Goal: Information Seeking & Learning: Learn about a topic

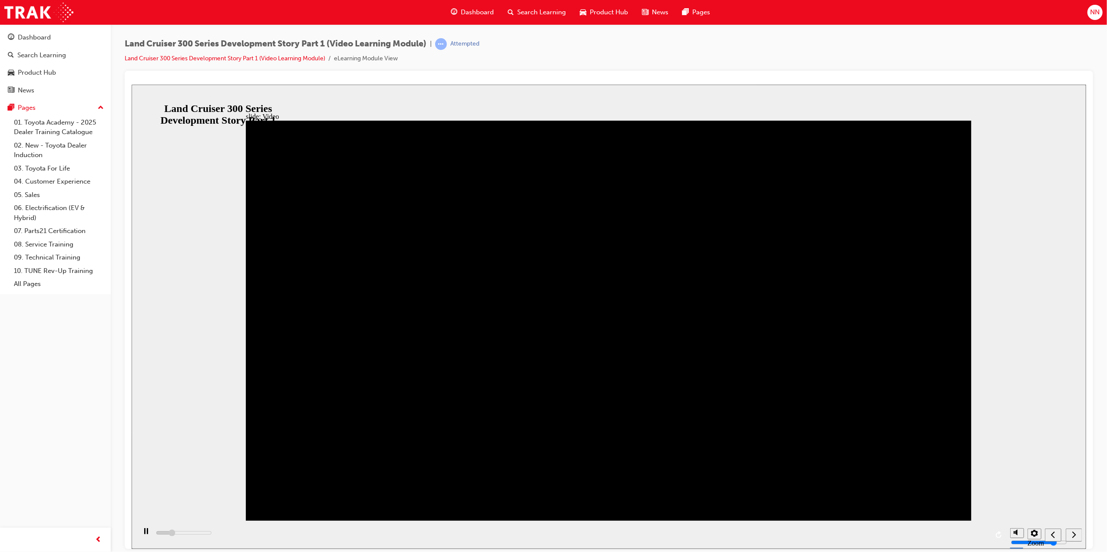
click at [144, 534] on icon "play/pause" at bounding box center [146, 531] width 4 height 6
drag, startPoint x: 131, startPoint y: 500, endPoint x: 162, endPoint y: 125, distance: 375.9
click at [165, 125] on div "slide: Video Video_Icon_Digital_System_RGB_REV.png Click to play video Click to…" at bounding box center [608, 316] width 954 height 465
drag, startPoint x: 438, startPoint y: 532, endPoint x: 437, endPoint y: 538, distance: 6.1
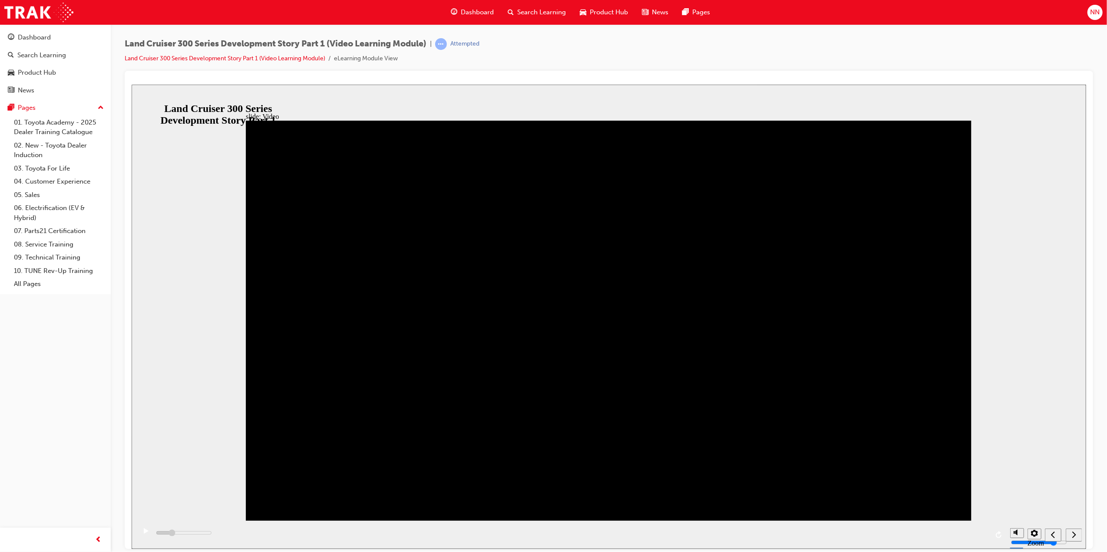
click at [490, 535] on div "playback controls" at bounding box center [570, 535] width 870 height 28
drag, startPoint x: 376, startPoint y: 535, endPoint x: 492, endPoint y: 537, distance: 115.5
click at [492, 537] on div "playback controls" at bounding box center [570, 535] width 870 height 28
click at [138, 533] on div "play/pause" at bounding box center [145, 535] width 15 height 15
click at [144, 534] on rect "play/pause" at bounding box center [144, 531] width 1 height 6
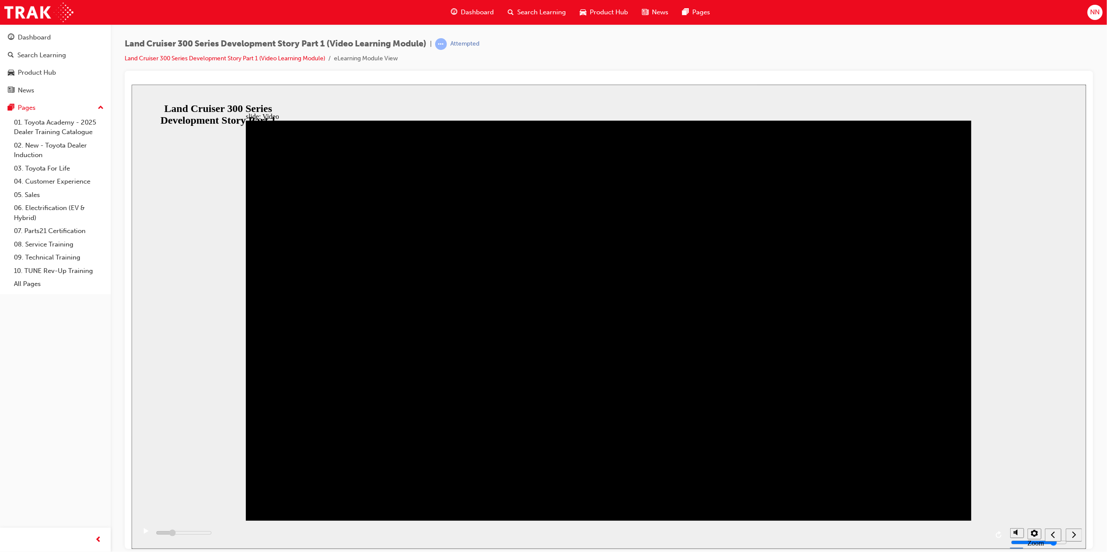
click at [143, 532] on icon "play/pause" at bounding box center [145, 531] width 5 height 6
drag, startPoint x: 387, startPoint y: 535, endPoint x: 435, endPoint y: 537, distance: 48.2
click at [435, 537] on div "playback controls" at bounding box center [570, 535] width 870 height 28
click at [802, 534] on div "playback controls" at bounding box center [570, 535] width 870 height 28
drag, startPoint x: 802, startPoint y: 534, endPoint x: 855, endPoint y: 535, distance: 53.0
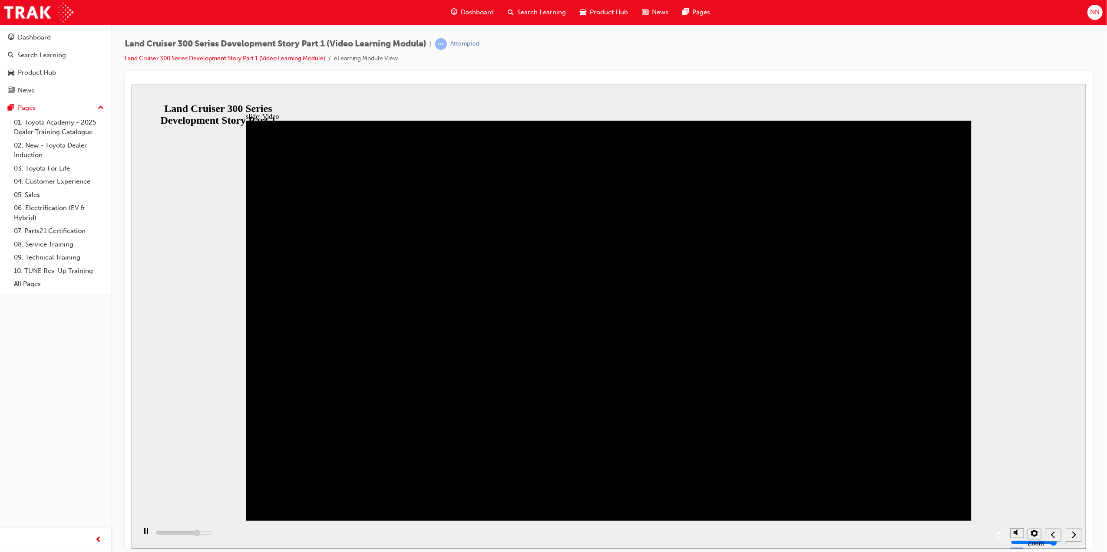
click at [846, 535] on div "playback controls" at bounding box center [570, 535] width 870 height 28
click at [855, 535] on div "playback controls" at bounding box center [570, 535] width 870 height 28
type input "668000"
click at [1075, 534] on div "submit" at bounding box center [1071, 535] width 13 height 9
click at [471, 10] on span "Dashboard" at bounding box center [477, 12] width 33 height 10
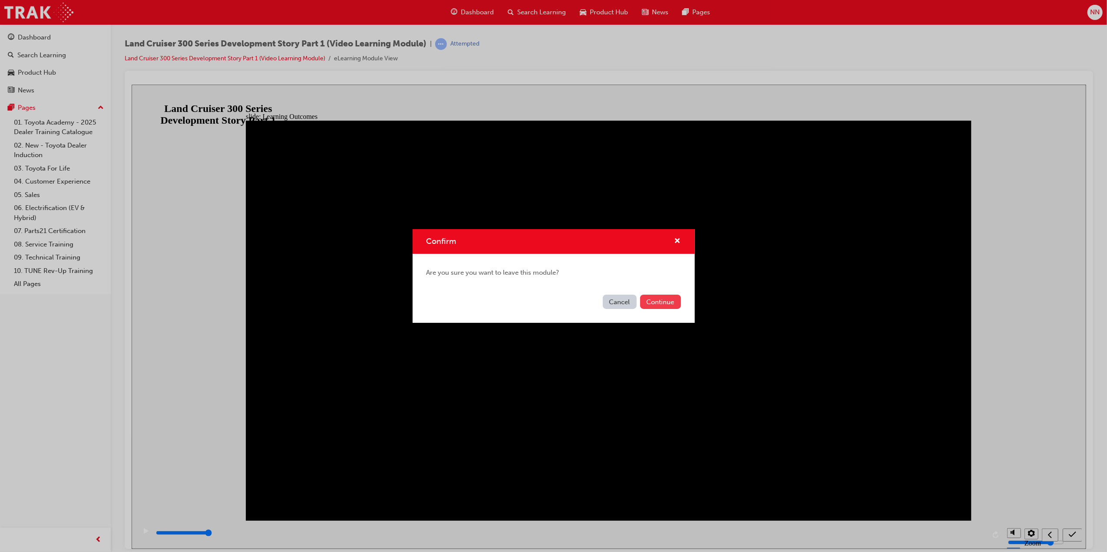
click at [656, 303] on button "Continue" at bounding box center [660, 302] width 41 height 14
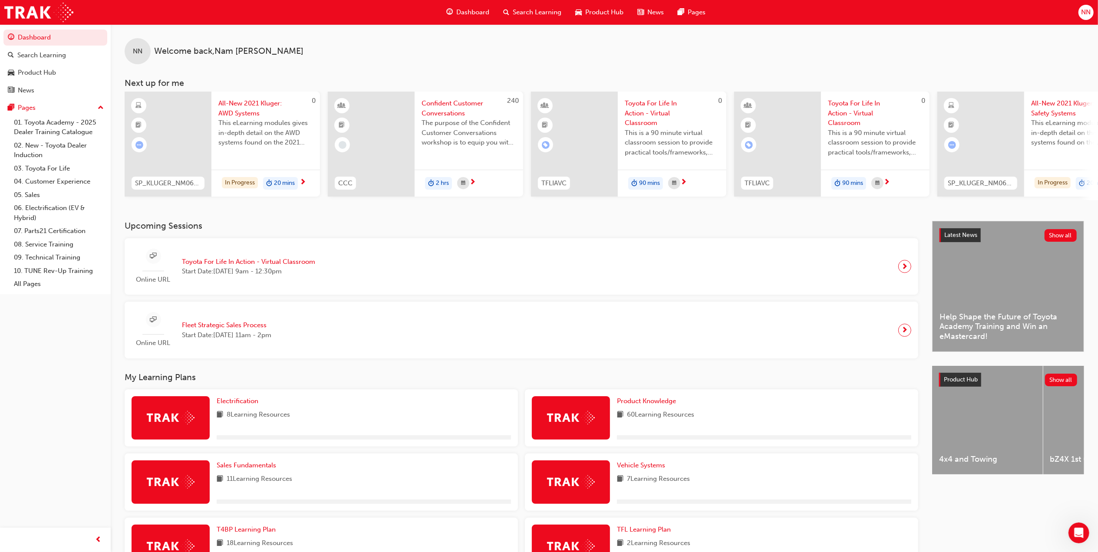
click at [458, 9] on span "Dashboard" at bounding box center [472, 12] width 33 height 10
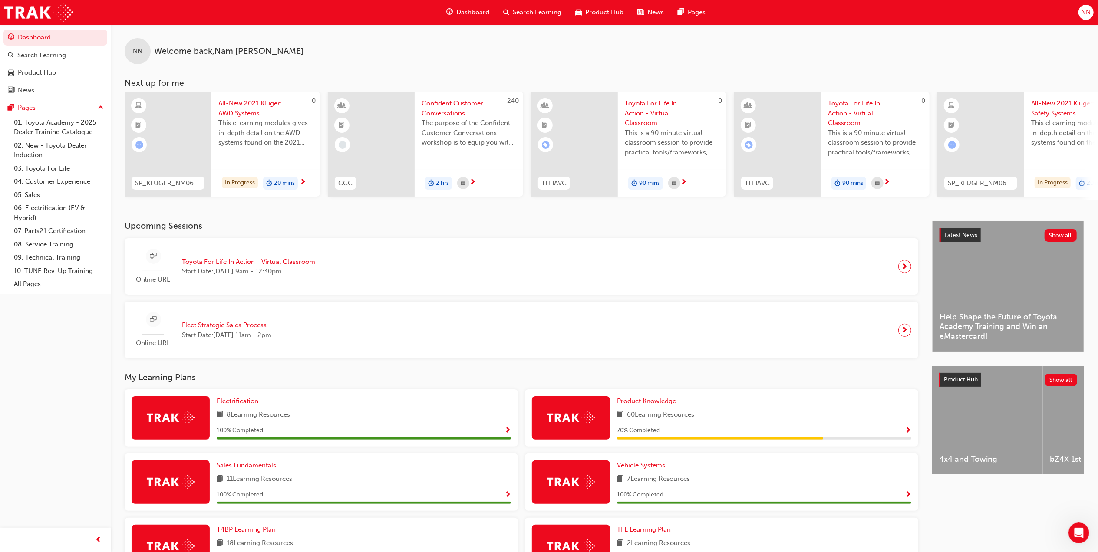
click at [469, 14] on span "Dashboard" at bounding box center [472, 12] width 33 height 10
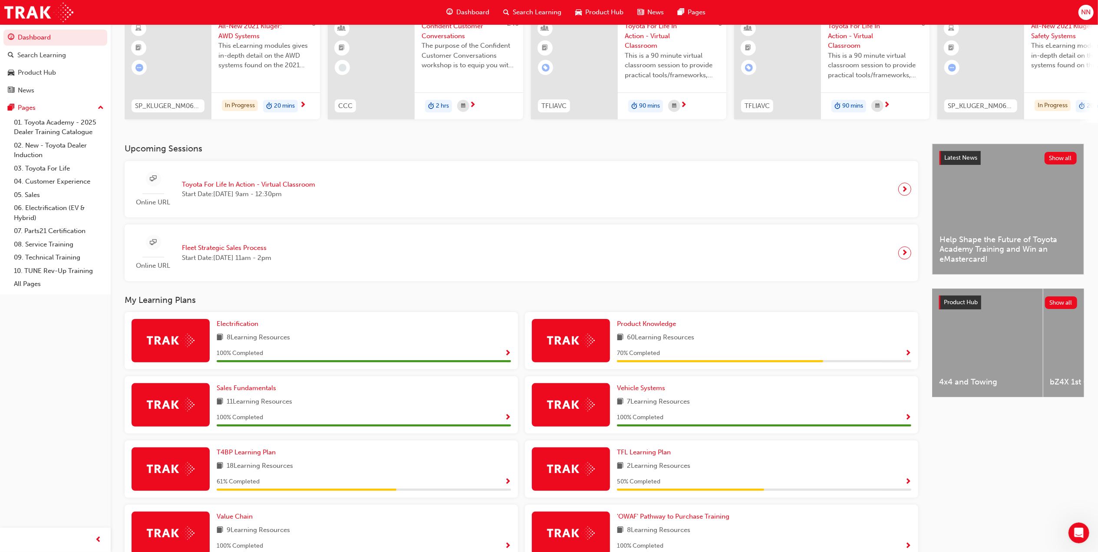
scroll to position [174, 0]
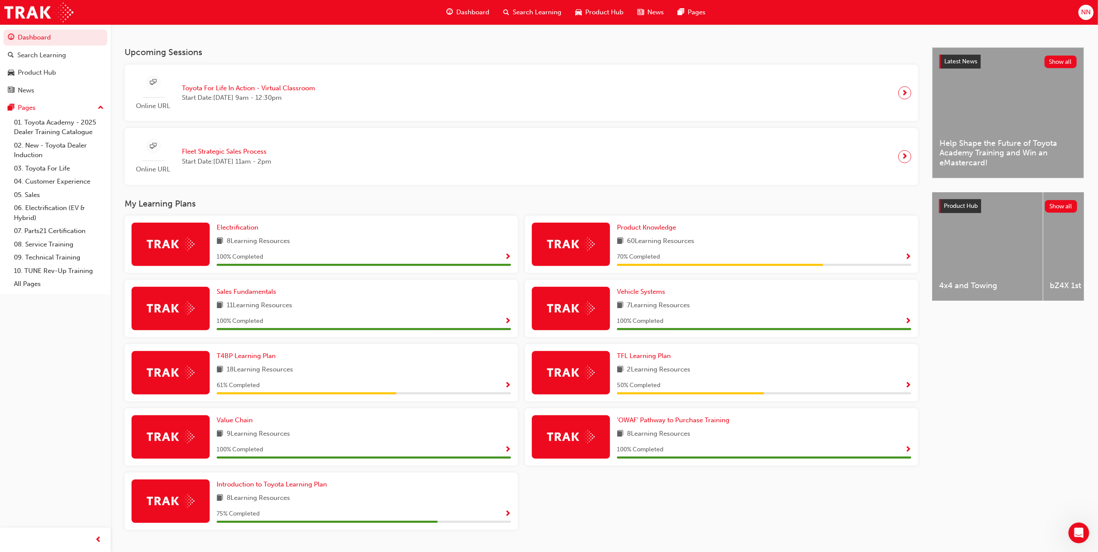
click at [658, 226] on div "Product Knowledge 60 Learning Resources 70 % Completed" at bounding box center [721, 244] width 393 height 57
click at [659, 230] on span "Product Knowledge" at bounding box center [646, 228] width 59 height 8
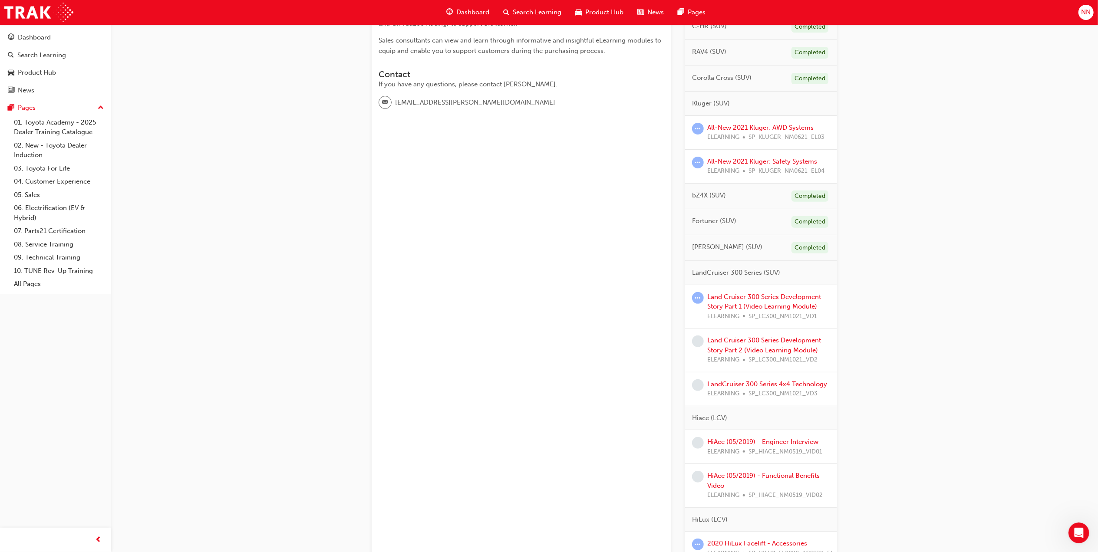
scroll to position [231, 0]
click at [806, 307] on link "Land Cruiser 300 Series Development Story Part 1 (Video Learning Module)" at bounding box center [764, 302] width 114 height 18
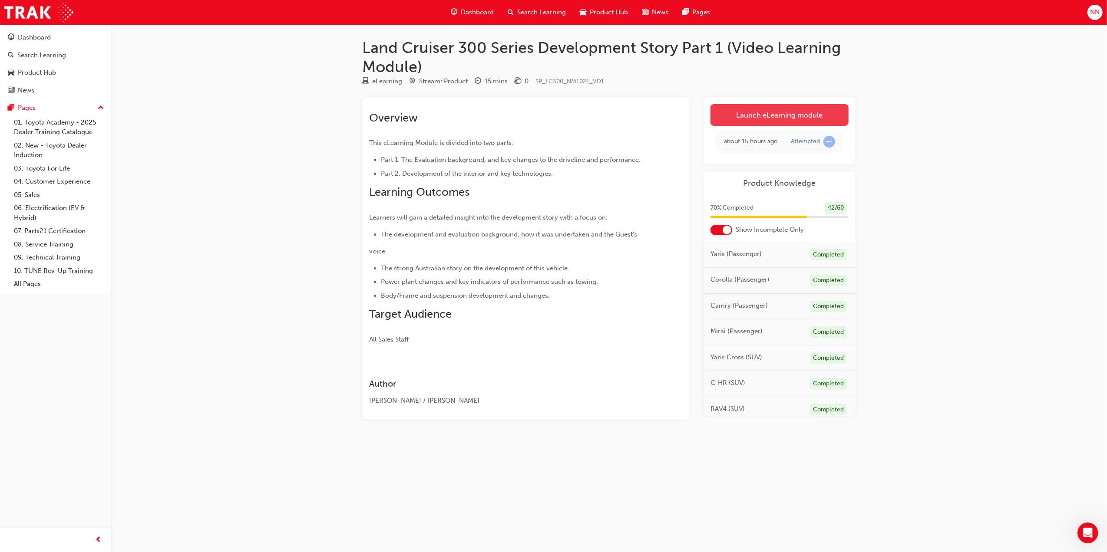
click at [785, 110] on link "Launch eLearning module" at bounding box center [779, 115] width 138 height 22
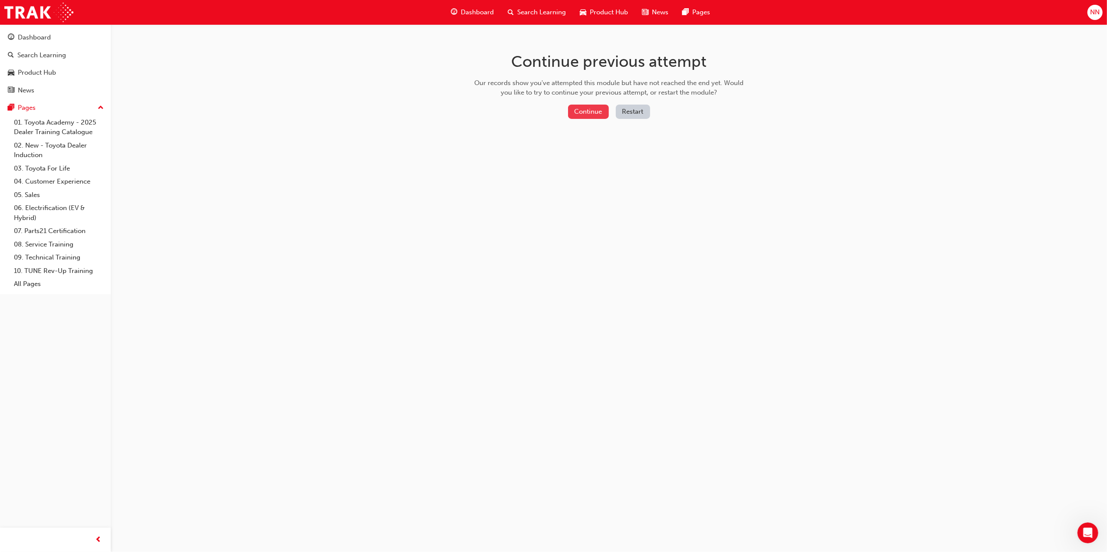
click at [600, 113] on button "Continue" at bounding box center [588, 112] width 41 height 14
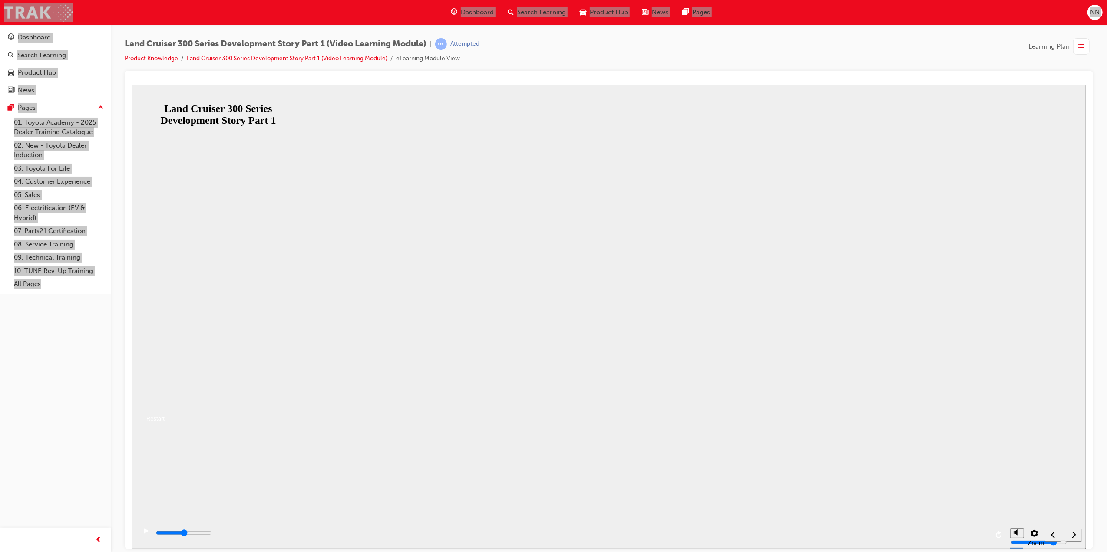
click at [164, 403] on button "Resume" at bounding box center [147, 408] width 33 height 10
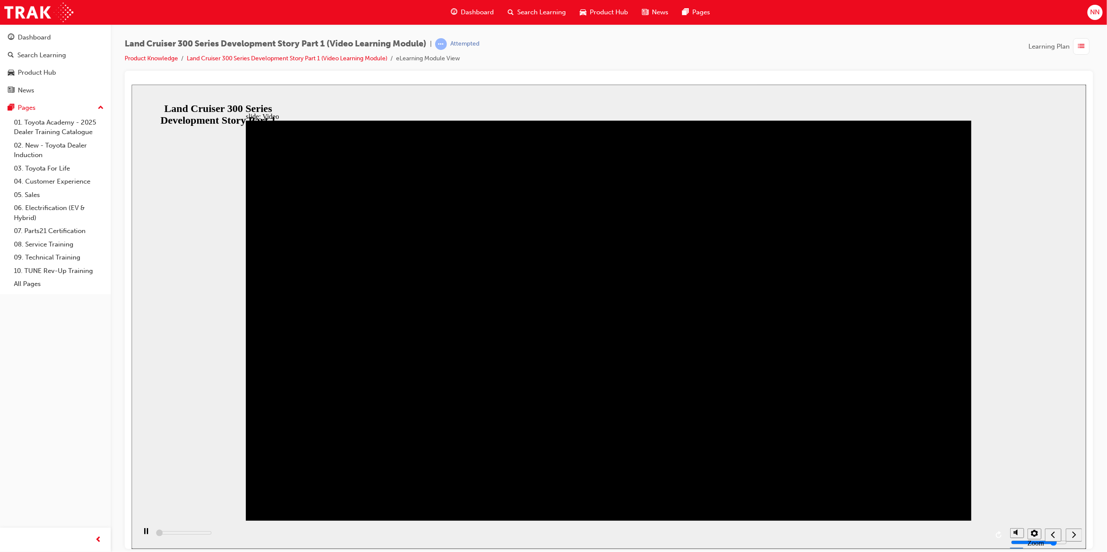
drag, startPoint x: 426, startPoint y: 533, endPoint x: 431, endPoint y: 533, distance: 5.2
click at [431, 533] on div "playback controls" at bounding box center [570, 535] width 870 height 28
click at [1074, 537] on nav "slide navigation" at bounding box center [1062, 535] width 37 height 28
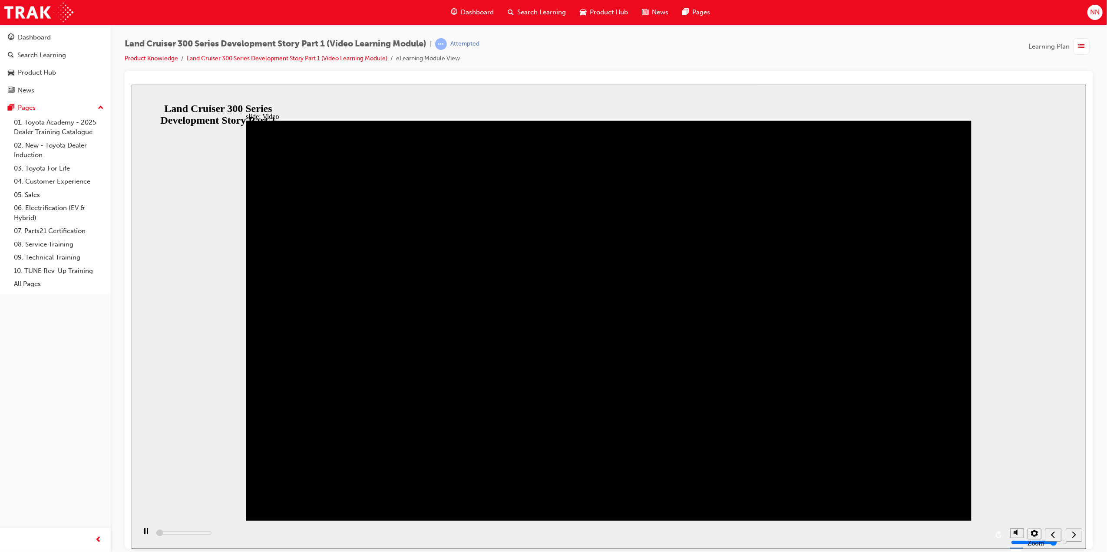
drag, startPoint x: 960, startPoint y: 534, endPoint x: 965, endPoint y: 535, distance: 5.0
click at [965, 535] on div "playback controls" at bounding box center [570, 535] width 870 height 28
click at [960, 535] on div "playback controls" at bounding box center [570, 535] width 870 height 28
drag, startPoint x: 271, startPoint y: 535, endPoint x: 376, endPoint y: 536, distance: 105.1
click at [376, 536] on div "playback controls" at bounding box center [570, 535] width 870 height 28
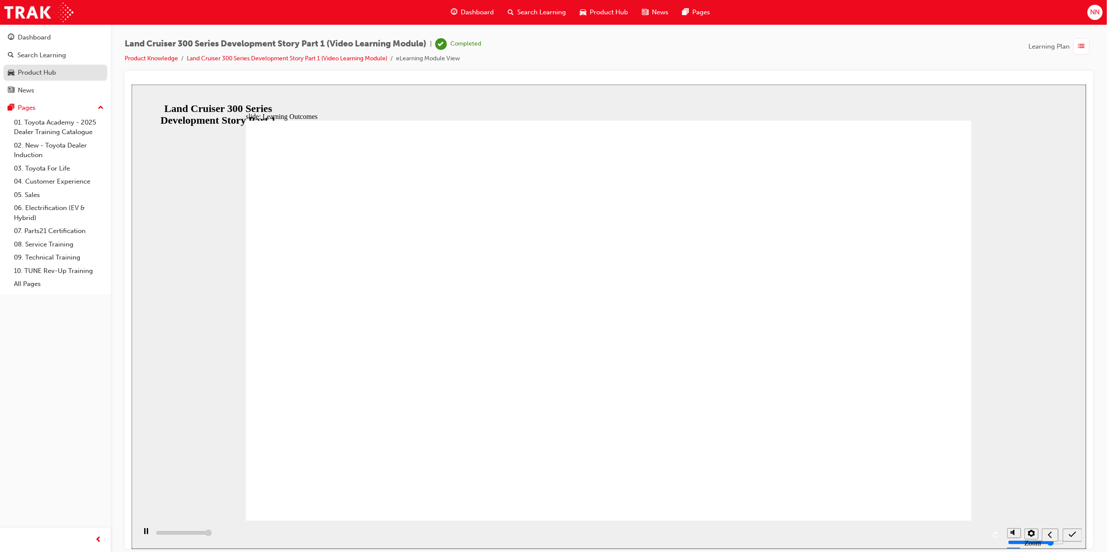
type input "13000"
click at [1072, 534] on icon "submit" at bounding box center [1071, 535] width 7 height 8
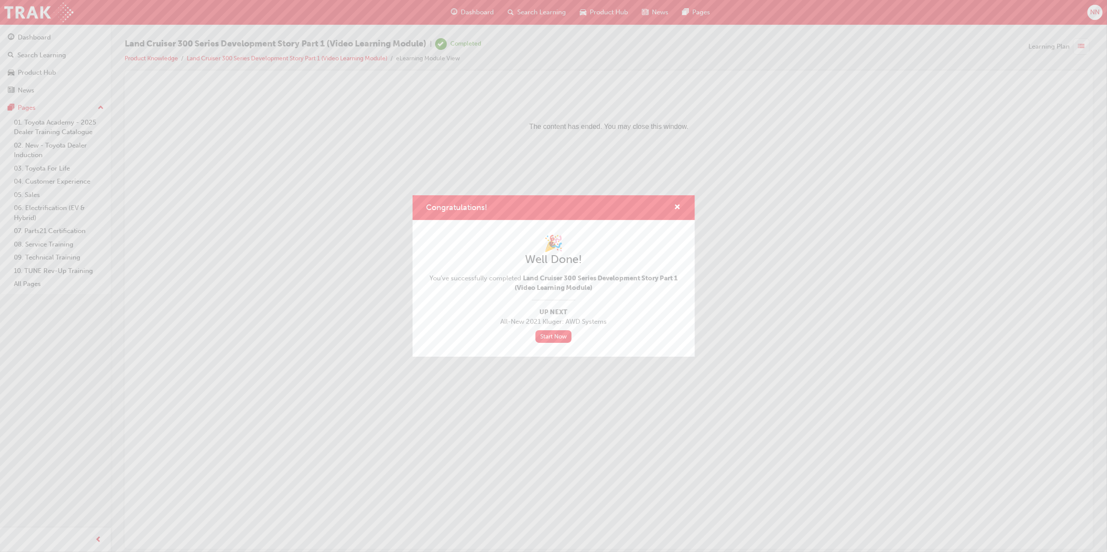
click at [681, 206] on div "Congratulations!" at bounding box center [553, 207] width 282 height 25
click at [681, 207] on div "Congratulations!" at bounding box center [553, 207] width 282 height 25
click at [676, 208] on span "cross-icon" at bounding box center [677, 208] width 7 height 8
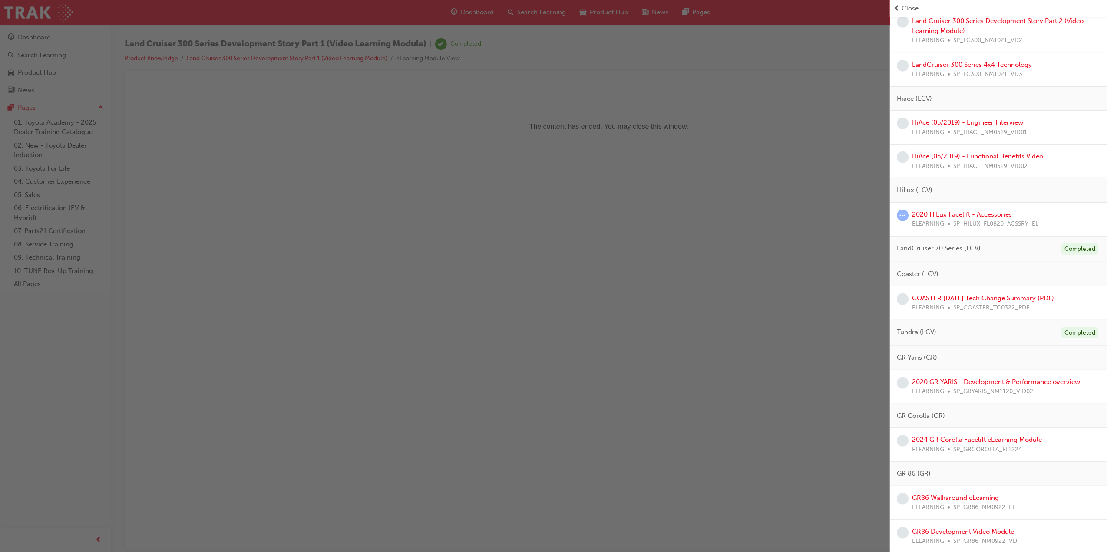
scroll to position [405, 0]
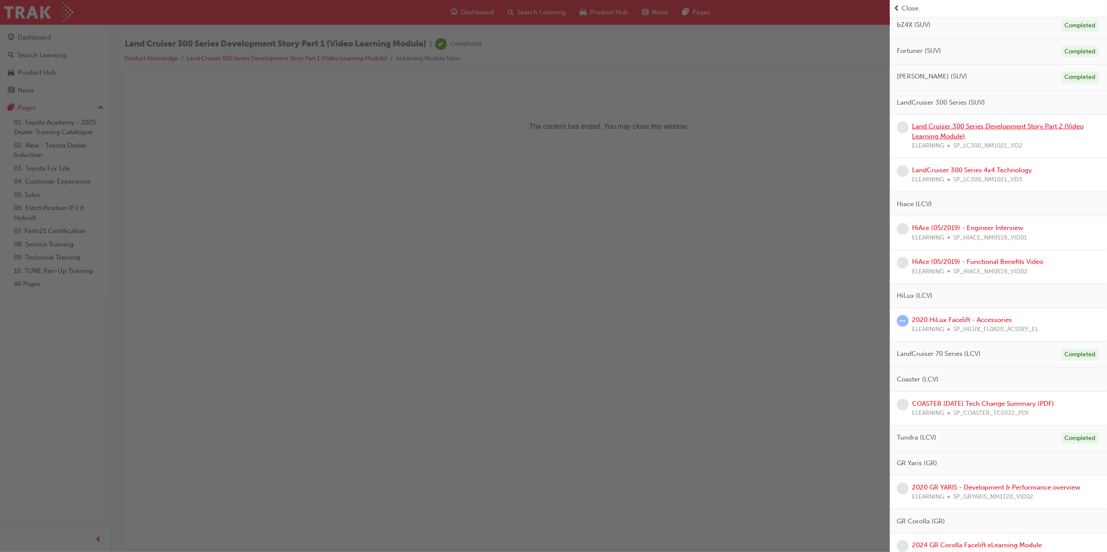
click at [1004, 130] on link "Land Cruiser 300 Series Development Story Part 2 (Video Learning Module)" at bounding box center [997, 131] width 171 height 18
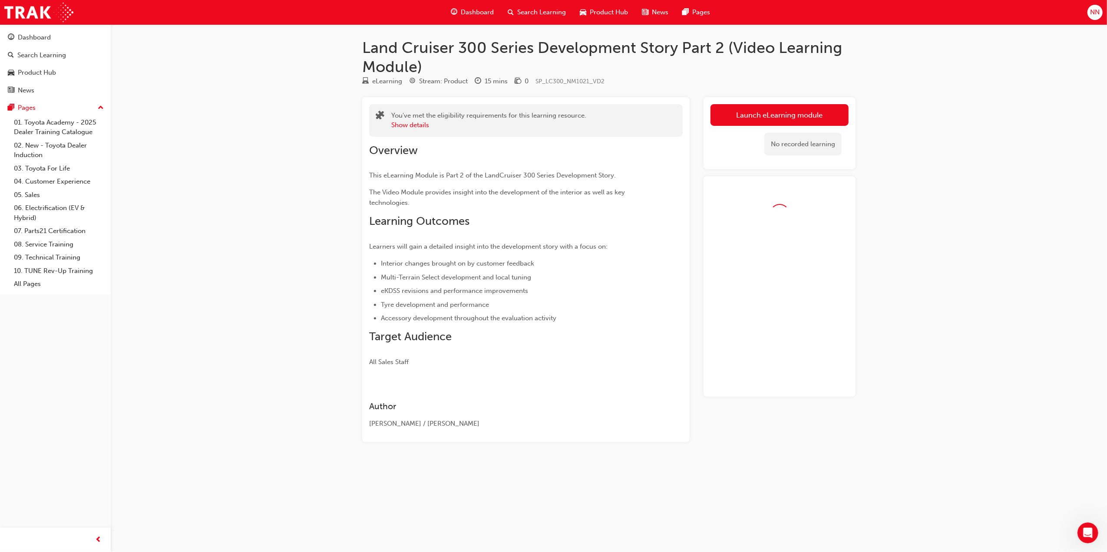
click at [450, 145] on h2 "Overview" at bounding box center [510, 151] width 282 height 14
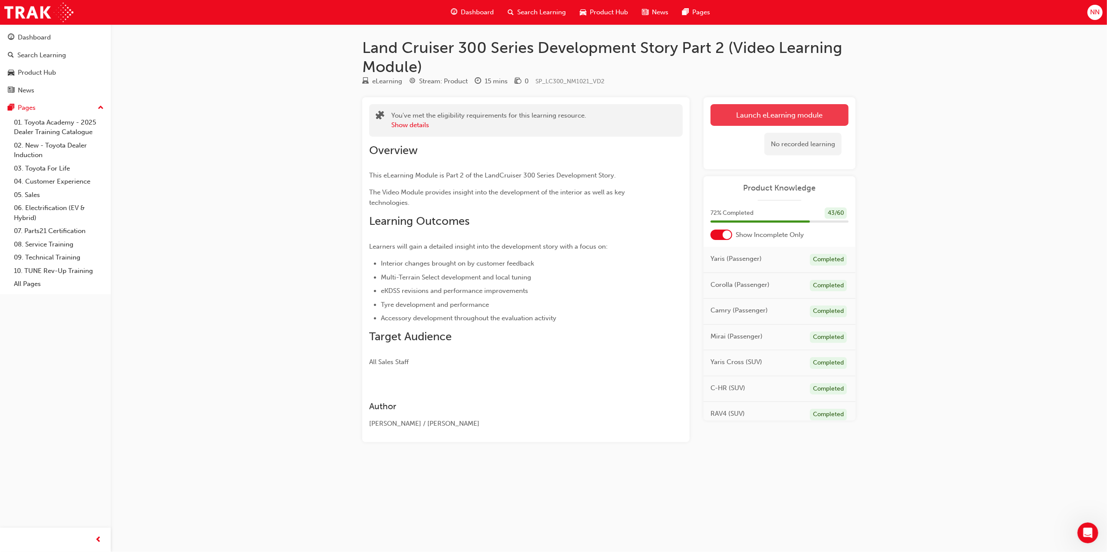
click at [750, 118] on link "Launch eLearning module" at bounding box center [779, 115] width 138 height 22
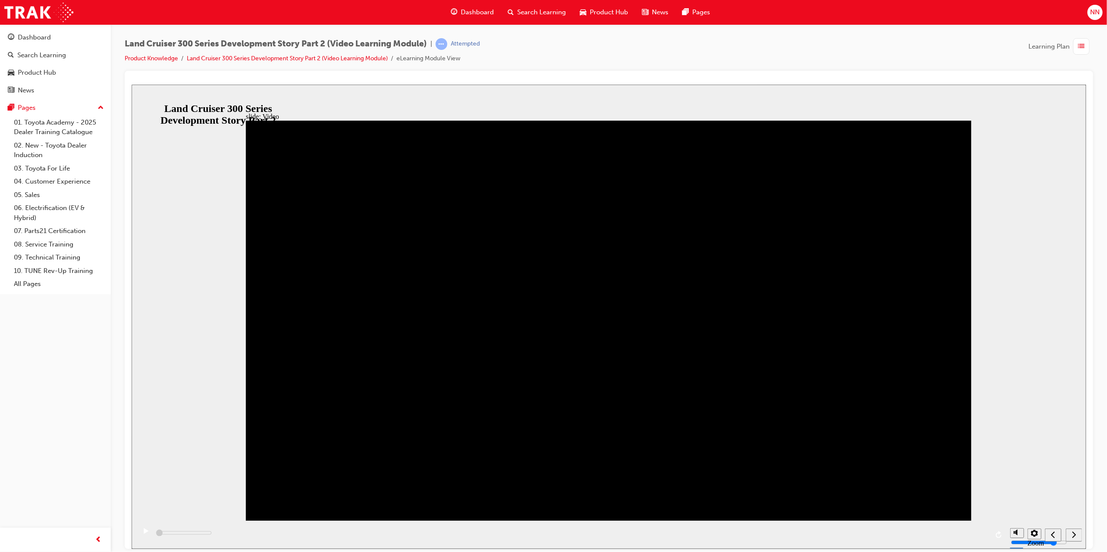
click at [147, 537] on div "play/pause" at bounding box center [145, 535] width 15 height 15
drag, startPoint x: 973, startPoint y: 536, endPoint x: 988, endPoint y: 536, distance: 15.2
click at [988, 536] on div "playback controls" at bounding box center [570, 535] width 870 height 28
click at [996, 537] on icon "replay" at bounding box center [998, 534] width 6 height 7
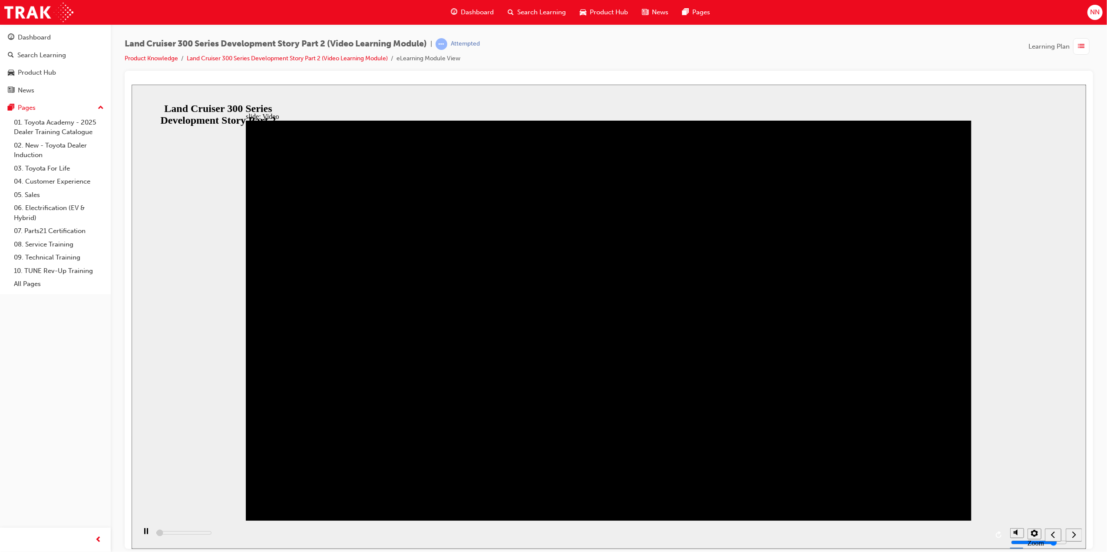
click at [996, 537] on icon "replay" at bounding box center [998, 534] width 6 height 7
click at [144, 534] on icon "play/pause" at bounding box center [145, 531] width 5 height 6
click at [145, 539] on div "play/pause" at bounding box center [145, 535] width 15 height 15
click at [1078, 536] on div "next" at bounding box center [1073, 535] width 10 height 9
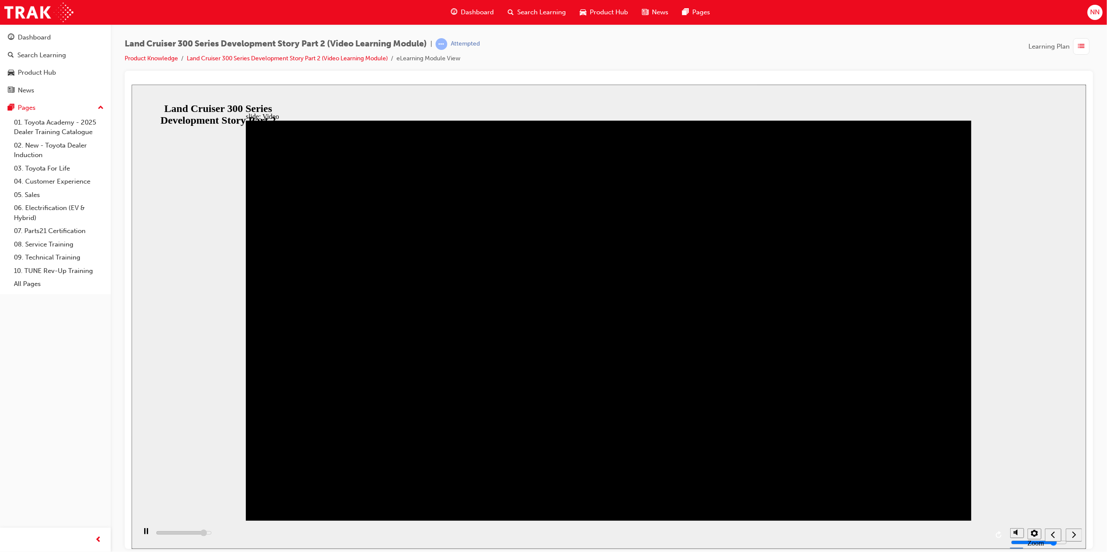
click at [1078, 536] on div "next" at bounding box center [1073, 535] width 10 height 9
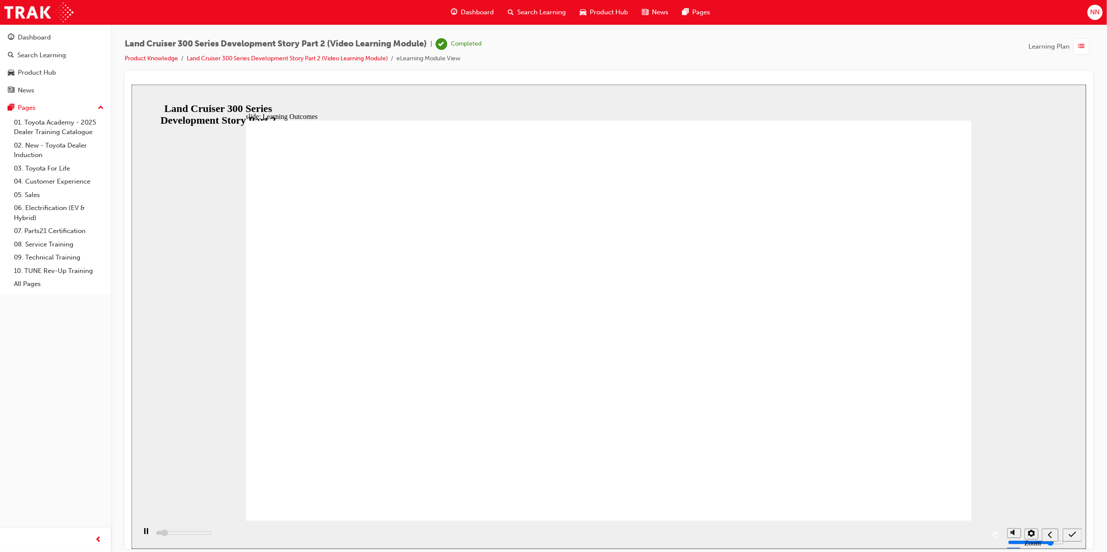
click at [1075, 534] on icon "submit" at bounding box center [1071, 535] width 7 height 8
type input "1500"
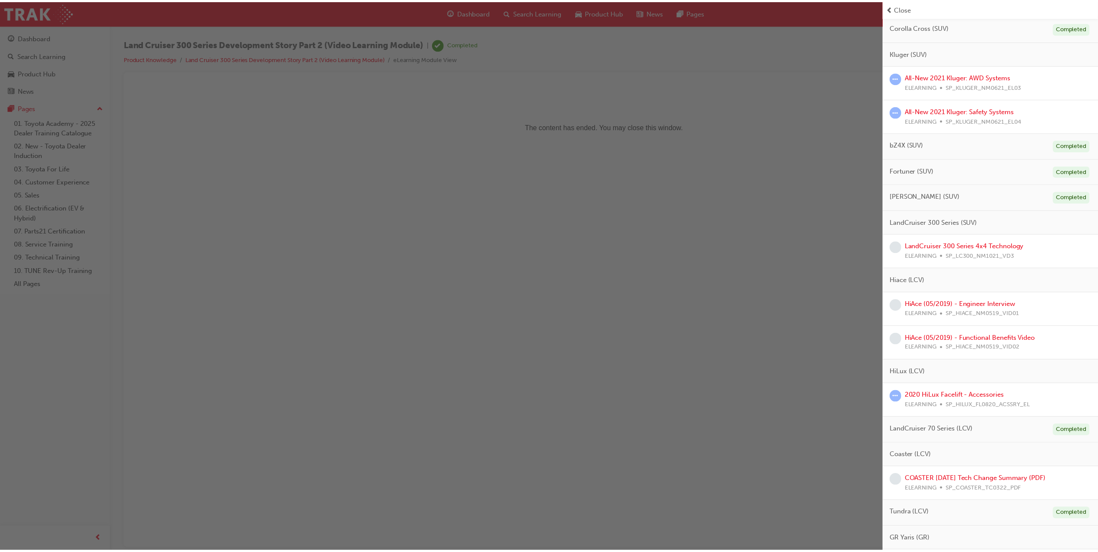
scroll to position [289, 0]
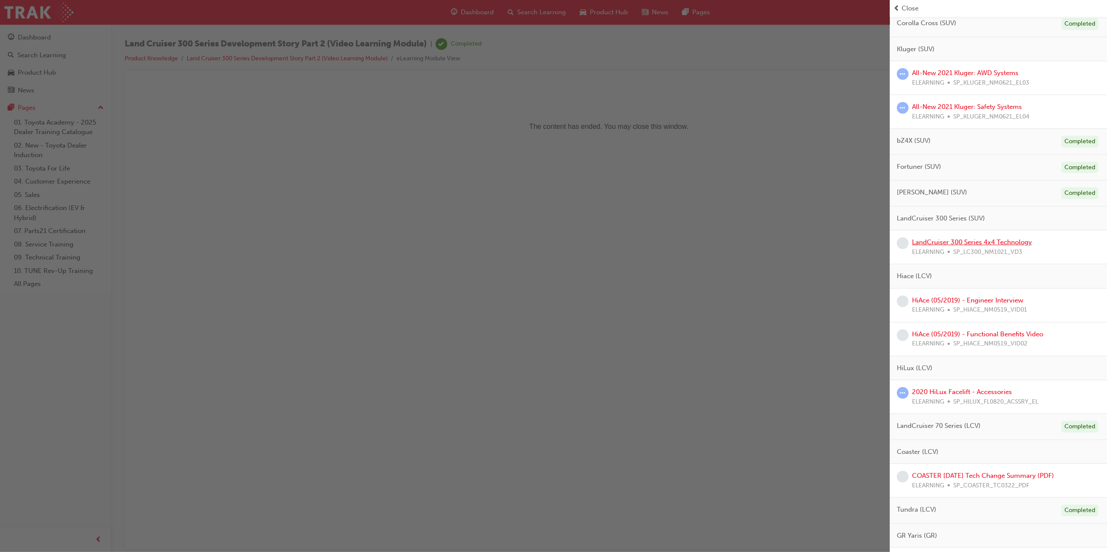
click at [999, 245] on link "LandCruiser 300 Series 4x4 Technology" at bounding box center [972, 242] width 120 height 8
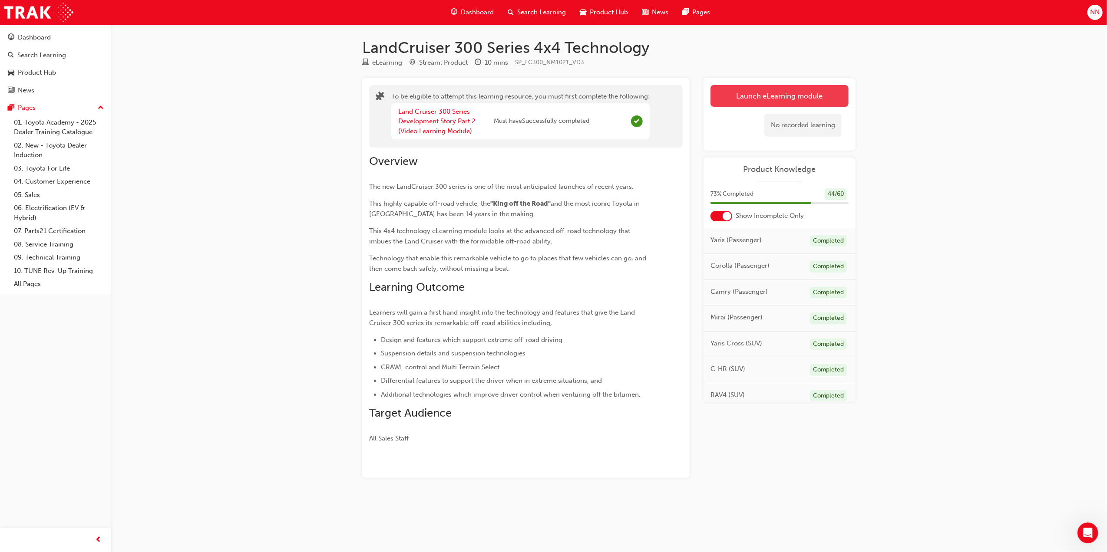
click at [785, 94] on button "Launch eLearning module" at bounding box center [779, 96] width 138 height 22
click at [762, 96] on button "Launch eLearning module" at bounding box center [779, 96] width 138 height 22
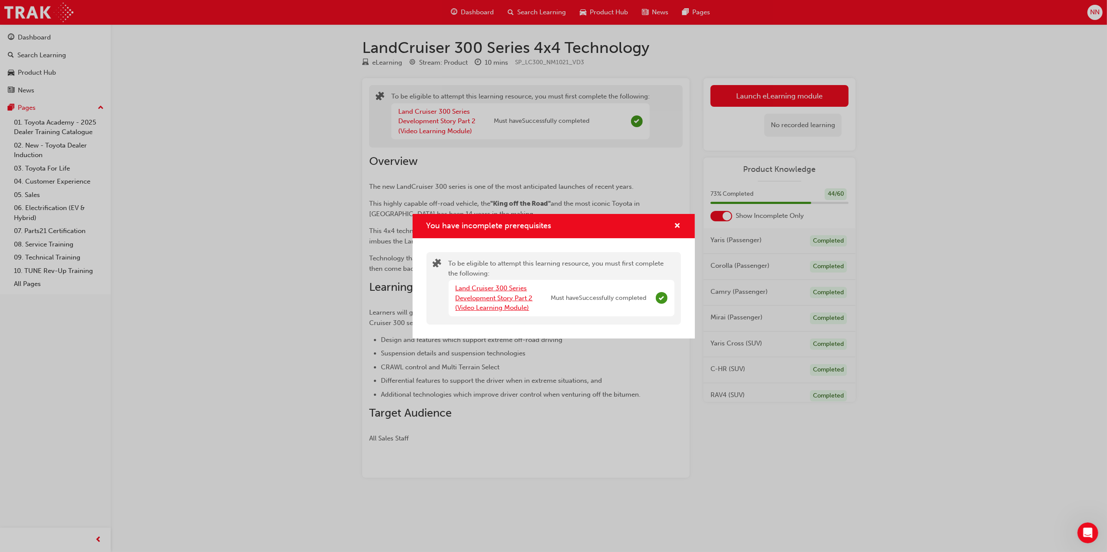
click at [476, 304] on link "Land Cruiser 300 Series Development Story Part 2 (Video Learning Module)" at bounding box center [493, 297] width 77 height 27
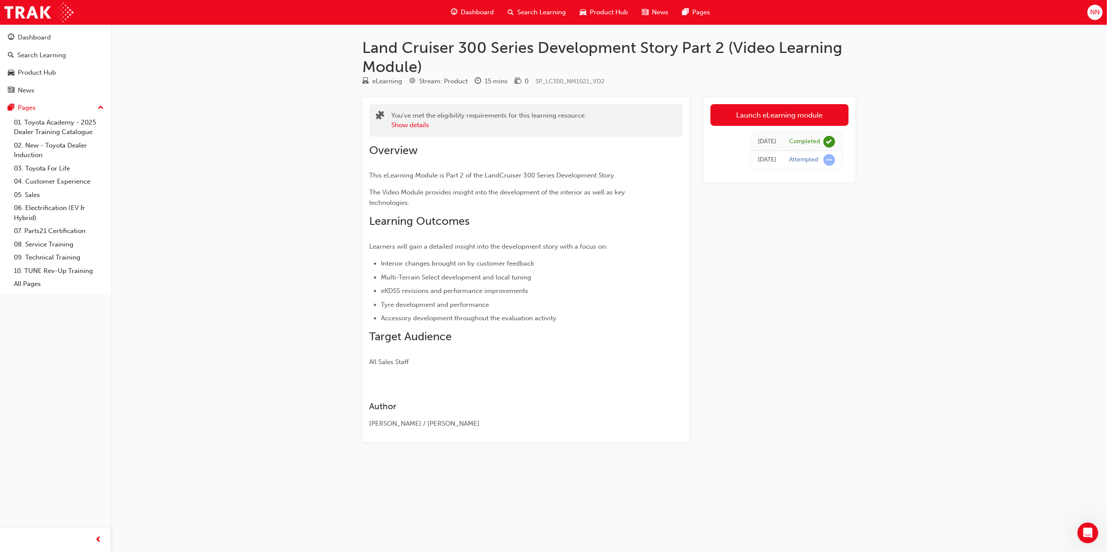
click at [475, 18] on div "Dashboard" at bounding box center [472, 12] width 57 height 18
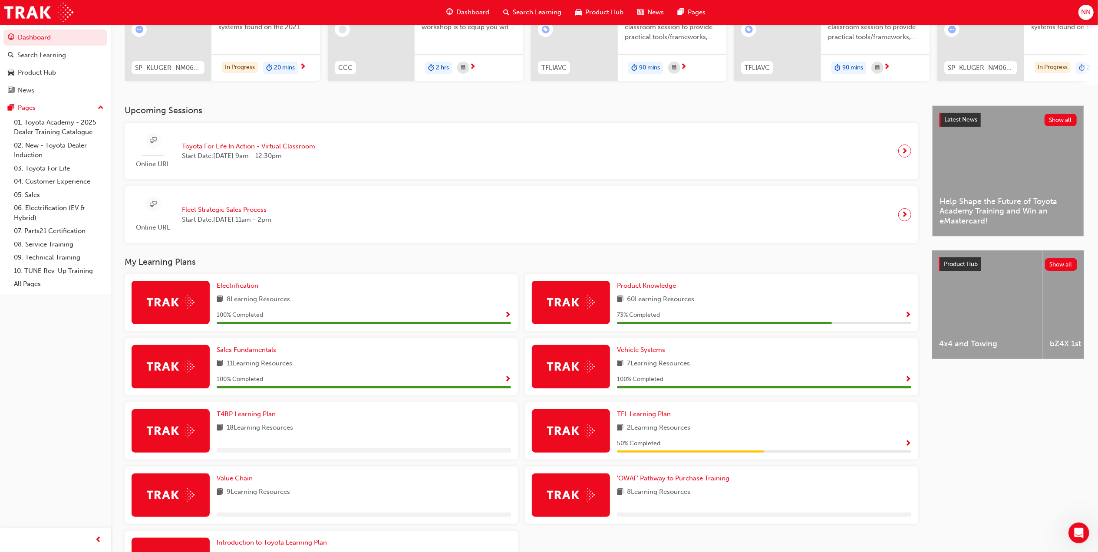
scroll to position [174, 0]
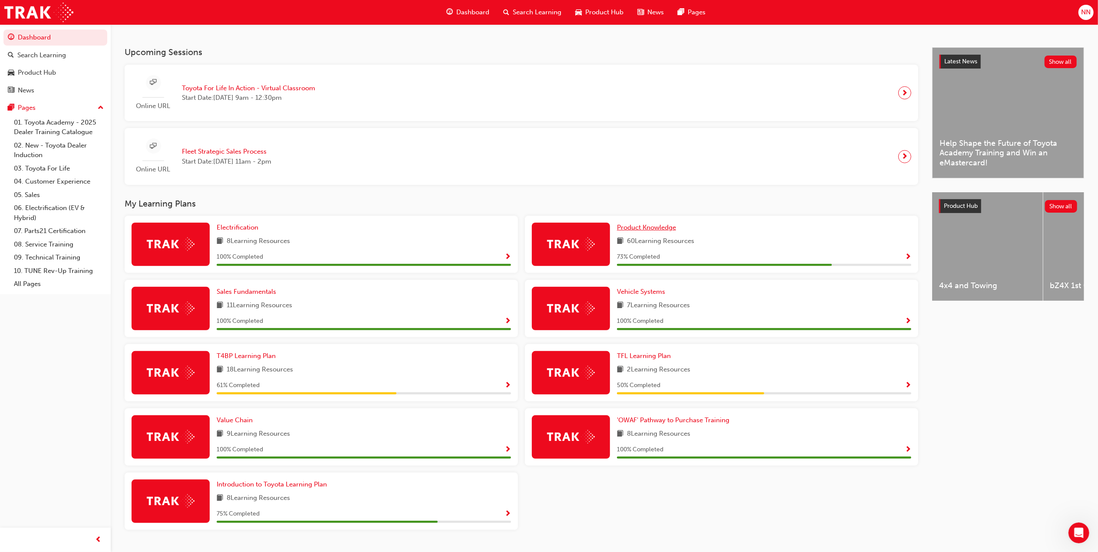
click at [655, 228] on span "Product Knowledge" at bounding box center [646, 228] width 59 height 8
click at [655, 228] on div "NN Welcome back , [PERSON_NAME] Next up for me 0 SP_KLUGER_NM0621_EL03 All-New …" at bounding box center [549, 199] width 1098 height 746
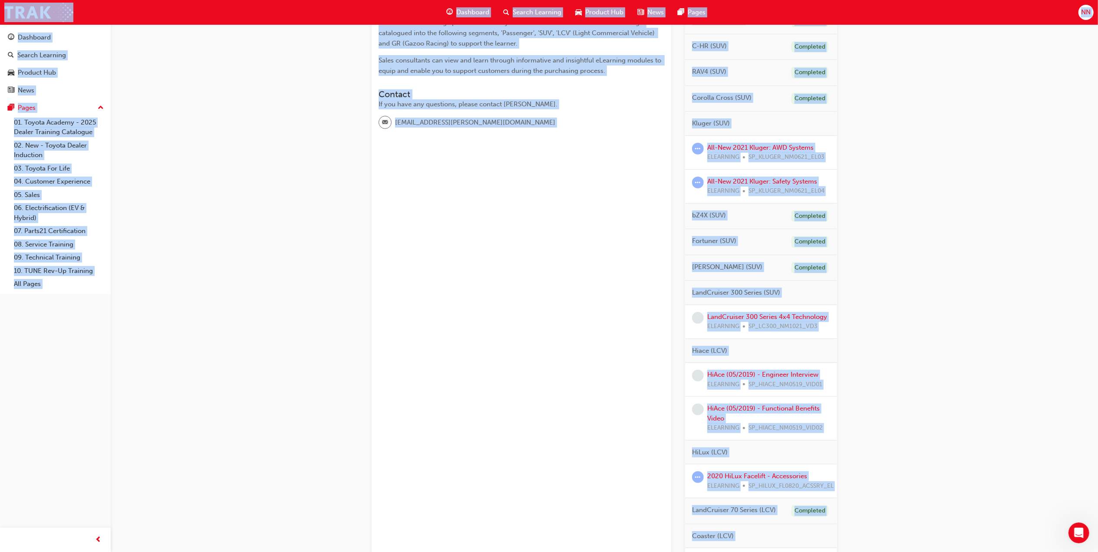
scroll to position [231, 0]
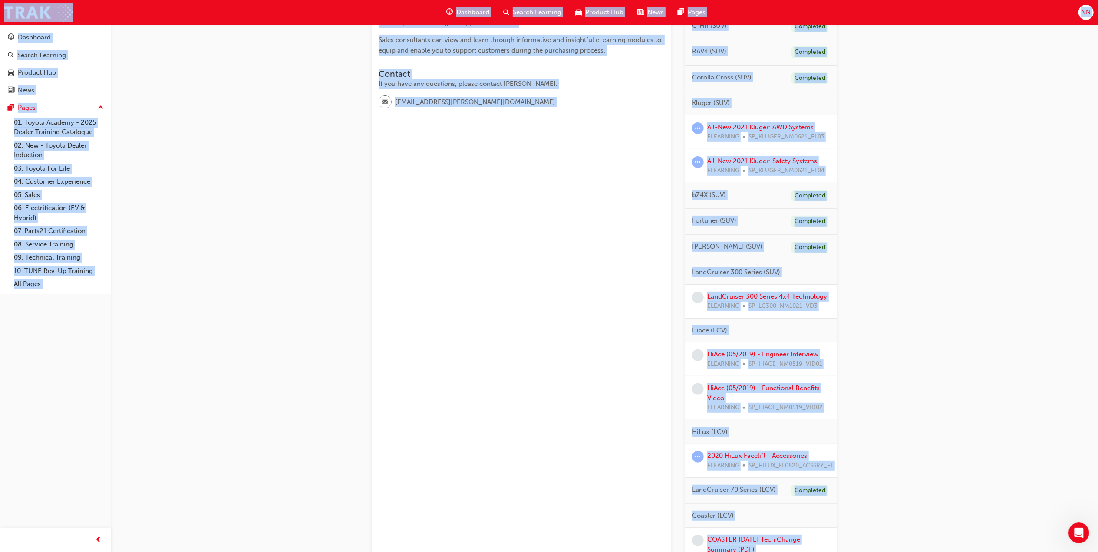
click at [798, 297] on link "LandCruiser 300 Series 4x4 Technology" at bounding box center [767, 297] width 120 height 8
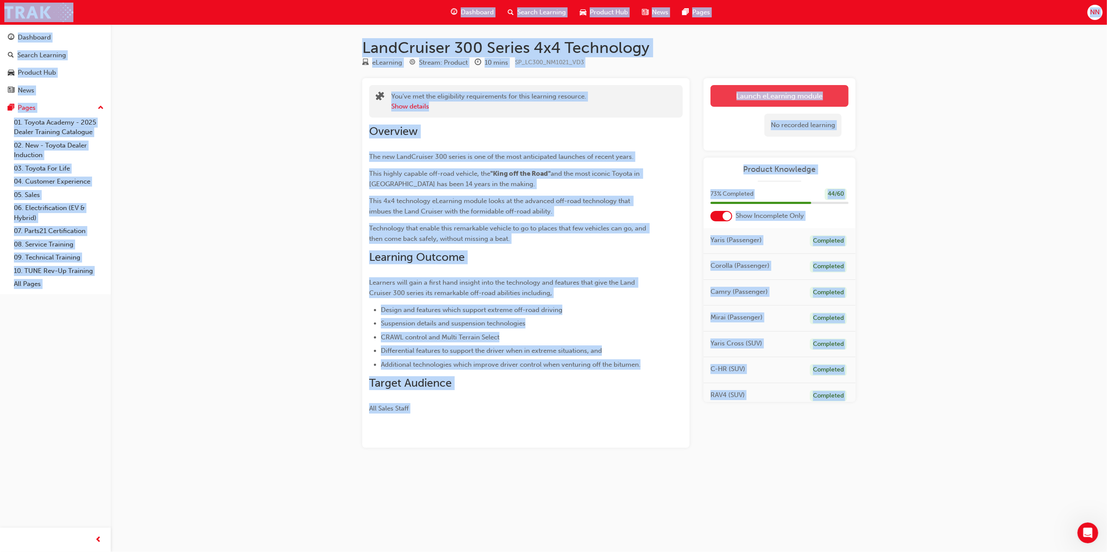
click at [772, 99] on link "Launch eLearning module" at bounding box center [779, 96] width 138 height 22
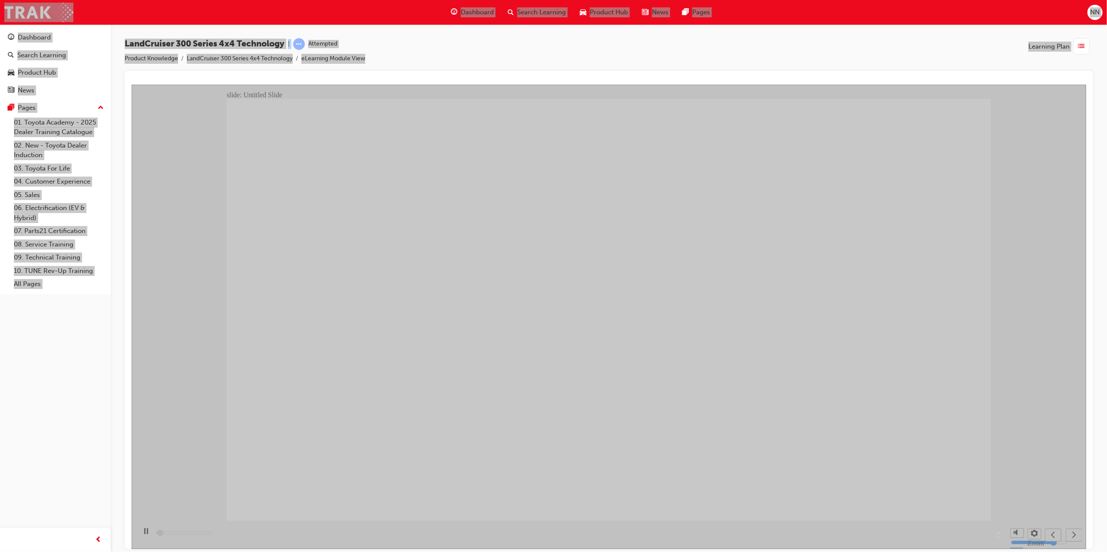
click at [1075, 533] on icon "next" at bounding box center [1073, 535] width 4 height 8
click at [1071, 533] on icon "submit" at bounding box center [1071, 535] width 7 height 8
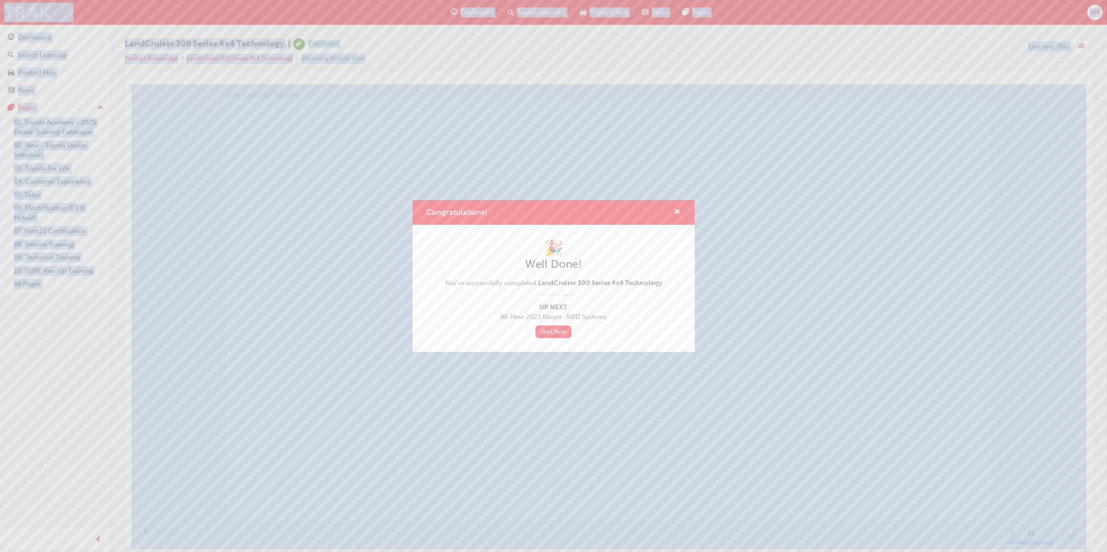
type input "4000"
click at [551, 331] on link "Start Now" at bounding box center [553, 332] width 36 height 13
click at [559, 332] on link "Start Now" at bounding box center [553, 332] width 36 height 13
click at [558, 332] on link "Start Now" at bounding box center [553, 332] width 36 height 13
click at [555, 331] on link "Start Now" at bounding box center [553, 332] width 36 height 13
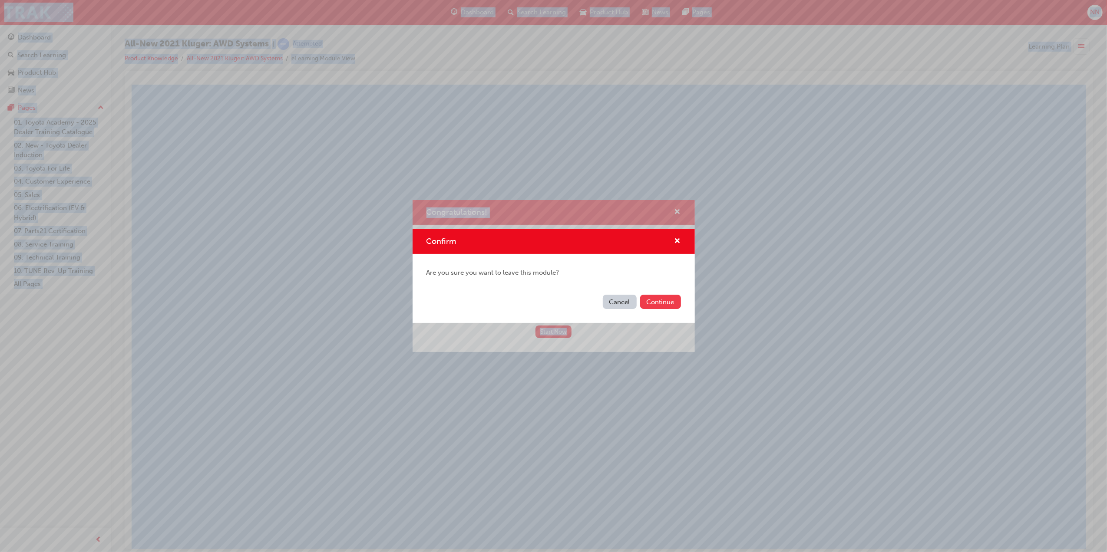
click at [656, 301] on button "Continue" at bounding box center [660, 302] width 41 height 14
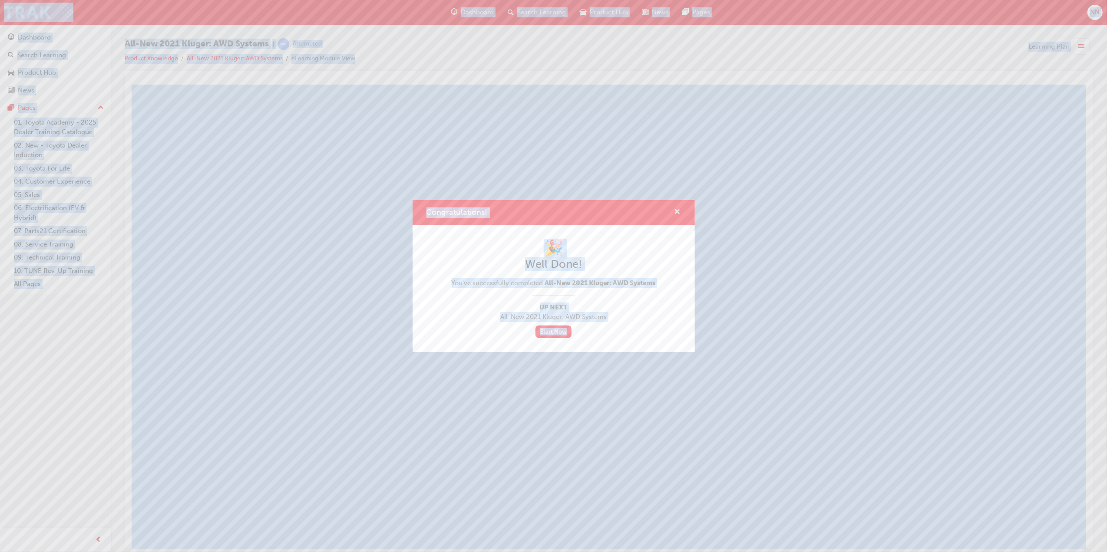
click at [674, 209] on button "Congratulations!" at bounding box center [677, 212] width 7 height 11
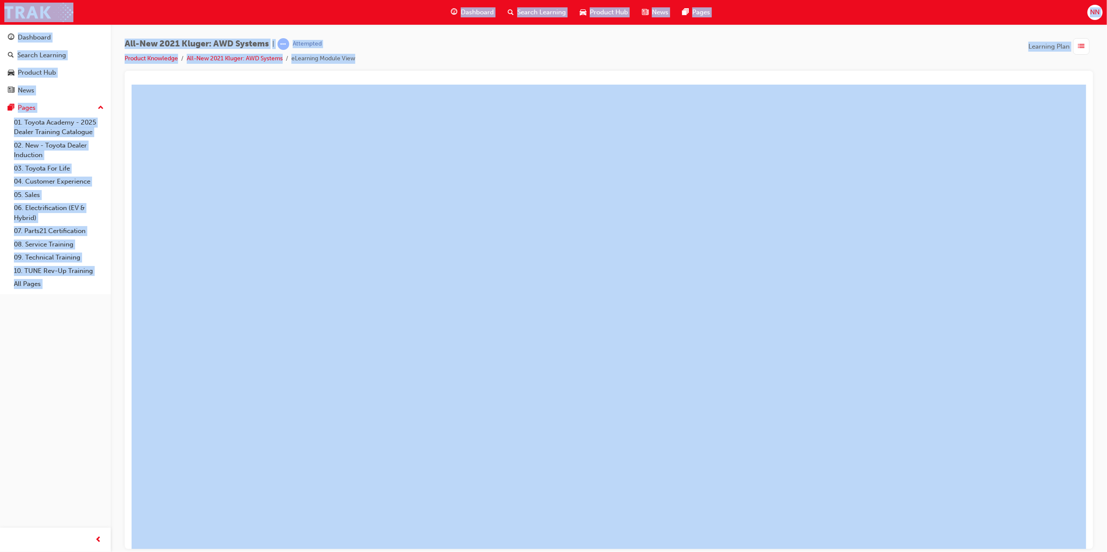
click at [1080, 46] on span "list-icon" at bounding box center [1081, 46] width 7 height 11
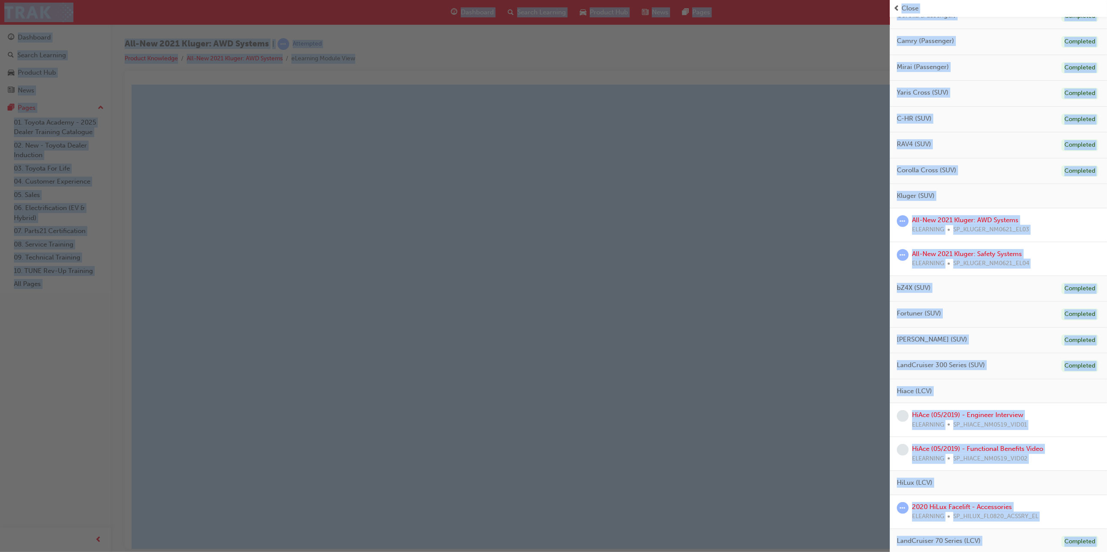
scroll to position [231, 0]
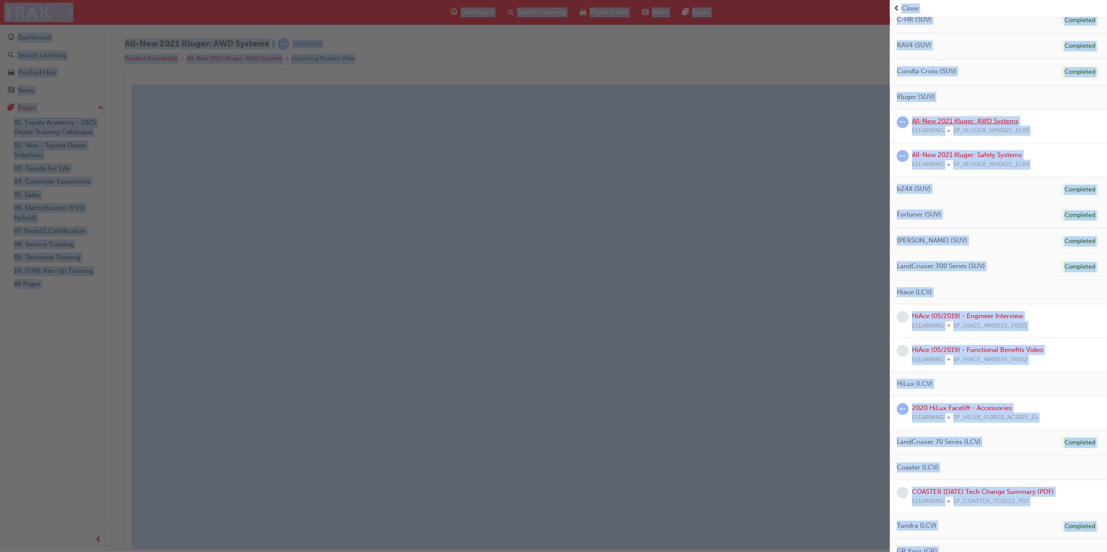
click at [982, 124] on link "All-New 2021 Kluger: AWD Systems" at bounding box center [965, 121] width 106 height 8
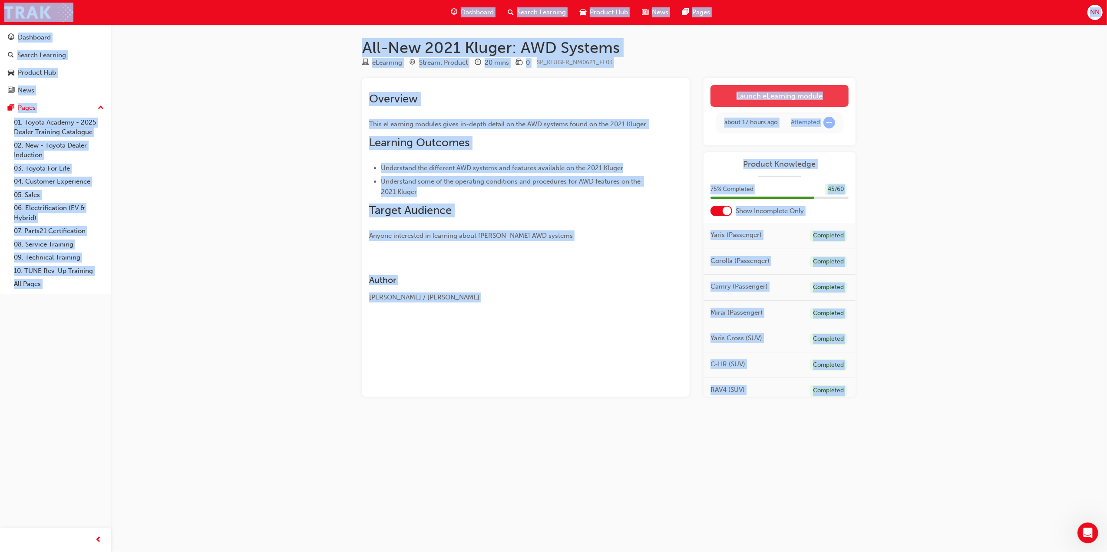
click at [780, 93] on link "Launch eLearning module" at bounding box center [779, 96] width 138 height 22
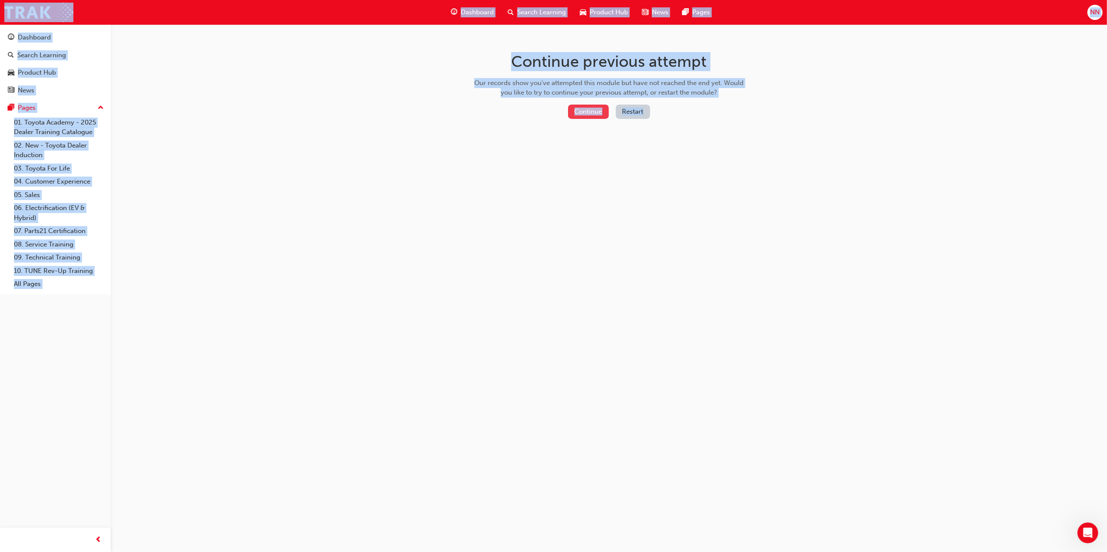
click at [601, 113] on button "Continue" at bounding box center [588, 112] width 41 height 14
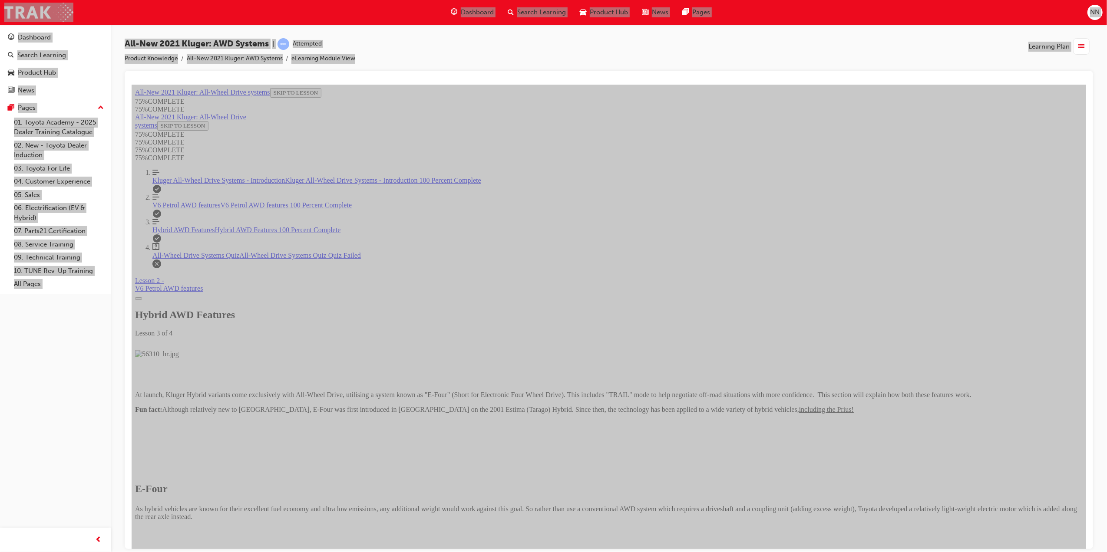
scroll to position [2196, 0]
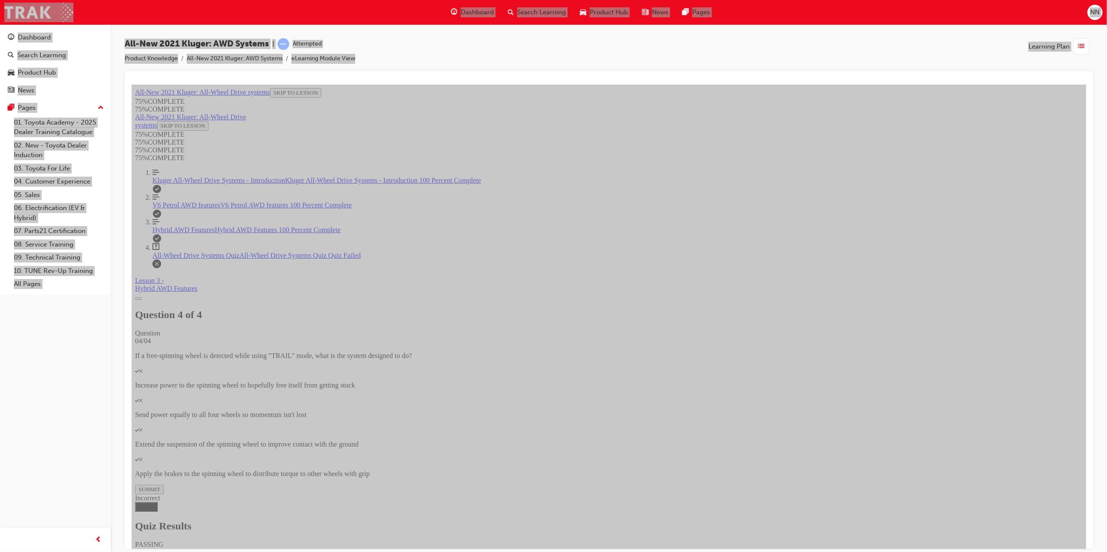
scroll to position [0, 0]
click at [173, 359] on icon "Quiz" at bounding box center [173, 362] width 0 height 7
click at [681, 507] on p "How it reduces any NVH when driving at steady speeds" at bounding box center [617, 511] width 930 height 8
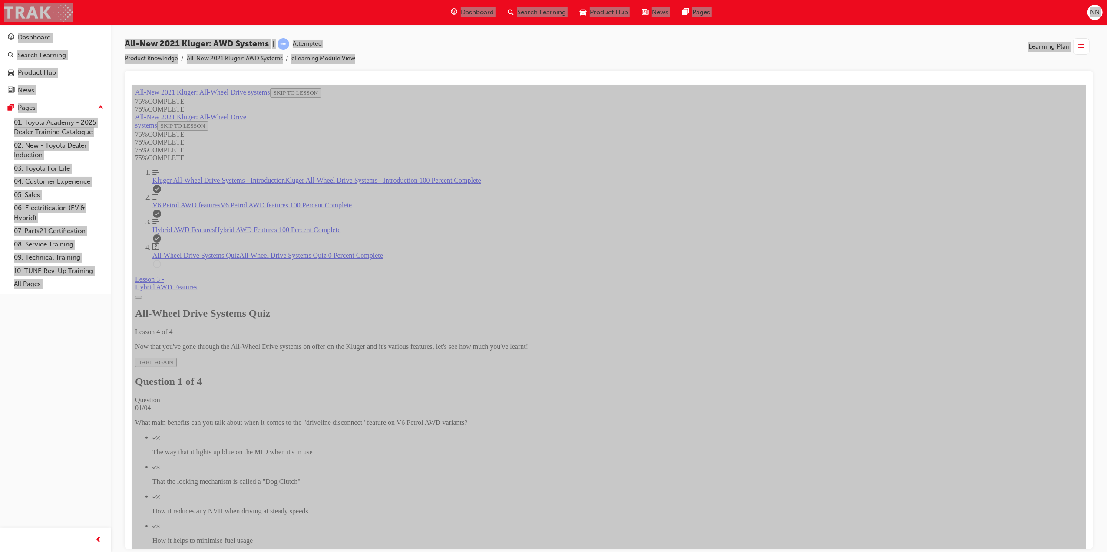
click at [657, 537] on p "How it helps to minimise fuel usage" at bounding box center [617, 541] width 930 height 8
click at [163, 551] on button "SUBMIT" at bounding box center [149, 556] width 29 height 10
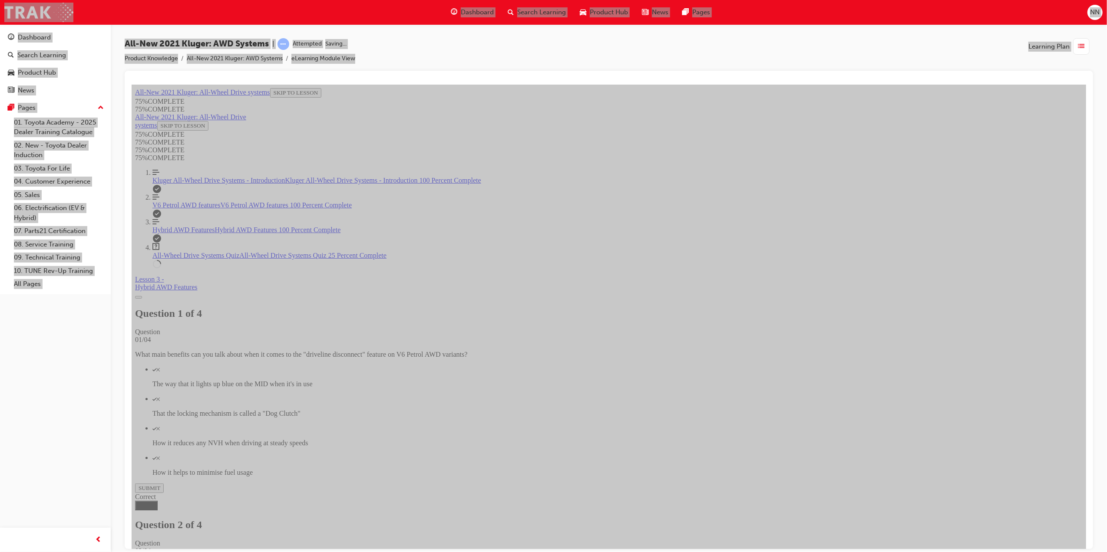
scroll to position [31, 0]
drag, startPoint x: 530, startPoint y: 315, endPoint x: 493, endPoint y: 344, distance: 47.0
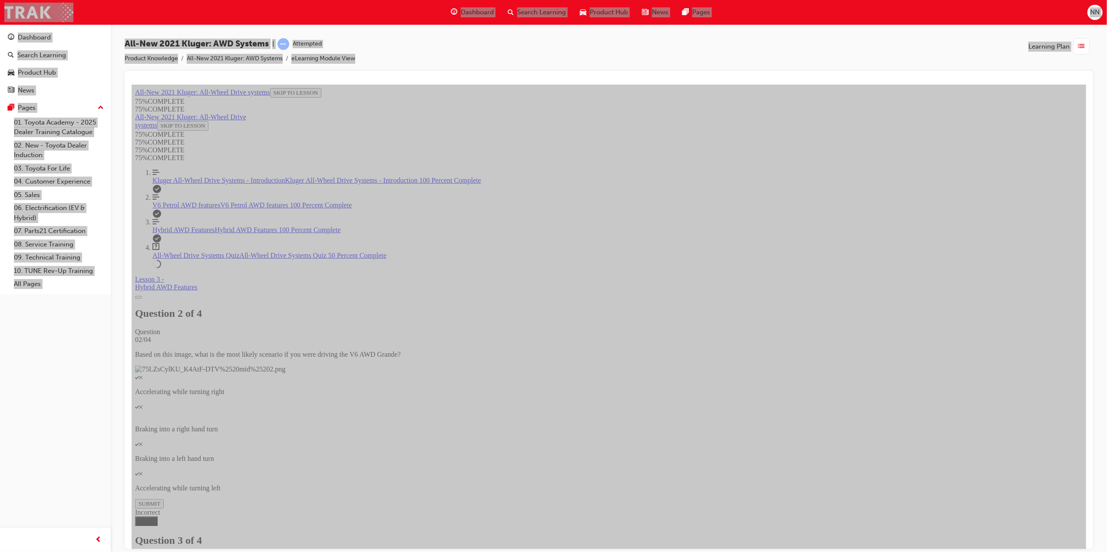
drag, startPoint x: 537, startPoint y: 396, endPoint x: 530, endPoint y: 394, distance: 6.6
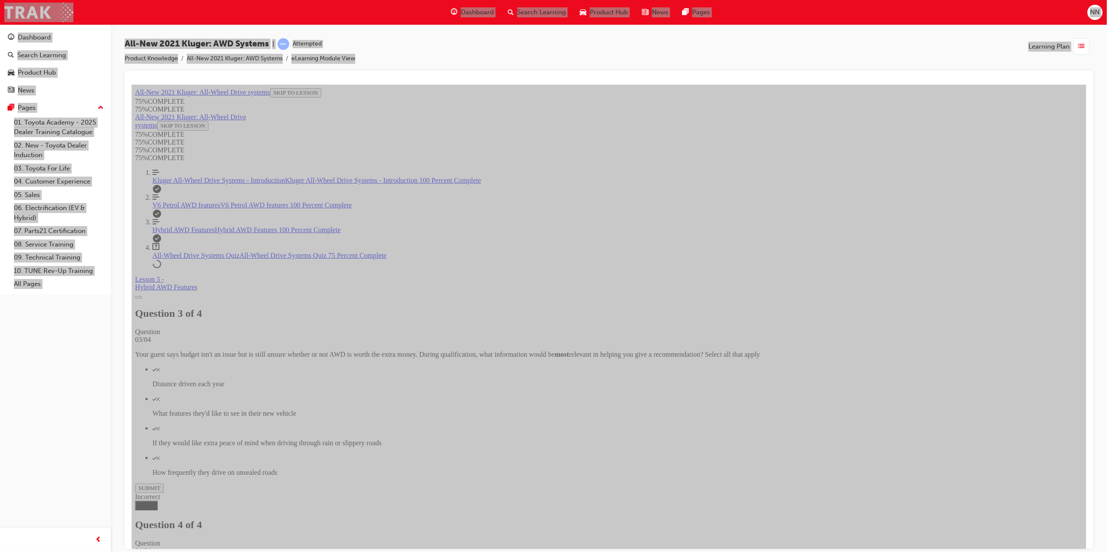
drag, startPoint x: 601, startPoint y: 387, endPoint x: 643, endPoint y: 442, distance: 68.4
click at [176, 357] on button "TAKE AGAIN" at bounding box center [156, 362] width 42 height 10
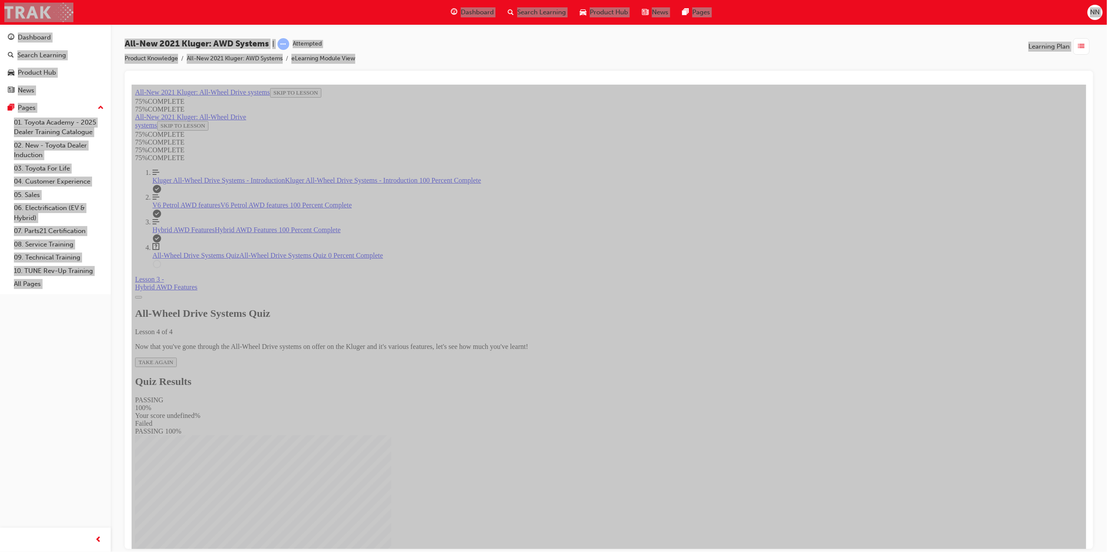
click at [131, 84] on div "Quiz" at bounding box center [131, 84] width 0 height 0
click at [538, 492] on div "Quiz" at bounding box center [608, 496] width 947 height 8
click at [163, 551] on button "SUBMIT" at bounding box center [149, 556] width 29 height 10
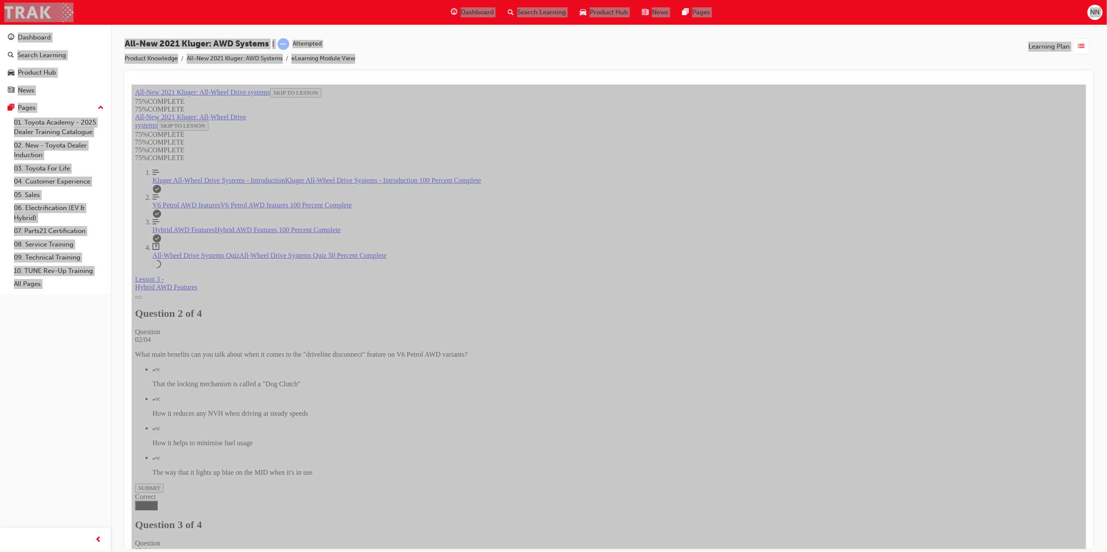
scroll to position [31, 0]
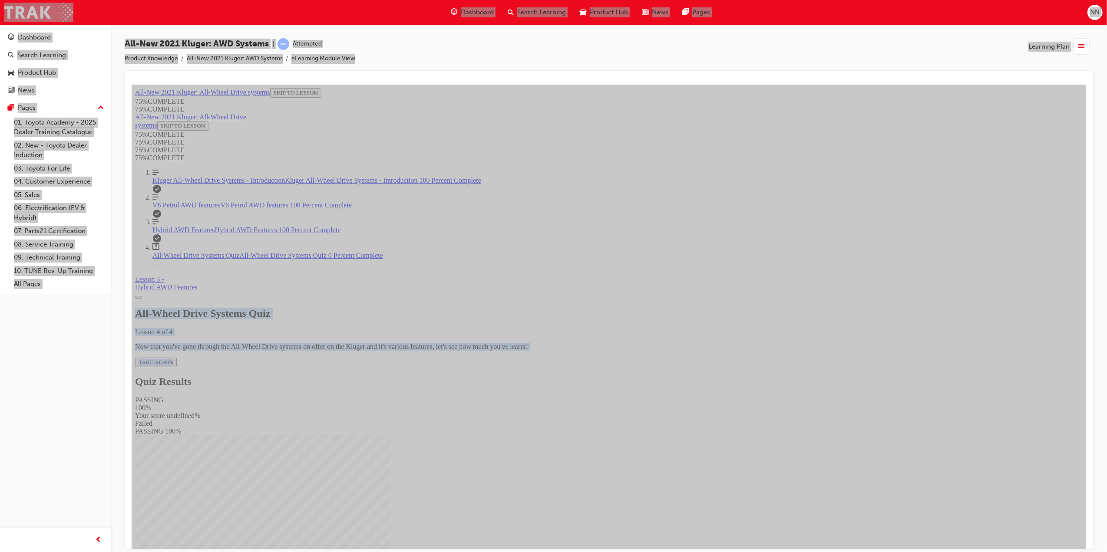
click at [549, 313] on div "All-Wheel Drive Systems Quiz Lesson 4 of 4 Now that you've gone through the All…" at bounding box center [608, 336] width 947 height 59
click at [173, 359] on span "TAKE AGAIN" at bounding box center [155, 362] width 35 height 7
click at [131, 84] on img "Quiz" at bounding box center [131, 84] width 0 height 0
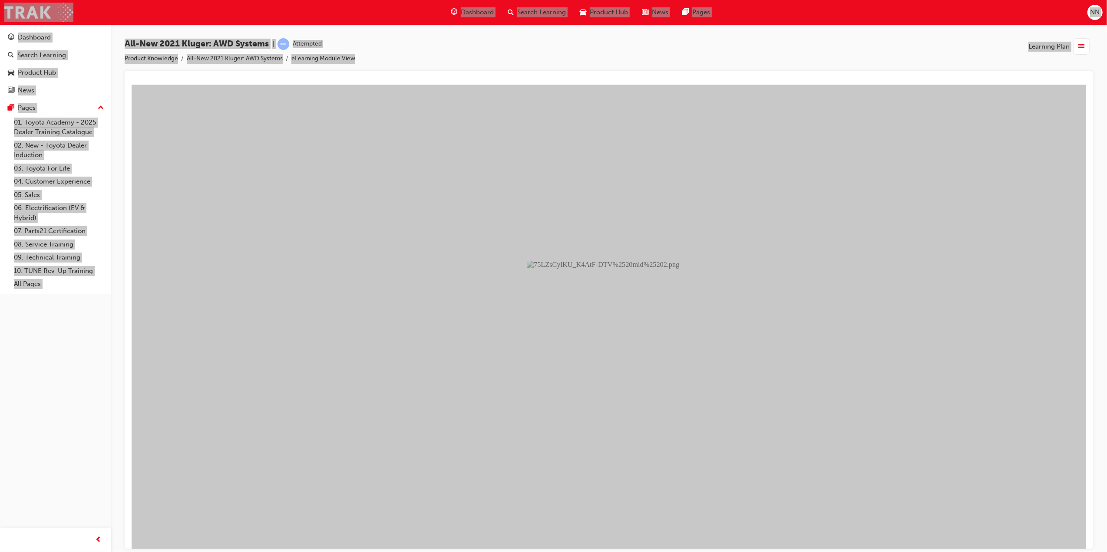
click at [788, 323] on button "Unzoom image" at bounding box center [608, 316] width 954 height 465
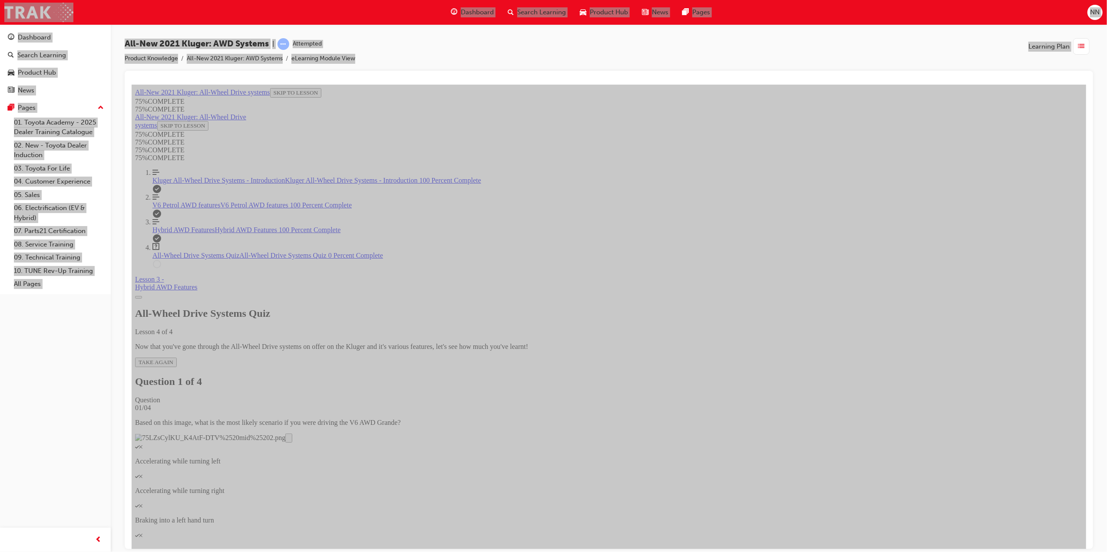
click at [588, 487] on p "Accelerating while turning right" at bounding box center [608, 491] width 947 height 8
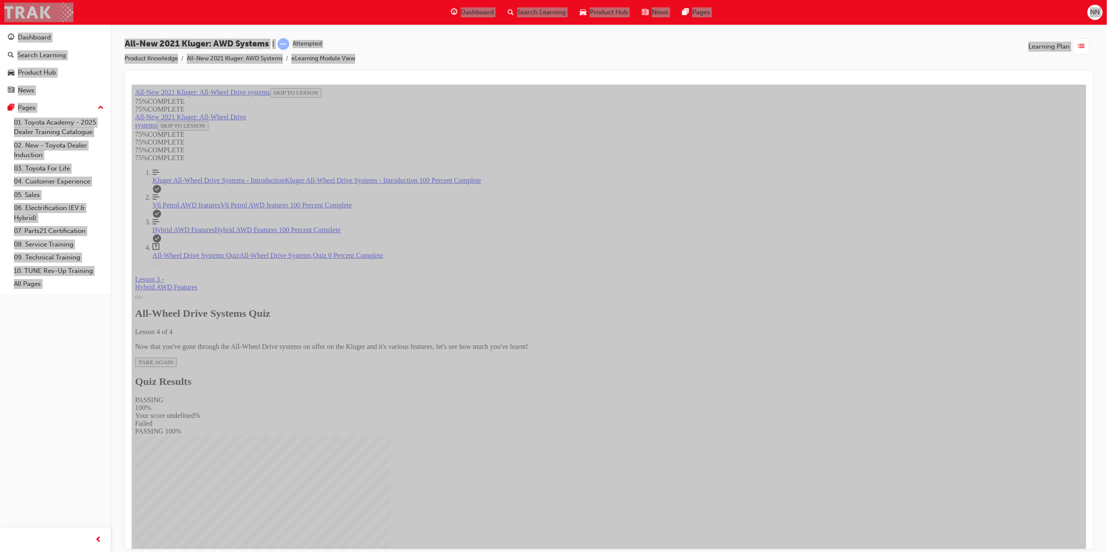
click at [173, 359] on span "TAKE AGAIN" at bounding box center [155, 362] width 35 height 7
click at [131, 84] on img "Quiz" at bounding box center [131, 84] width 0 height 0
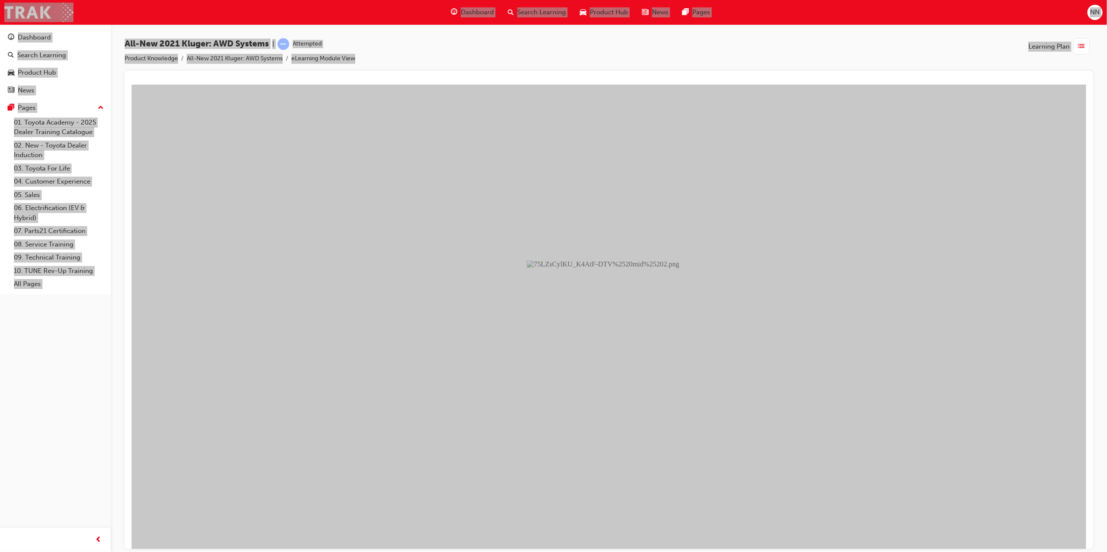
scroll to position [32, 0]
click at [813, 382] on button "Unzoom image" at bounding box center [608, 316] width 954 height 465
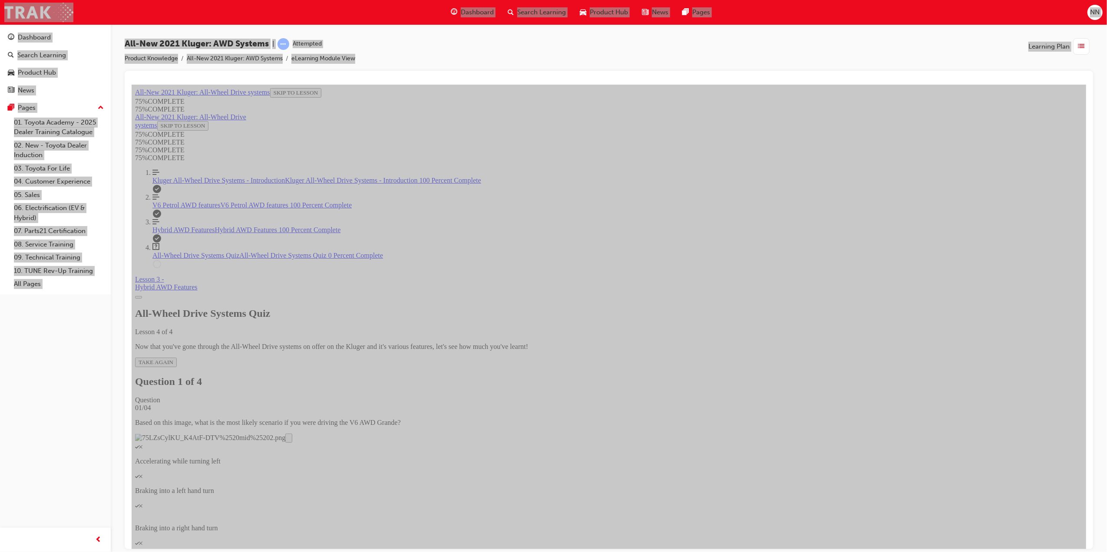
click at [625, 552] on p "Accelerating while turning right" at bounding box center [608, 558] width 947 height 8
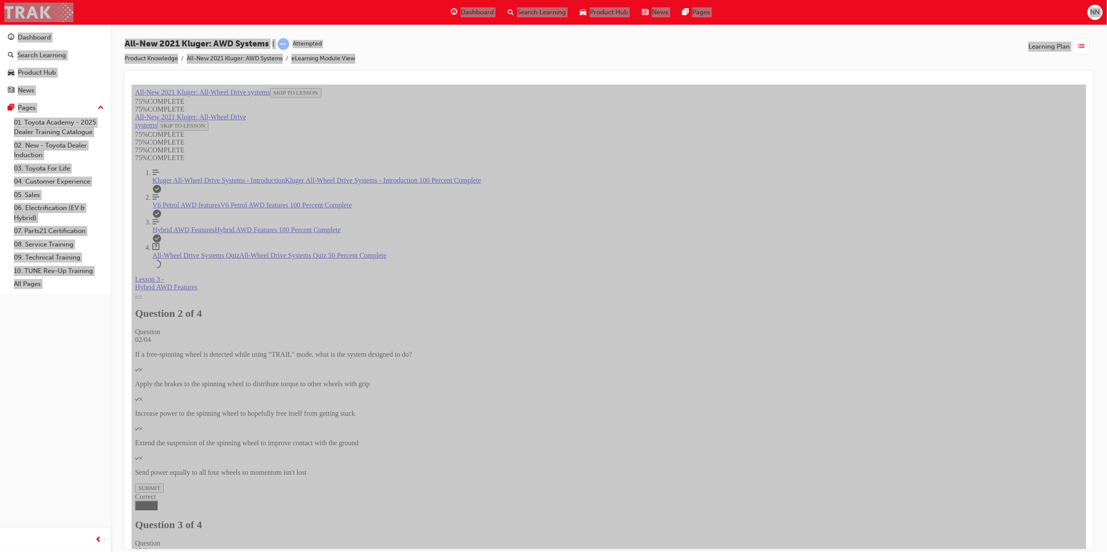
drag, startPoint x: 601, startPoint y: 399, endPoint x: 564, endPoint y: 389, distance: 38.1
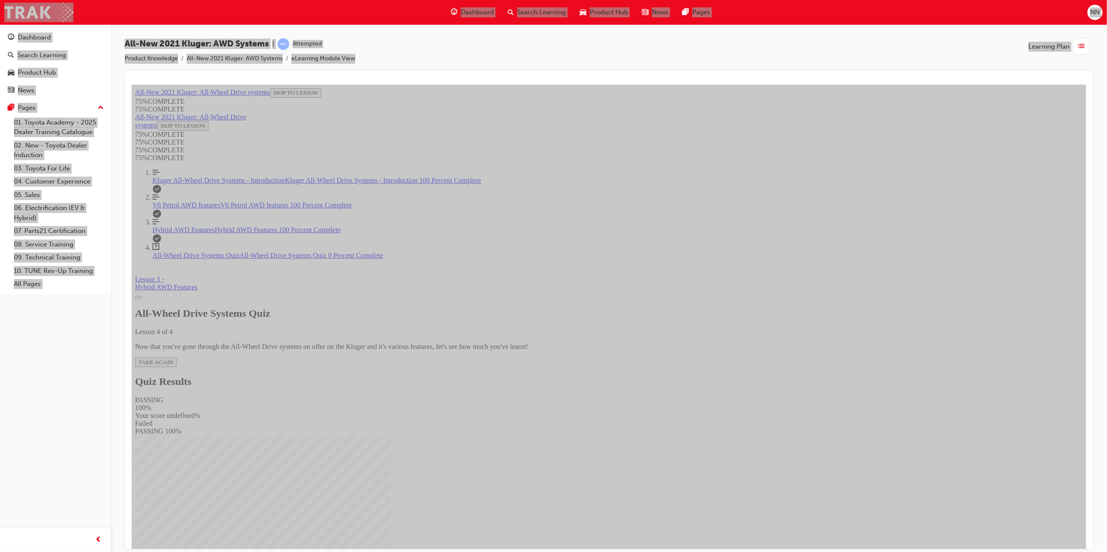
drag, startPoint x: 728, startPoint y: 284, endPoint x: 722, endPoint y: 283, distance: 5.4
click at [727, 307] on div "All-Wheel Drive Systems Quiz Lesson 4 of 4 Now that you've gone through the All…" at bounding box center [608, 336] width 947 height 59
click at [696, 343] on p "Now that you've gone through the All-Wheel Drive systems on offer on the Kluger…" at bounding box center [608, 347] width 947 height 8
click at [173, 359] on span "TAKE AGAIN" at bounding box center [155, 362] width 35 height 7
click at [539, 463] on div "Quiz" at bounding box center [617, 467] width 930 height 8
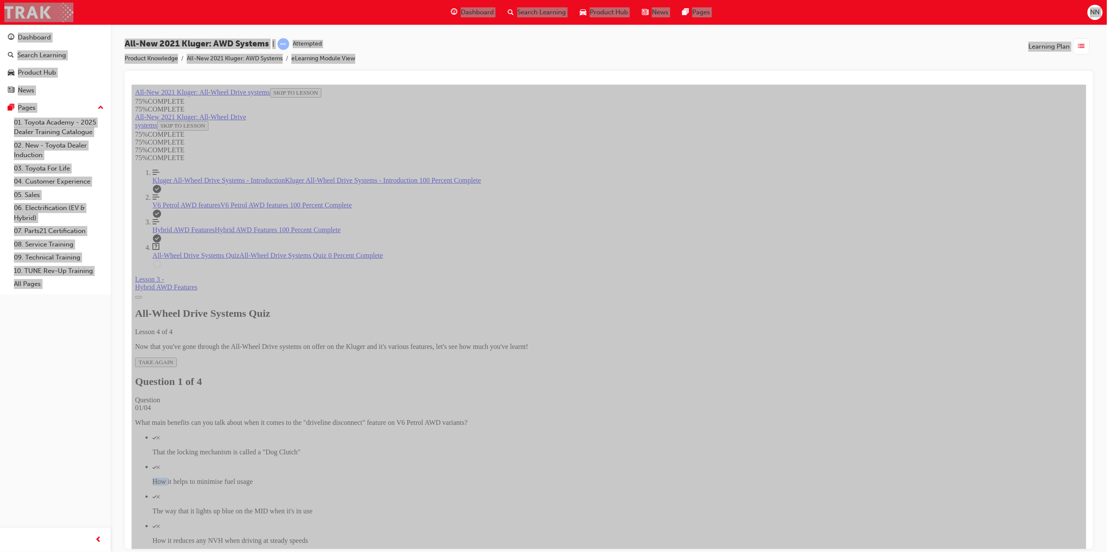
click at [539, 463] on div "Quiz" at bounding box center [617, 467] width 930 height 8
drag, startPoint x: 539, startPoint y: 314, endPoint x: 528, endPoint y: 297, distance: 20.4
click at [528, 463] on div "Quiz" at bounding box center [617, 467] width 930 height 8
click at [531, 522] on div "Quiz" at bounding box center [617, 526] width 930 height 8
click at [156, 525] on icon "Check mark" at bounding box center [154, 526] width 4 height 3
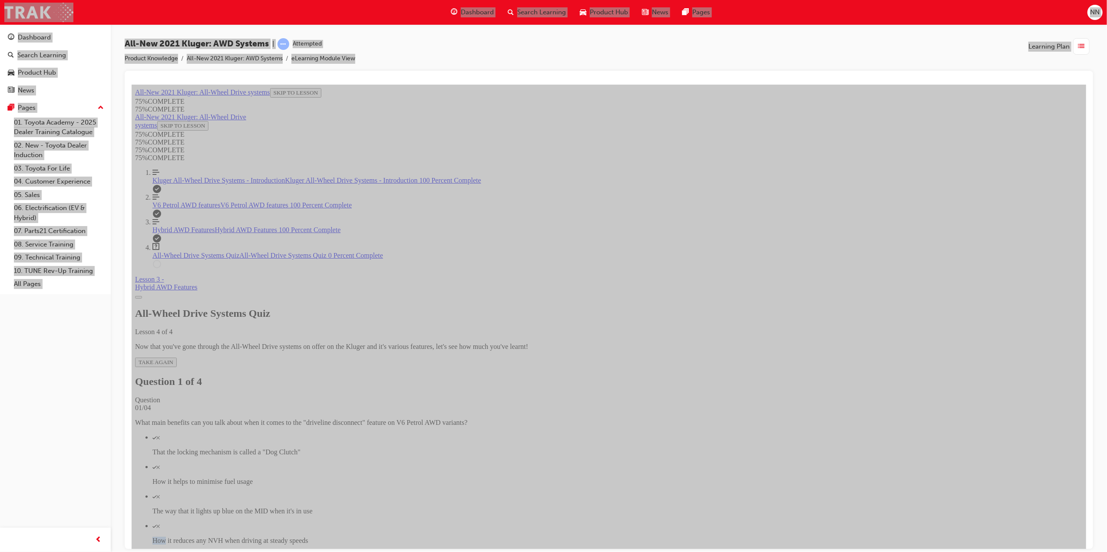
drag, startPoint x: 531, startPoint y: 369, endPoint x: 562, endPoint y: 372, distance: 31.0
click at [562, 537] on p "How it reduces any NVH when driving at steady speeds" at bounding box center [617, 541] width 930 height 8
click at [163, 551] on button "SUBMIT" at bounding box center [149, 556] width 29 height 10
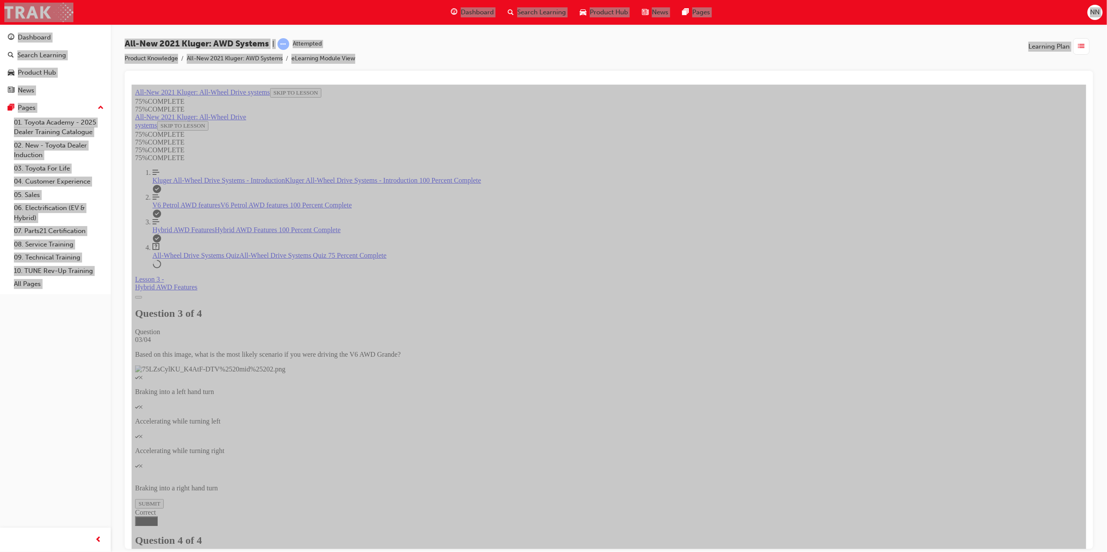
click at [173, 359] on span "TAKE AGAIN" at bounding box center [155, 362] width 35 height 7
click at [623, 478] on p "If they would like extra peace of mind when driving through rain or slippery ro…" at bounding box center [617, 482] width 930 height 8
click at [613, 507] on p "Distance driven each year" at bounding box center [617, 511] width 930 height 8
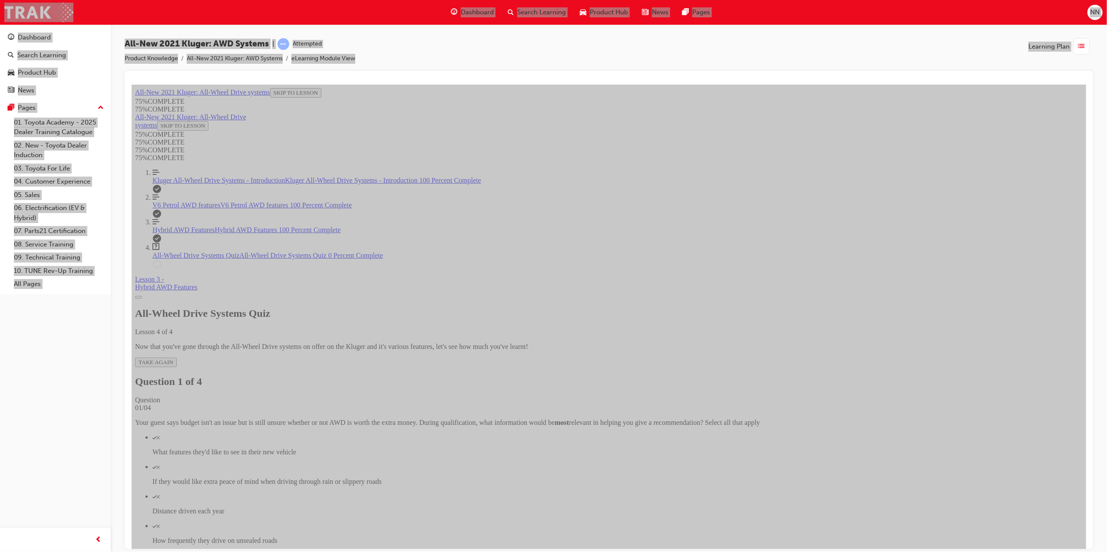
click at [615, 537] on p "How frequently they drive on unsealed roads" at bounding box center [617, 541] width 930 height 8
click at [163, 551] on button "SUBMIT" at bounding box center [149, 556] width 29 height 10
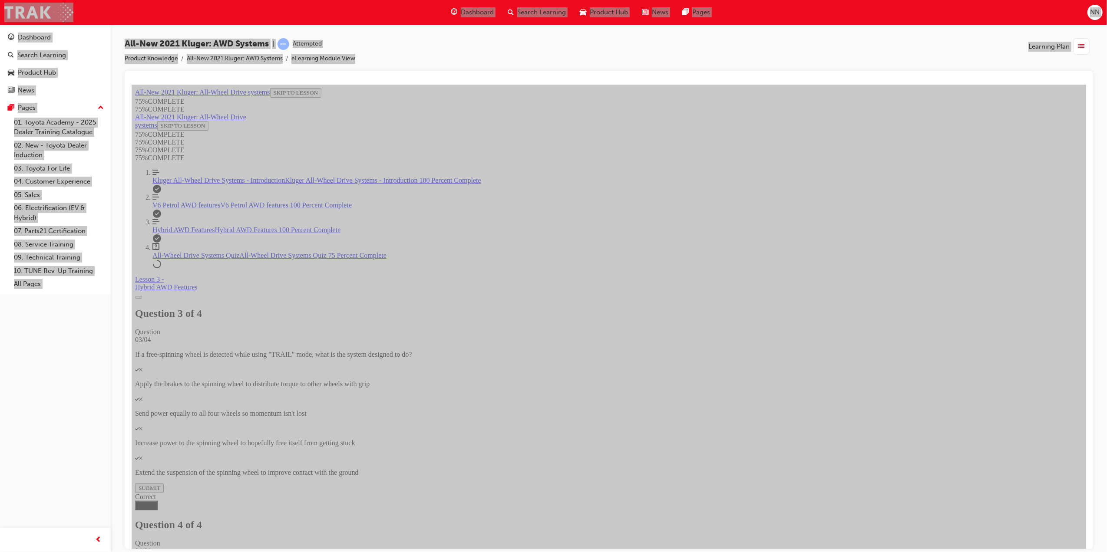
click at [173, 359] on span "TAKE AGAIN" at bounding box center [155, 362] width 35 height 7
click at [531, 433] on div "Quiz" at bounding box center [617, 437] width 930 height 8
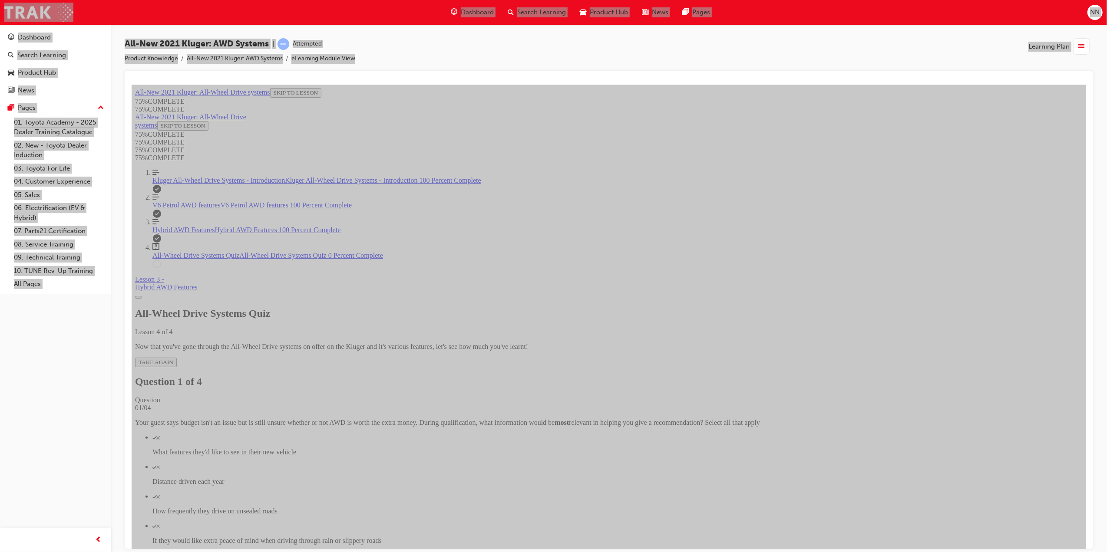
click at [532, 463] on div "Quiz" at bounding box center [617, 467] width 930 height 8
click at [528, 492] on div "Quiz" at bounding box center [617, 496] width 930 height 8
click at [532, 522] on div "Quiz" at bounding box center [617, 526] width 930 height 8
click at [163, 551] on button "SUBMIT" at bounding box center [149, 556] width 29 height 10
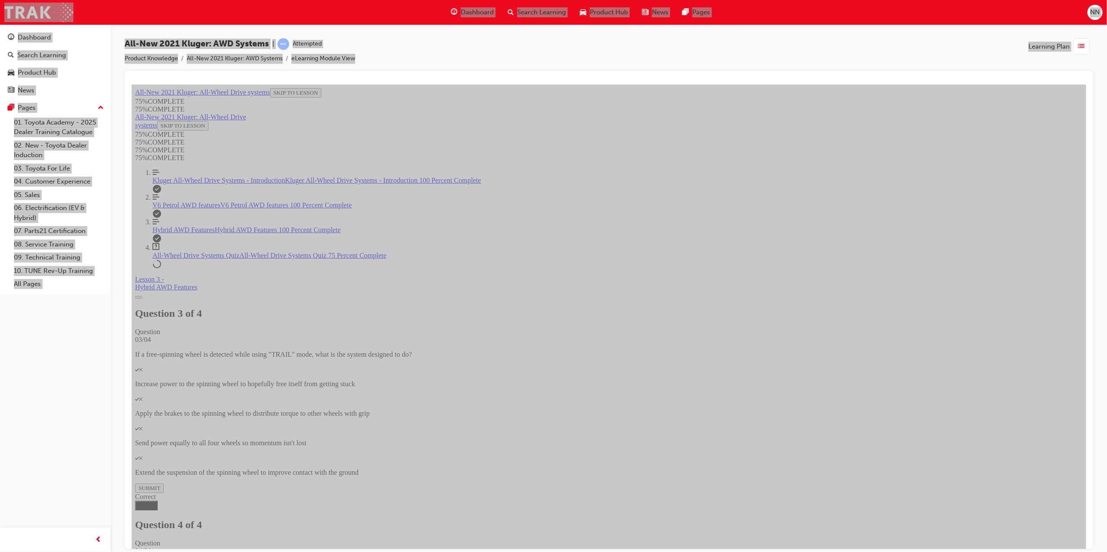
click at [173, 359] on span "TAKE AGAIN" at bounding box center [155, 362] width 35 height 7
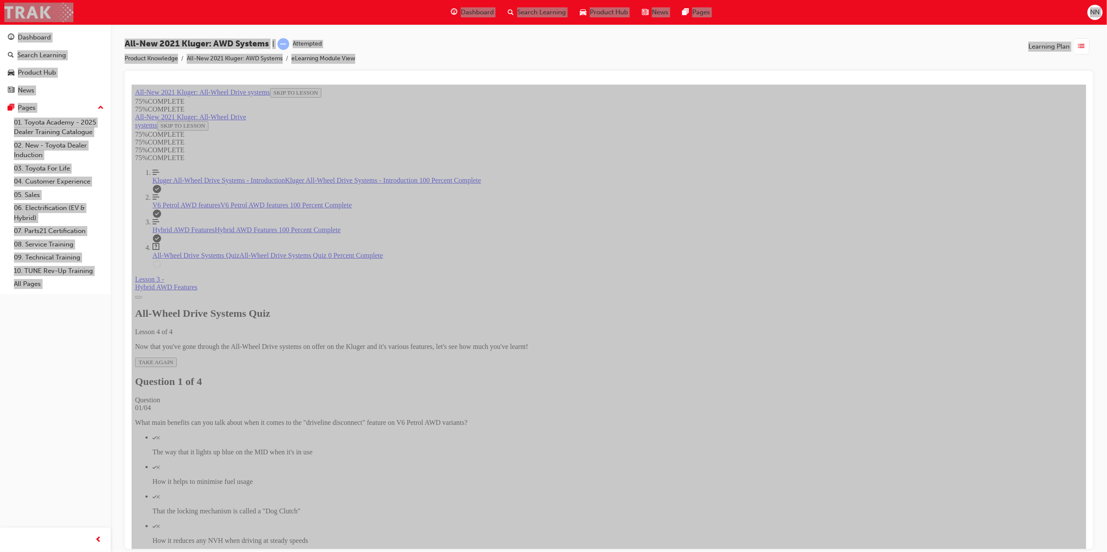
click at [560, 478] on p "How it helps to minimise fuel usage" at bounding box center [617, 482] width 930 height 8
click at [585, 522] on div "Quiz" at bounding box center [617, 526] width 930 height 8
click at [163, 551] on button "SUBMIT" at bounding box center [149, 556] width 29 height 10
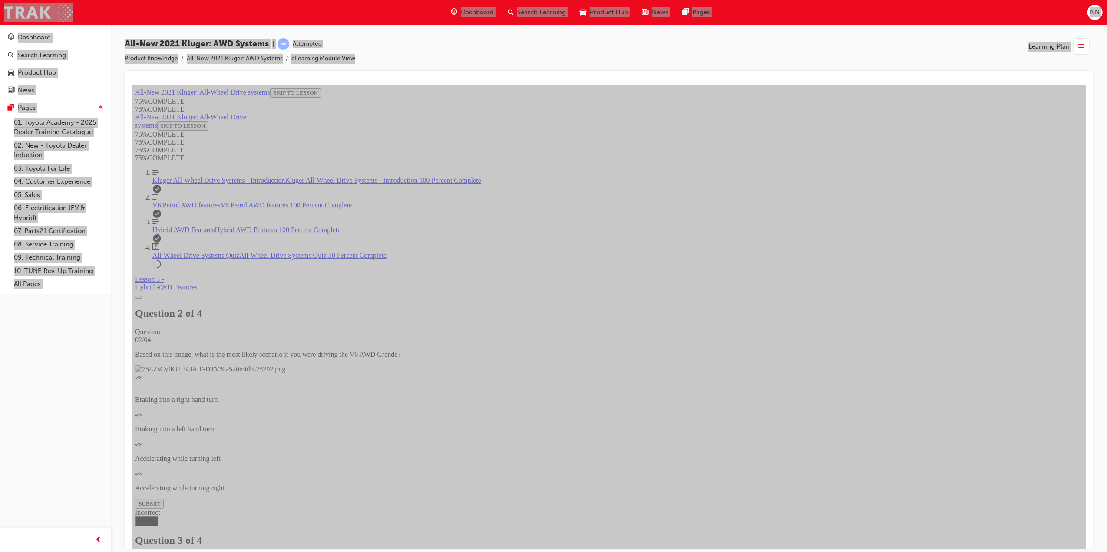
click at [173, 359] on span "TAKE AGAIN" at bounding box center [155, 362] width 35 height 7
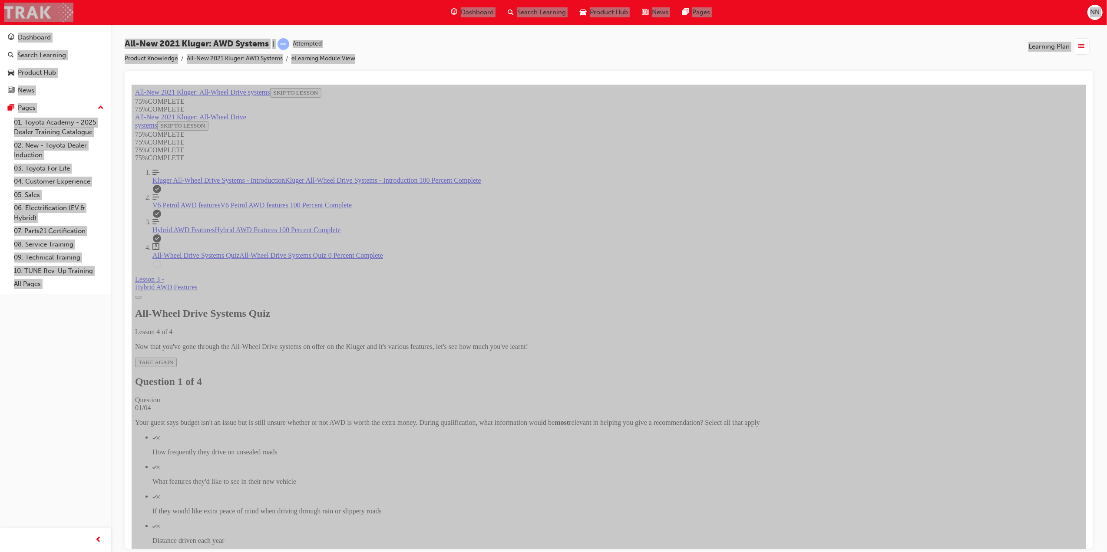
click at [532, 433] on div "Quiz" at bounding box center [617, 437] width 930 height 8
click at [532, 492] on div "Quiz" at bounding box center [617, 496] width 930 height 8
click at [524, 492] on div "Quiz" at bounding box center [617, 496] width 930 height 8
click at [156, 495] on icon "Check mark" at bounding box center [154, 496] width 4 height 3
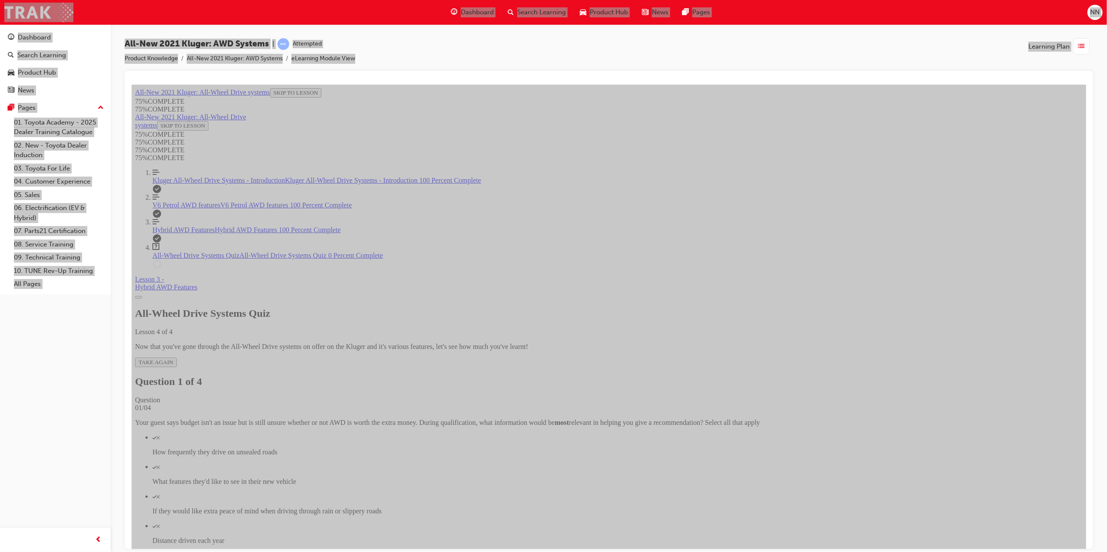
click at [529, 492] on div "Quiz" at bounding box center [617, 496] width 930 height 8
click at [533, 522] on div "Quiz" at bounding box center [617, 526] width 930 height 8
click at [163, 551] on button "SUBMIT" at bounding box center [149, 556] width 29 height 10
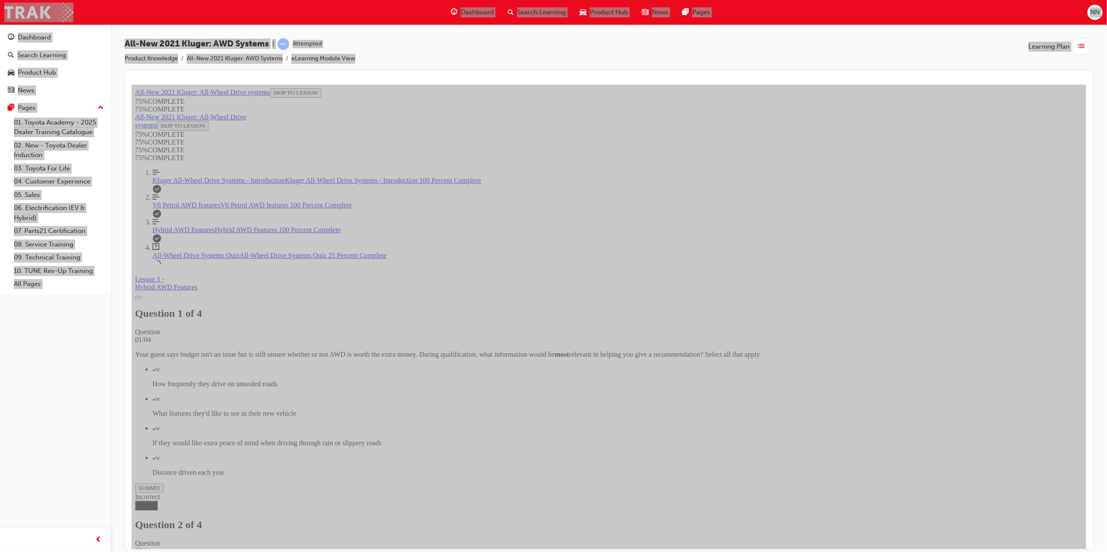
scroll to position [32, 0]
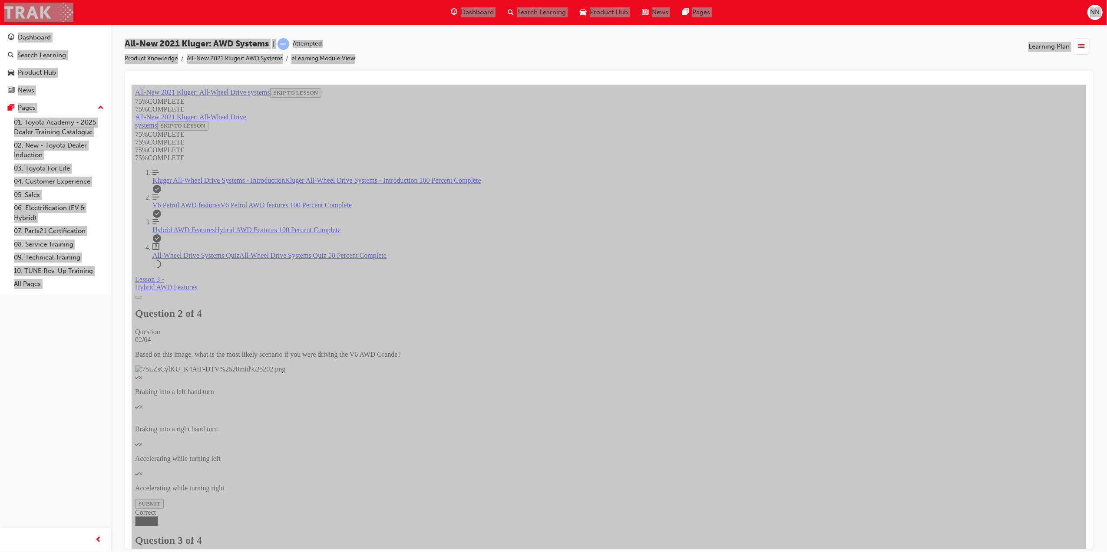
drag, startPoint x: 536, startPoint y: 302, endPoint x: 529, endPoint y: 261, distance: 41.4
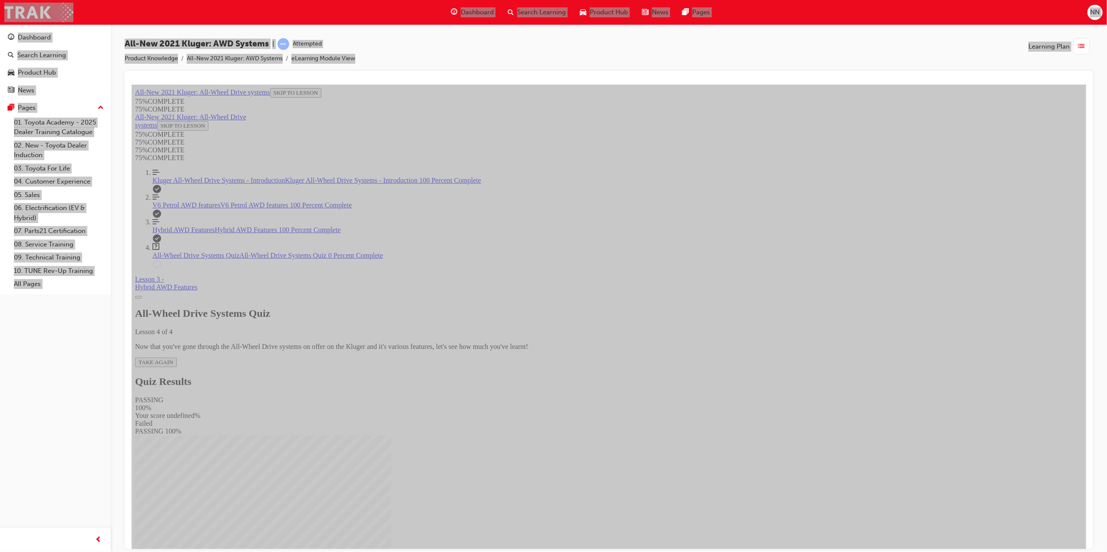
click at [173, 359] on span "TAKE AGAIN" at bounding box center [155, 362] width 35 height 7
click at [568, 442] on div "Quiz" at bounding box center [608, 446] width 947 height 8
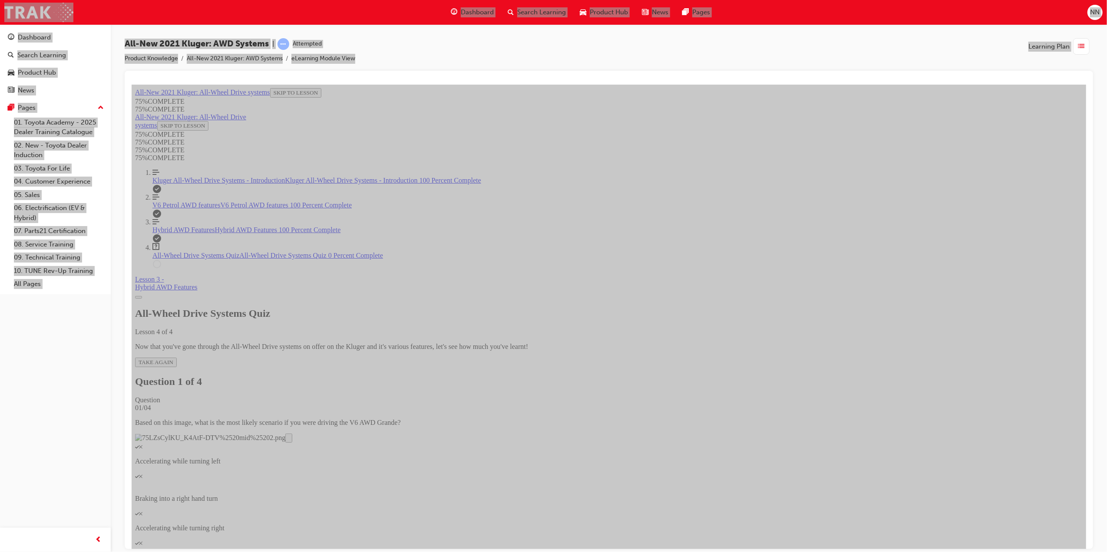
scroll to position [31, 0]
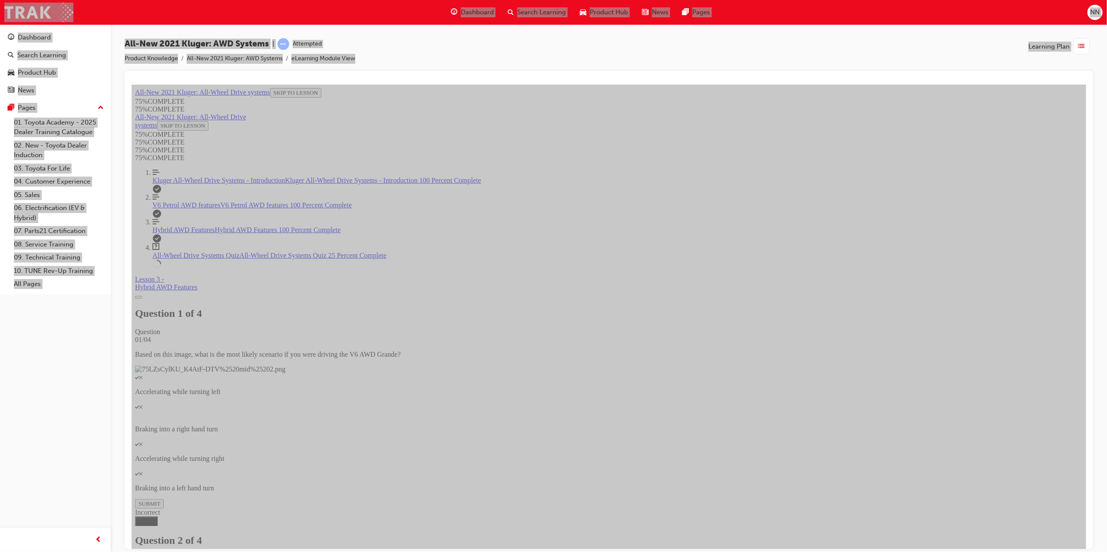
drag, startPoint x: 673, startPoint y: 448, endPoint x: 744, endPoint y: 375, distance: 102.2
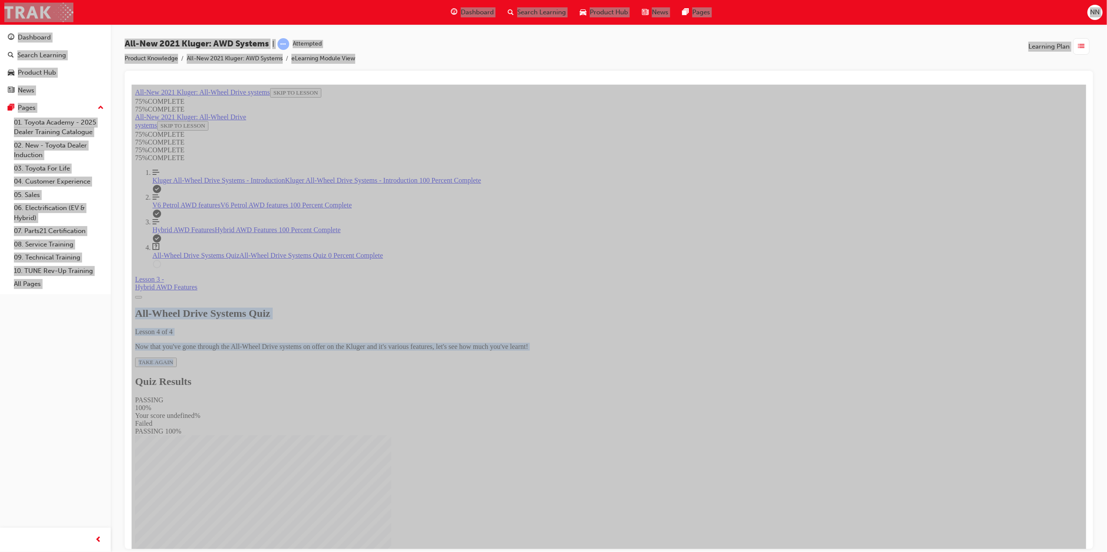
click at [544, 313] on div "All-Wheel Drive Systems Quiz Lesson 4 of 4 Now that you've gone through the All…" at bounding box center [608, 336] width 947 height 59
click at [173, 359] on span "TAKE AGAIN" at bounding box center [155, 362] width 35 height 7
click at [529, 463] on div "Quiz" at bounding box center [617, 467] width 930 height 8
click at [534, 522] on div "Quiz" at bounding box center [617, 526] width 930 height 8
click at [654, 436] on div "Question 1 of 4 Question 01/04 Your guest says budget isn't an issue but is sti…" at bounding box center [608, 477] width 947 height 203
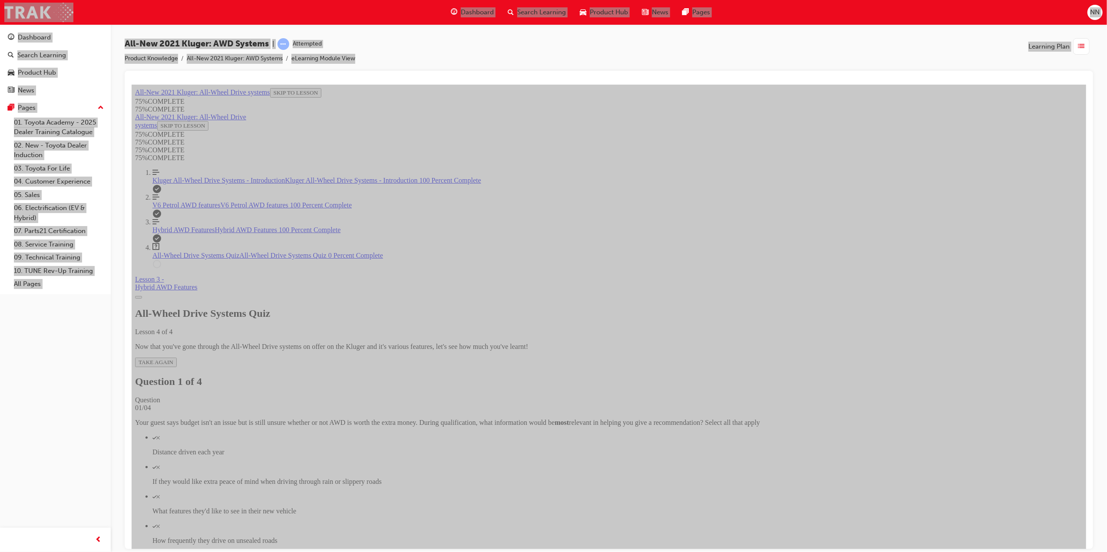
click at [163, 551] on button "SUBMIT" at bounding box center [149, 556] width 29 height 10
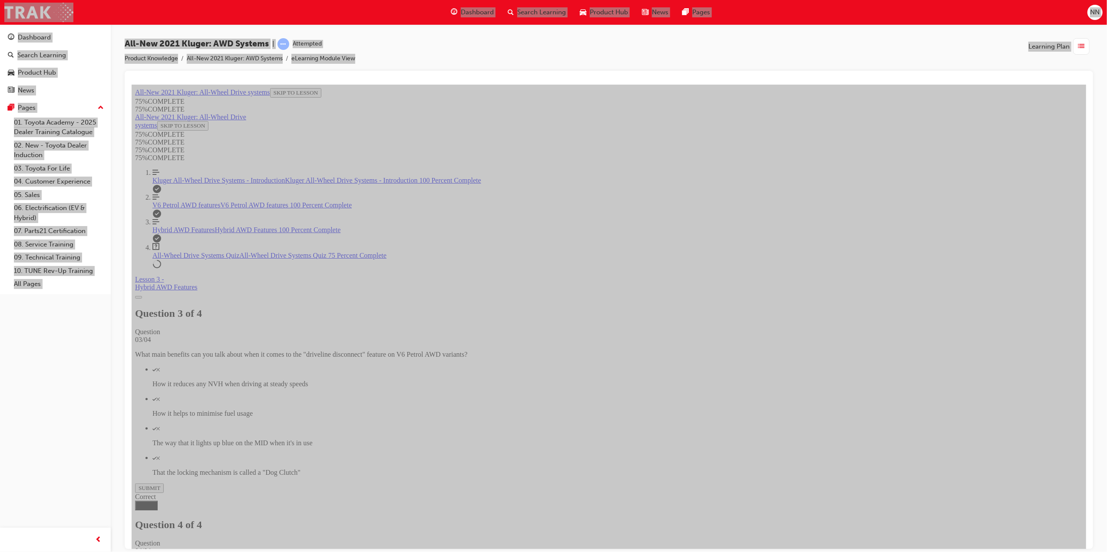
click at [176, 357] on button "TAKE AGAIN" at bounding box center [156, 362] width 42 height 10
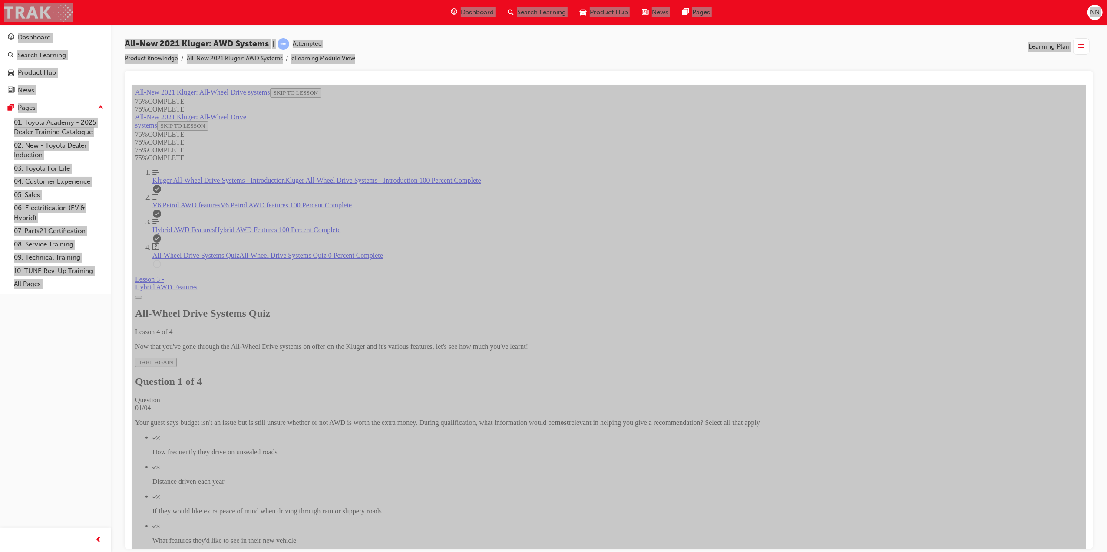
click at [545, 433] on div "Quiz" at bounding box center [617, 437] width 930 height 8
click at [528, 492] on div "Quiz" at bounding box center [617, 496] width 930 height 8
click at [163, 551] on button "SUBMIT" at bounding box center [149, 556] width 29 height 10
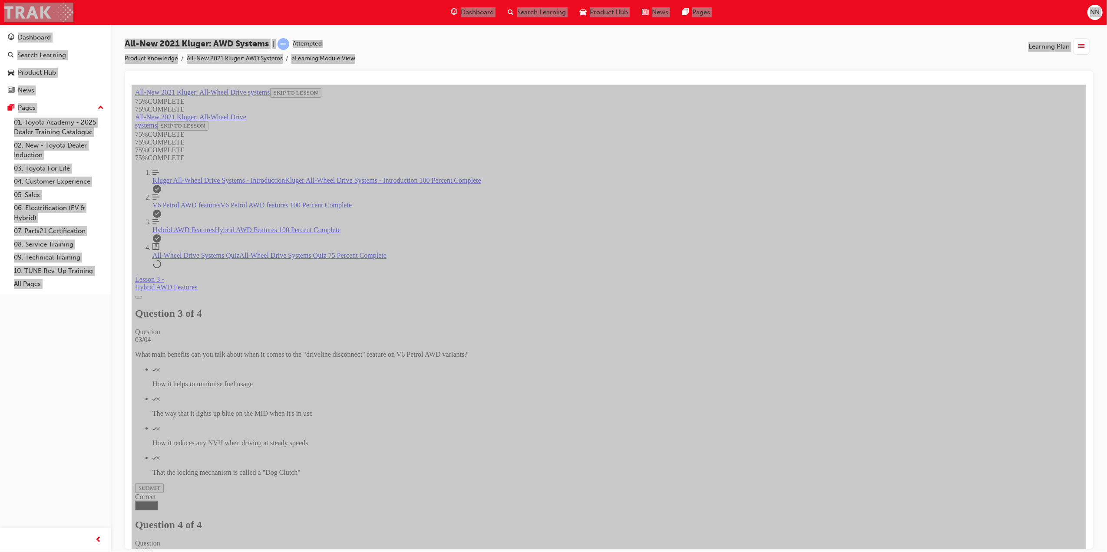
scroll to position [32, 0]
click at [191, 233] on span "Hybrid AWD Features" at bounding box center [183, 229] width 63 height 7
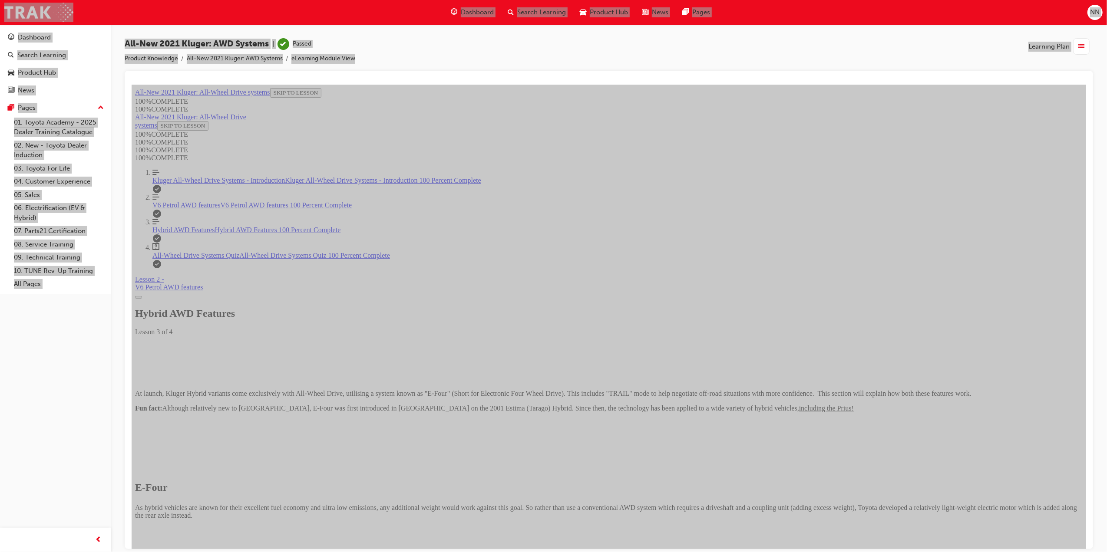
click at [186, 259] on span "All-Wheel Drive Systems Quiz" at bounding box center [195, 254] width 87 height 7
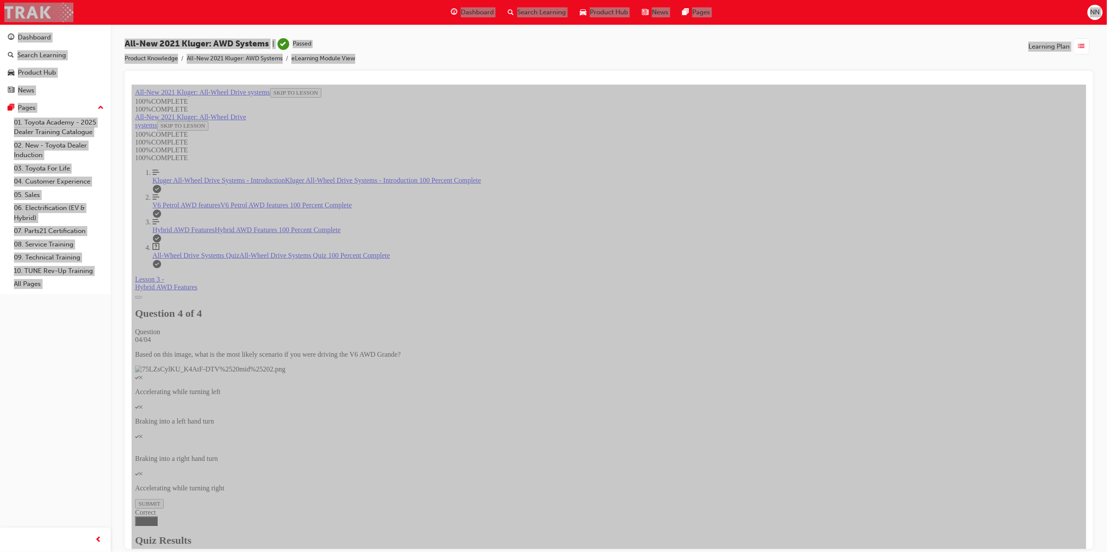
scroll to position [0, 0]
click at [173, 359] on span "TAKE AGAIN" at bounding box center [155, 362] width 35 height 7
click at [570, 487] on p "Accelerating while turning right" at bounding box center [608, 491] width 947 height 8
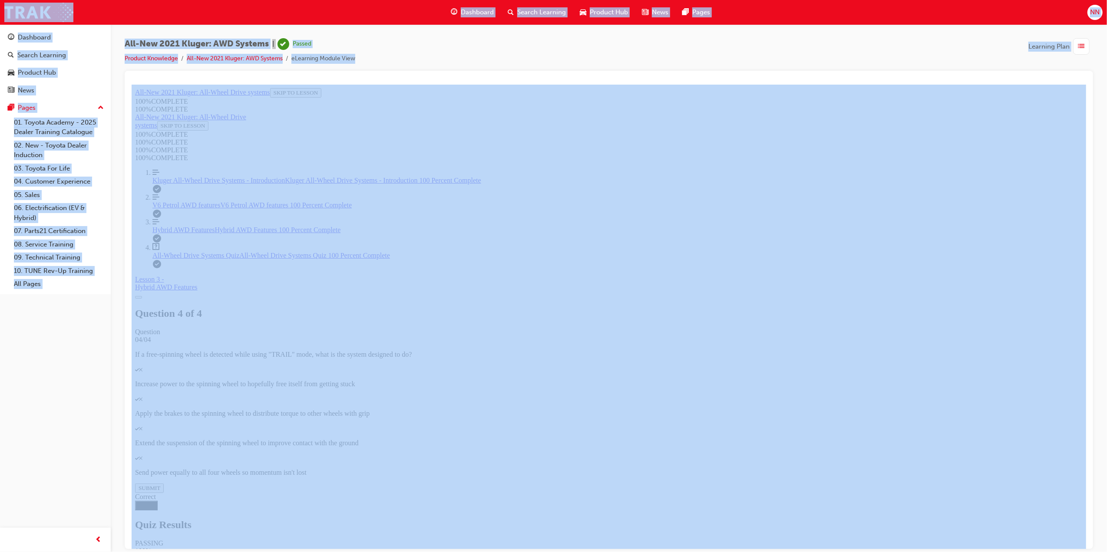
click at [1084, 46] on span "list-icon" at bounding box center [1081, 46] width 7 height 11
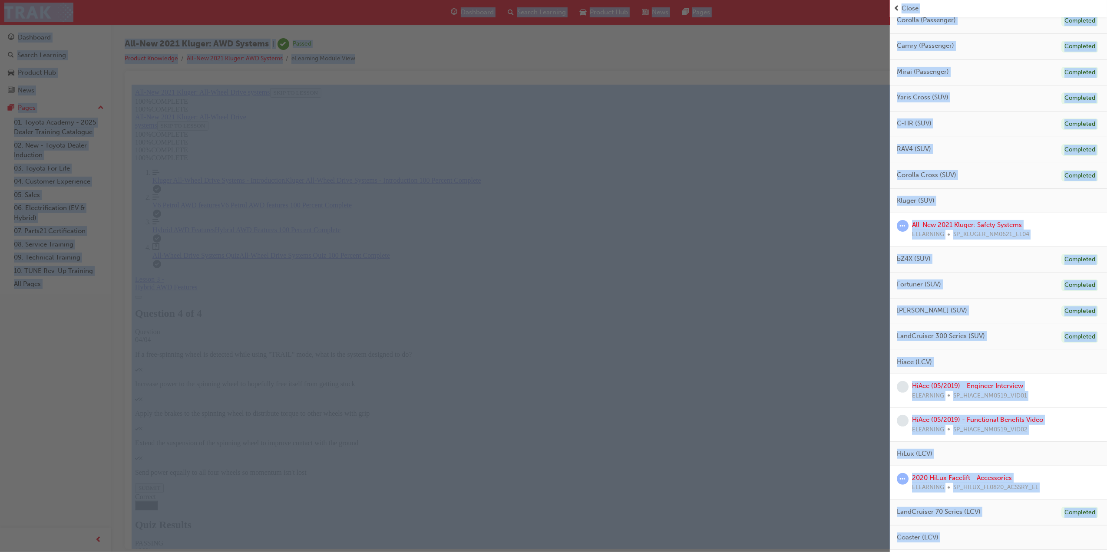
scroll to position [0, 0]
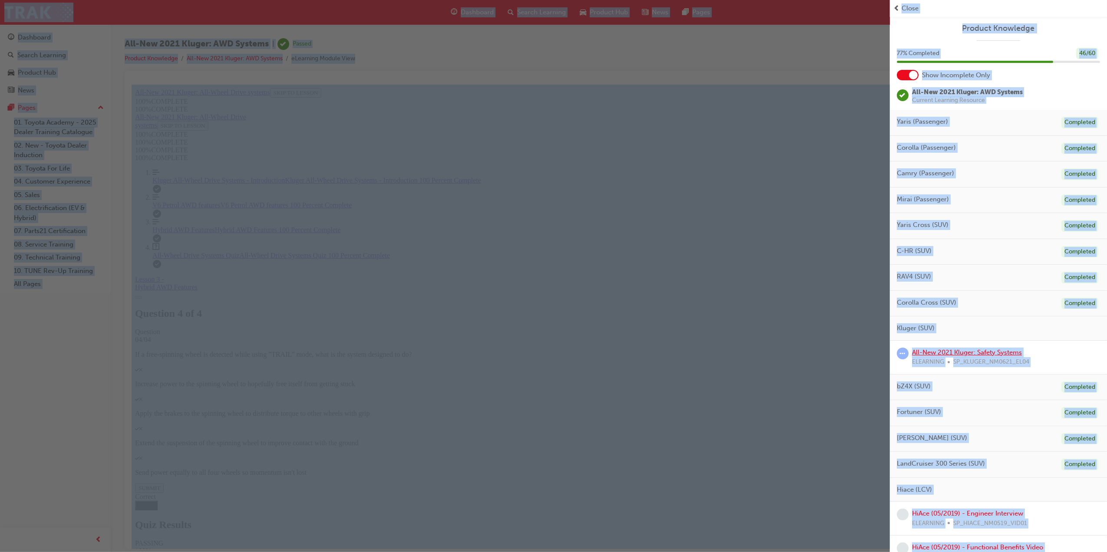
click at [982, 353] on link "All-New 2021 Kluger: Safety Systems" at bounding box center [967, 353] width 110 height 8
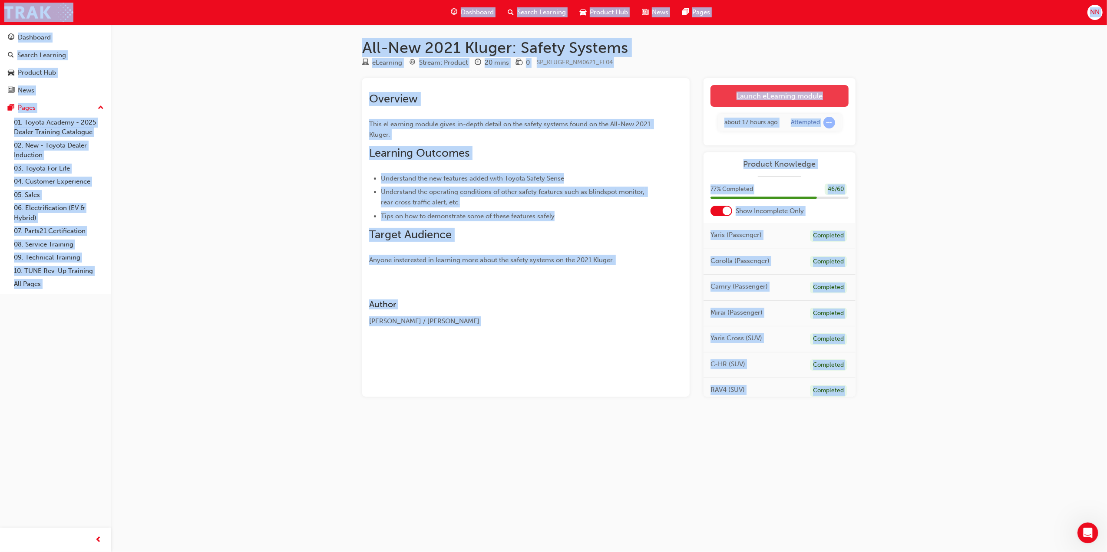
click at [781, 96] on link "Launch eLearning module" at bounding box center [779, 96] width 138 height 22
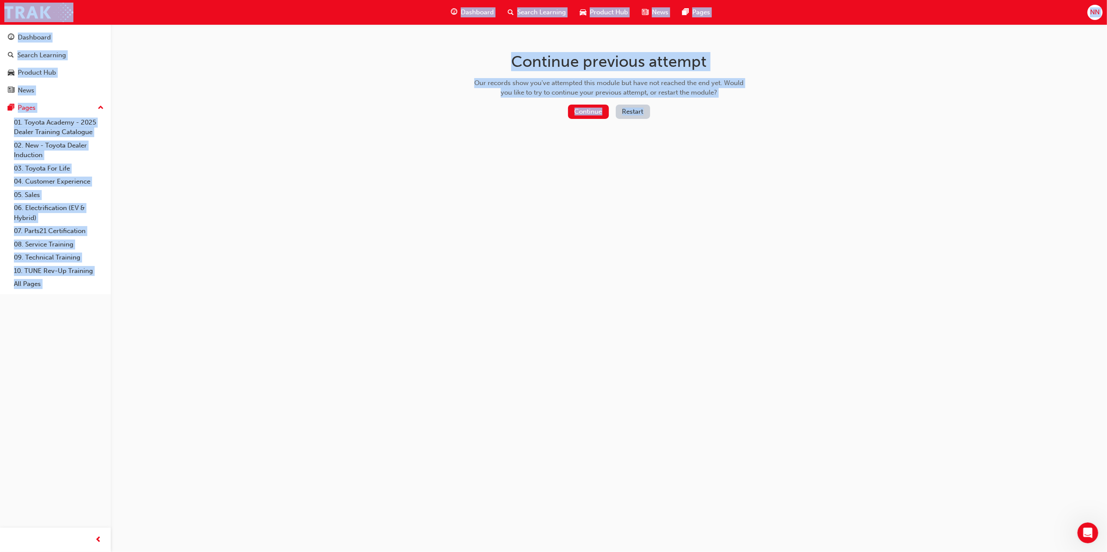
click at [781, 96] on div "Continue previous attempt Our records show you've attempted this module but hav…" at bounding box center [553, 276] width 1107 height 552
click at [589, 115] on button "Continue" at bounding box center [588, 112] width 41 height 14
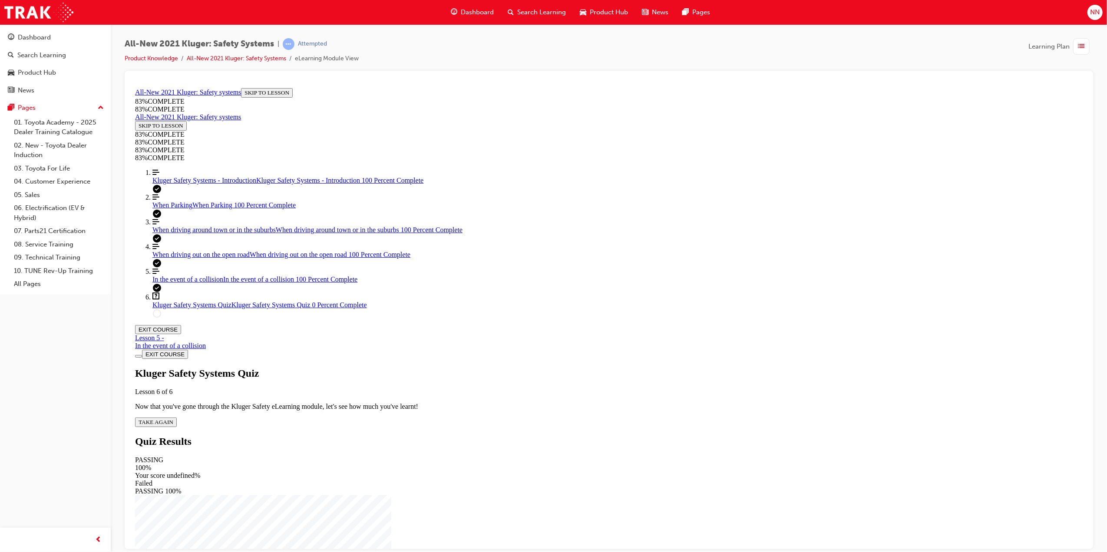
scroll to position [30, 0]
click at [552, 367] on div "Kluger Safety Systems Quiz Lesson 6 of 6 Now that you've gone through the Kluge…" at bounding box center [608, 396] width 947 height 59
click at [176, 417] on button "TAKE AGAIN" at bounding box center [156, 422] width 42 height 10
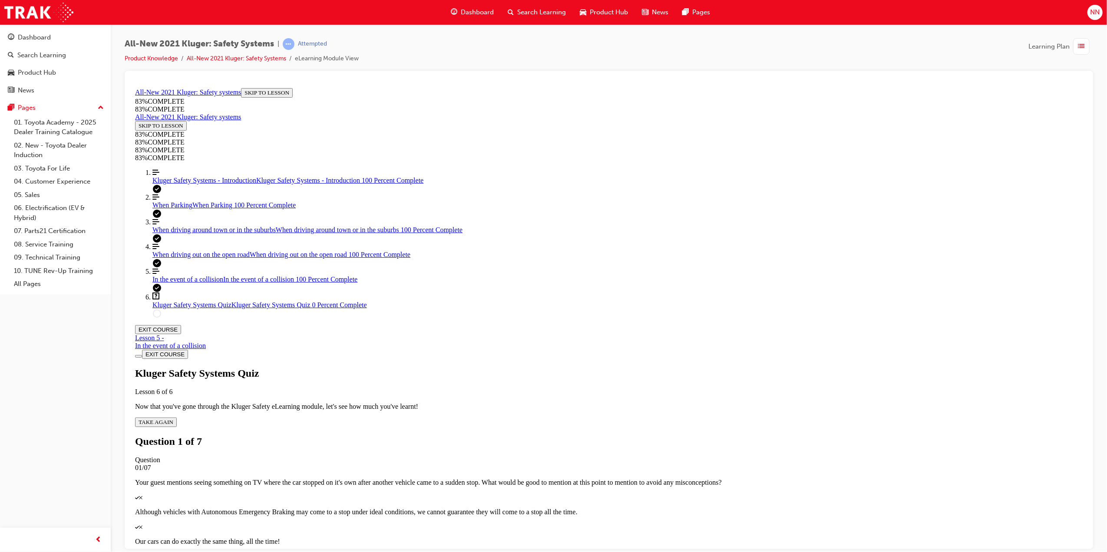
scroll to position [31, 0]
click at [529, 493] on div "Quiz" at bounding box center [608, 497] width 947 height 8
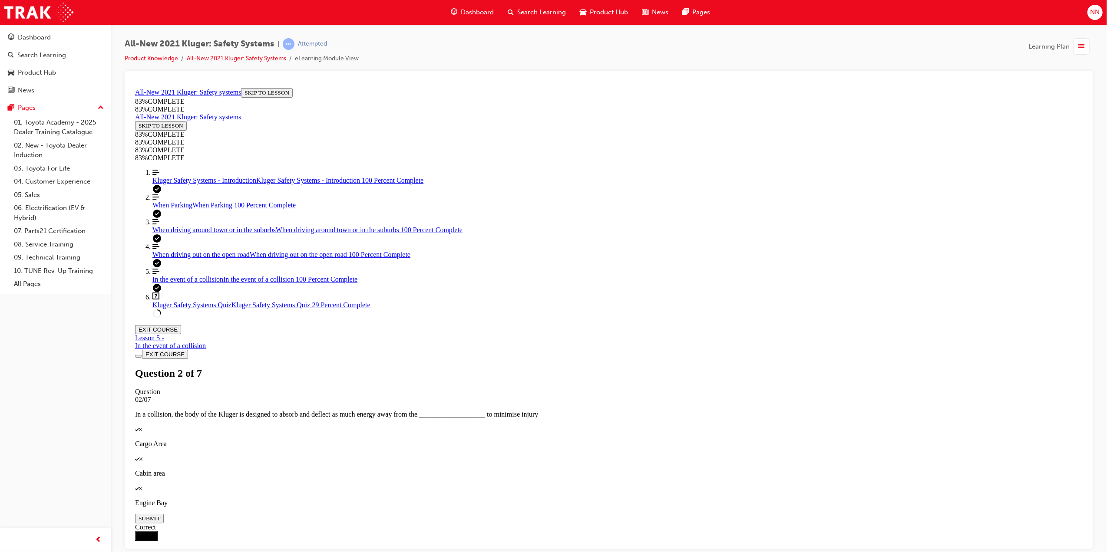
scroll to position [143, 0]
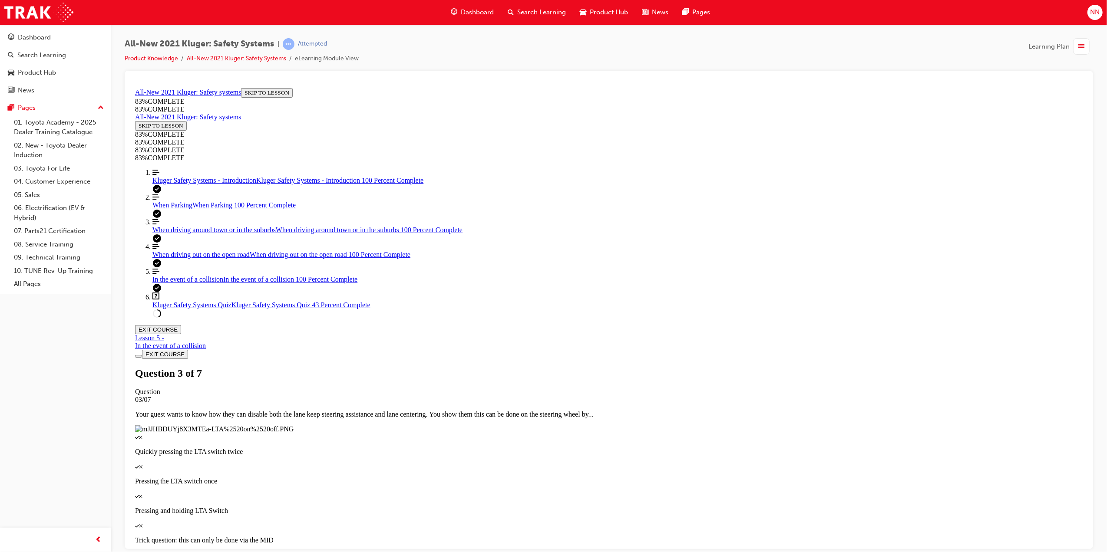
scroll to position [32, 0]
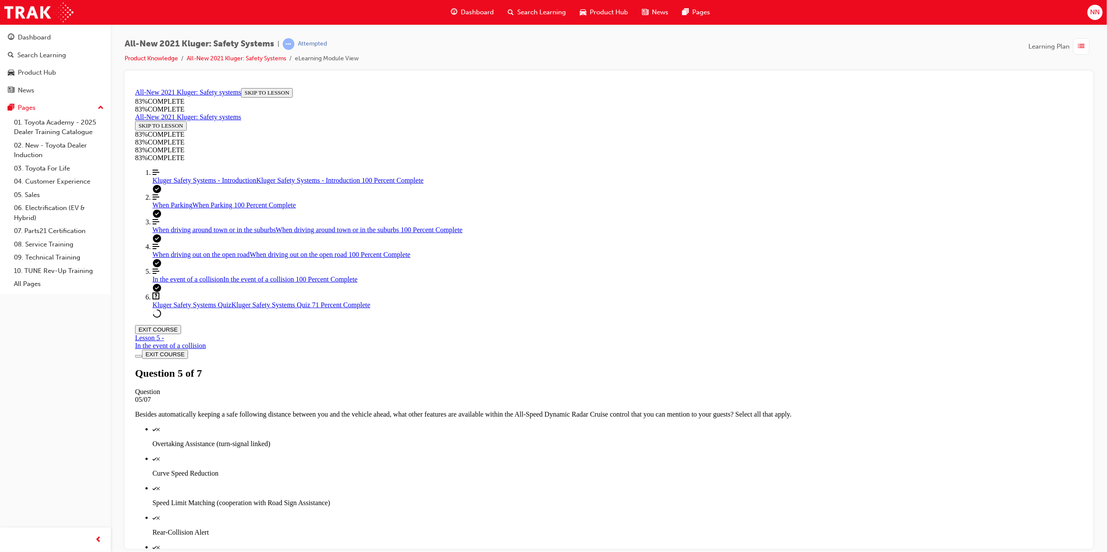
scroll to position [98, 0]
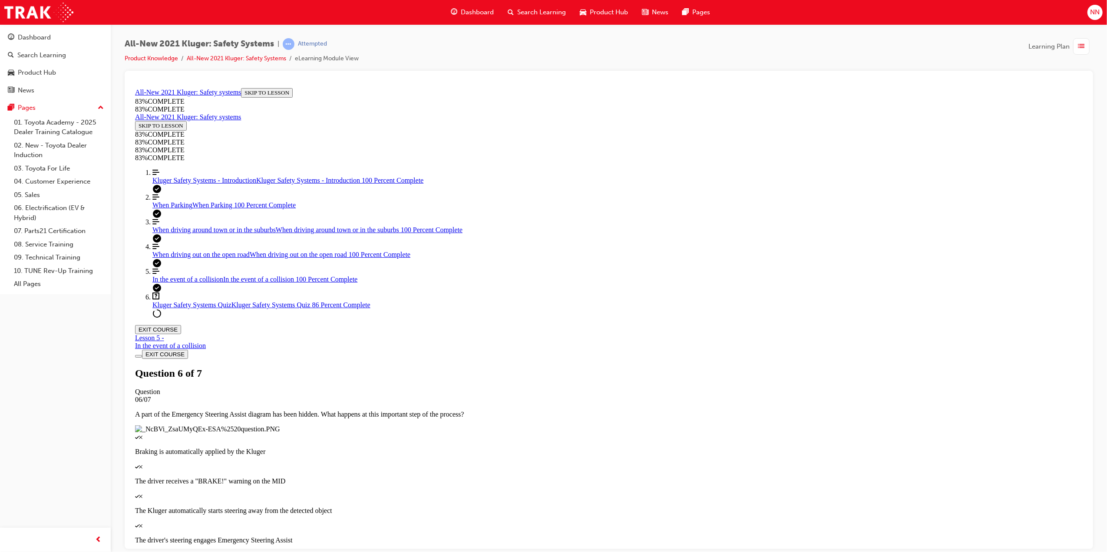
scroll to position [31, 0]
drag, startPoint x: 604, startPoint y: 311, endPoint x: 640, endPoint y: 309, distance: 35.2
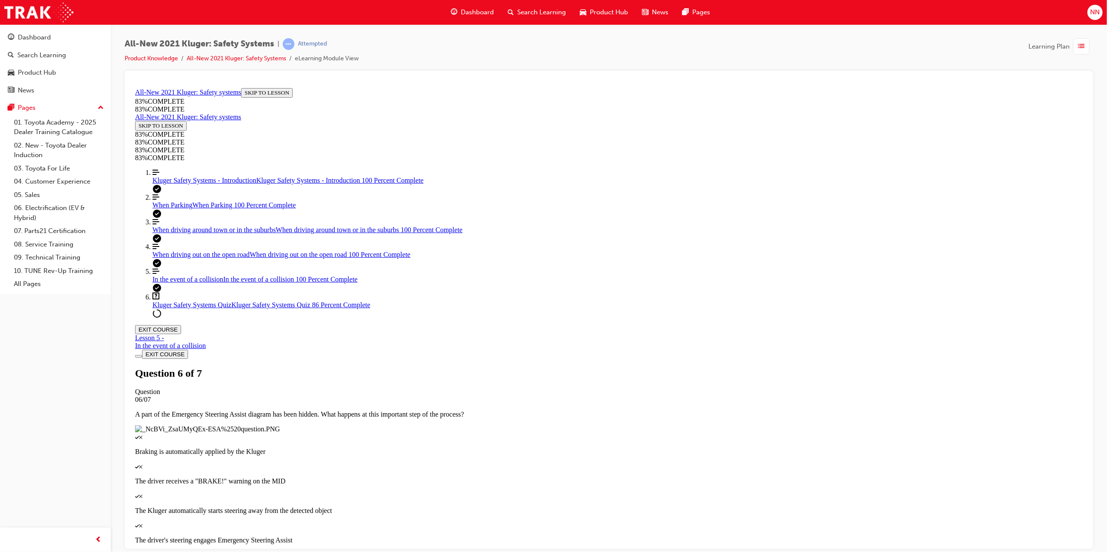
drag, startPoint x: 626, startPoint y: 346, endPoint x: 632, endPoint y: 346, distance: 5.7
drag, startPoint x: 591, startPoint y: 258, endPoint x: 627, endPoint y: 259, distance: 36.5
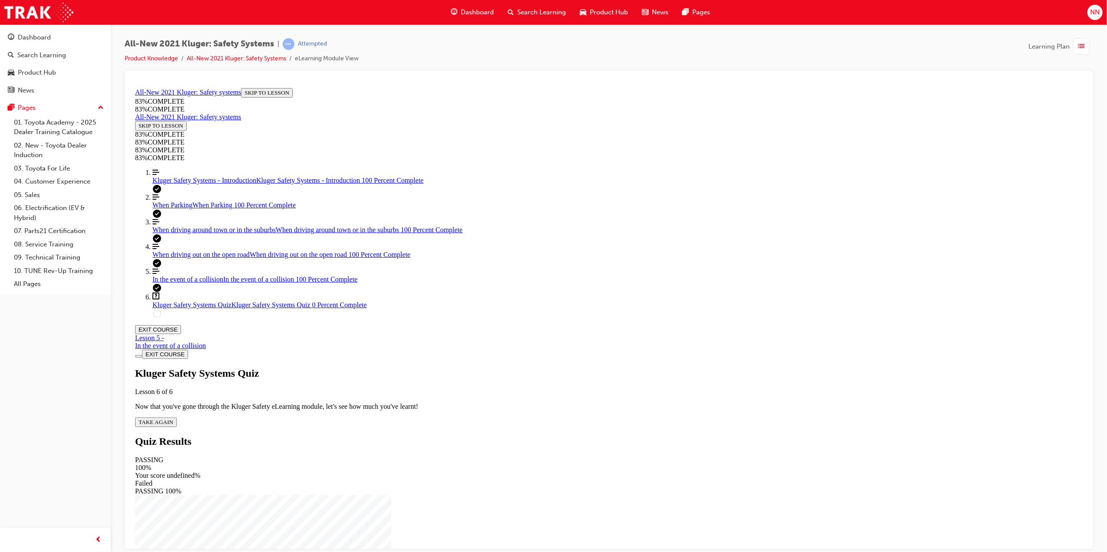
click at [173, 419] on span "TAKE AGAIN" at bounding box center [155, 422] width 35 height 7
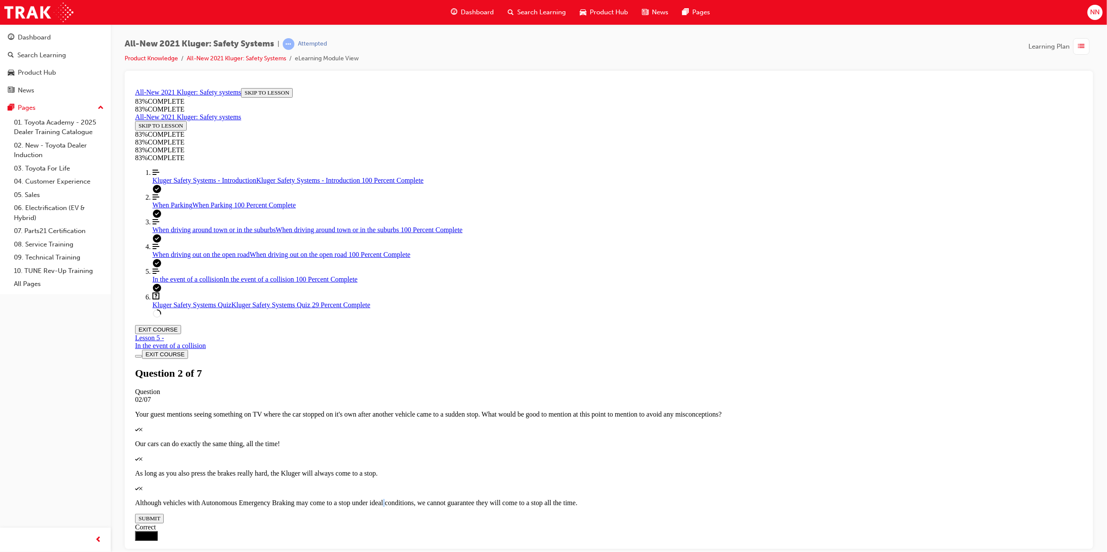
scroll to position [32, 0]
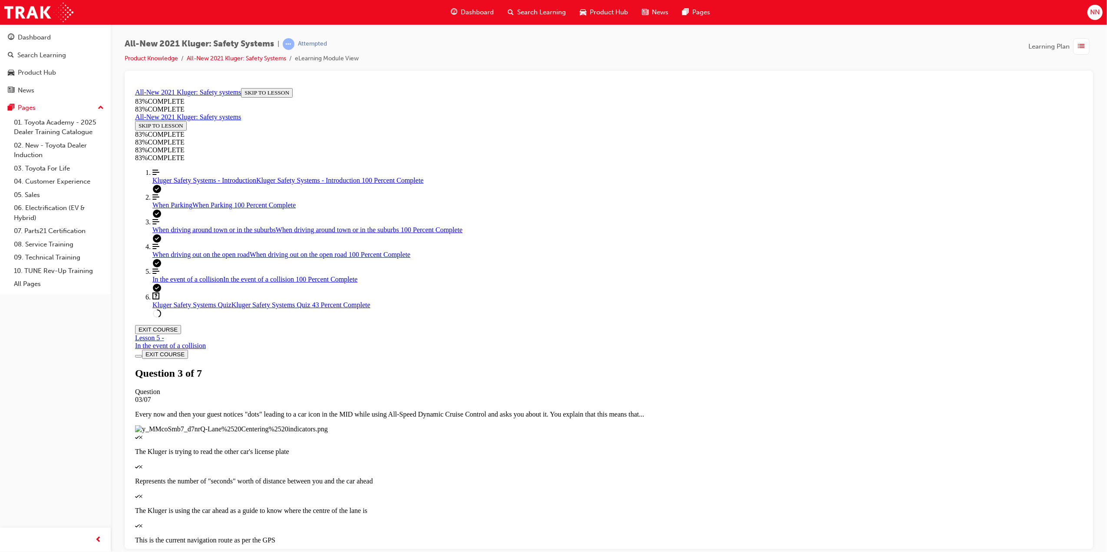
scroll to position [31, 0]
drag, startPoint x: 644, startPoint y: 298, endPoint x: 648, endPoint y: 303, distance: 6.8
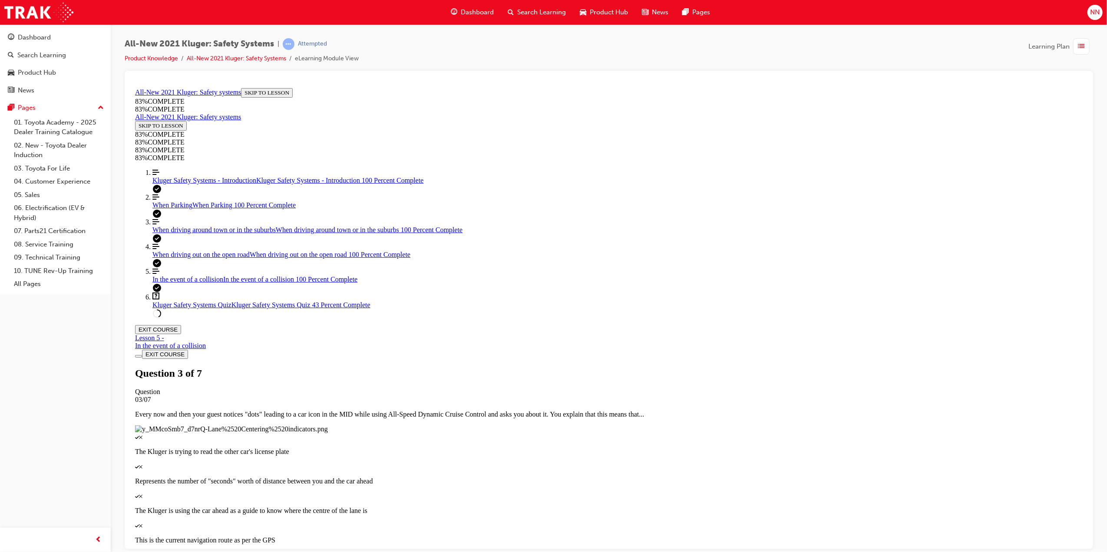
drag, startPoint x: 598, startPoint y: 349, endPoint x: 613, endPoint y: 309, distance: 42.6
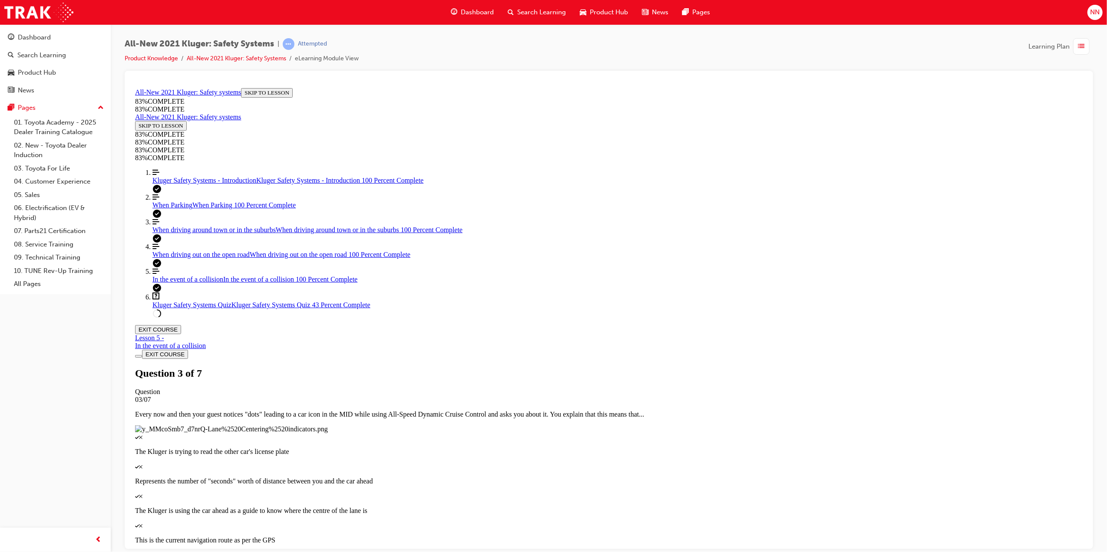
drag, startPoint x: 590, startPoint y: 340, endPoint x: 626, endPoint y: 269, distance: 80.4
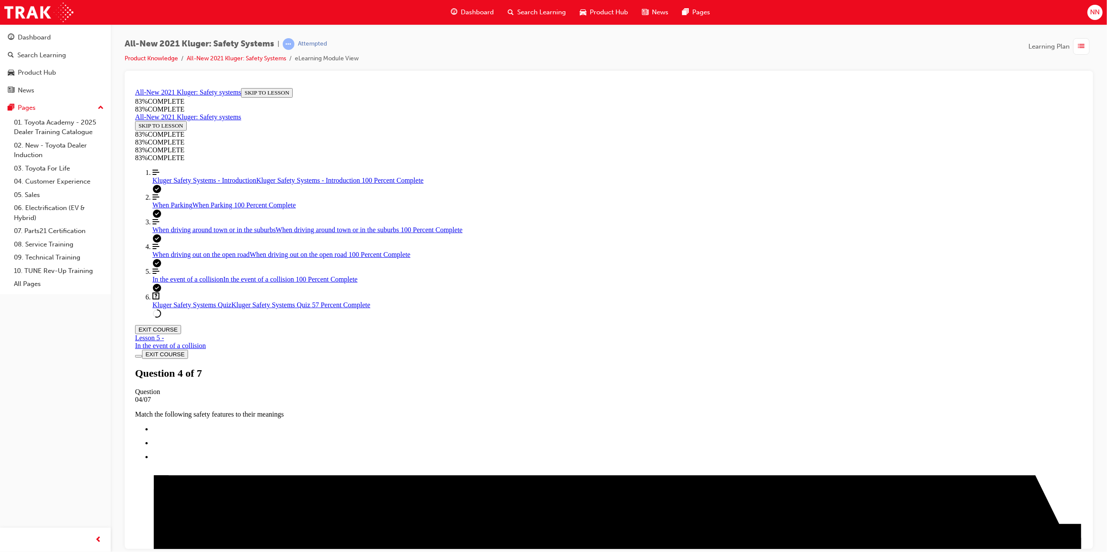
scroll to position [98, 0]
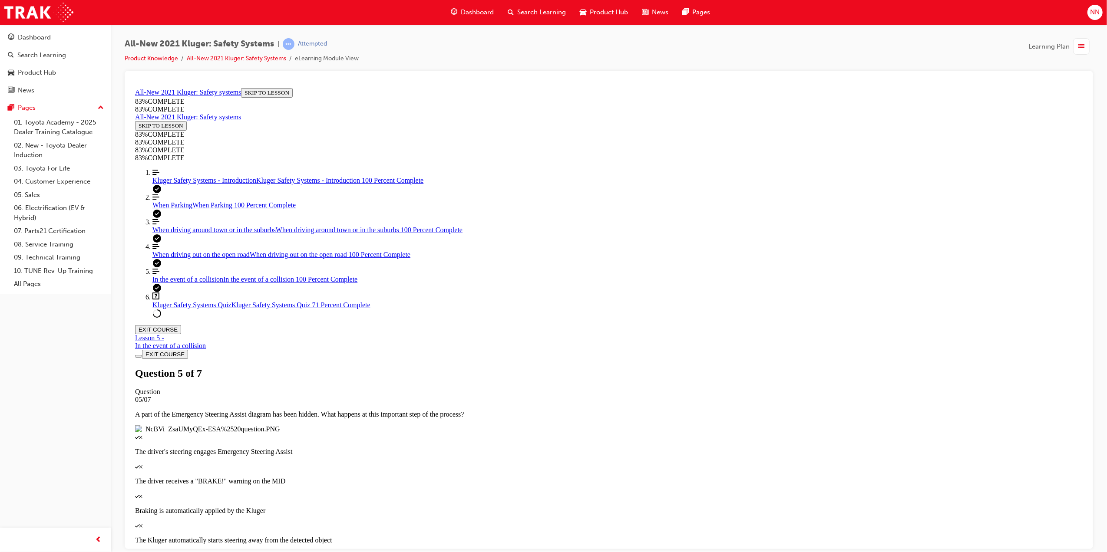
scroll to position [143, 0]
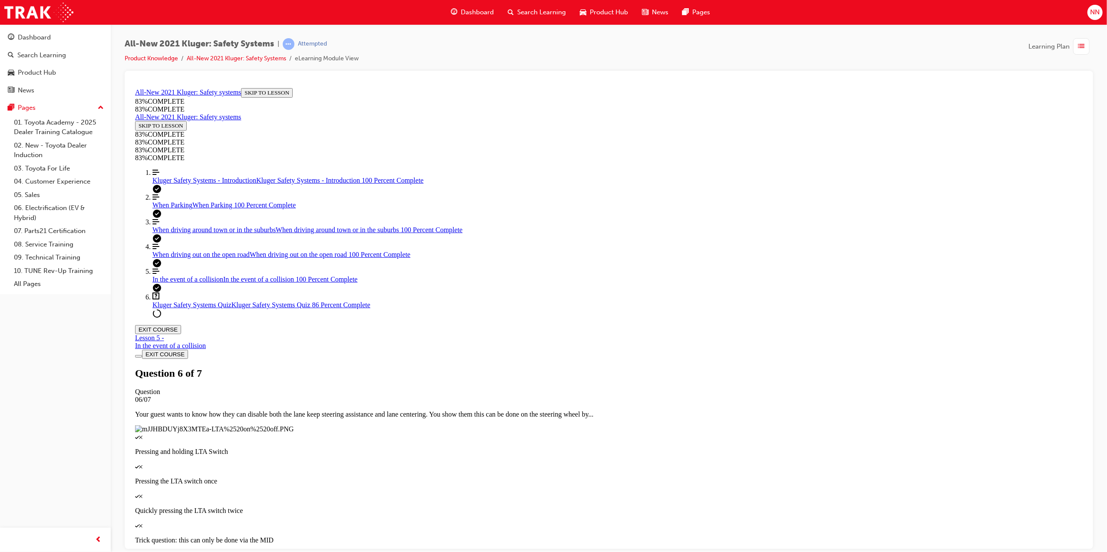
drag, startPoint x: 620, startPoint y: 318, endPoint x: 574, endPoint y: 316, distance: 45.2
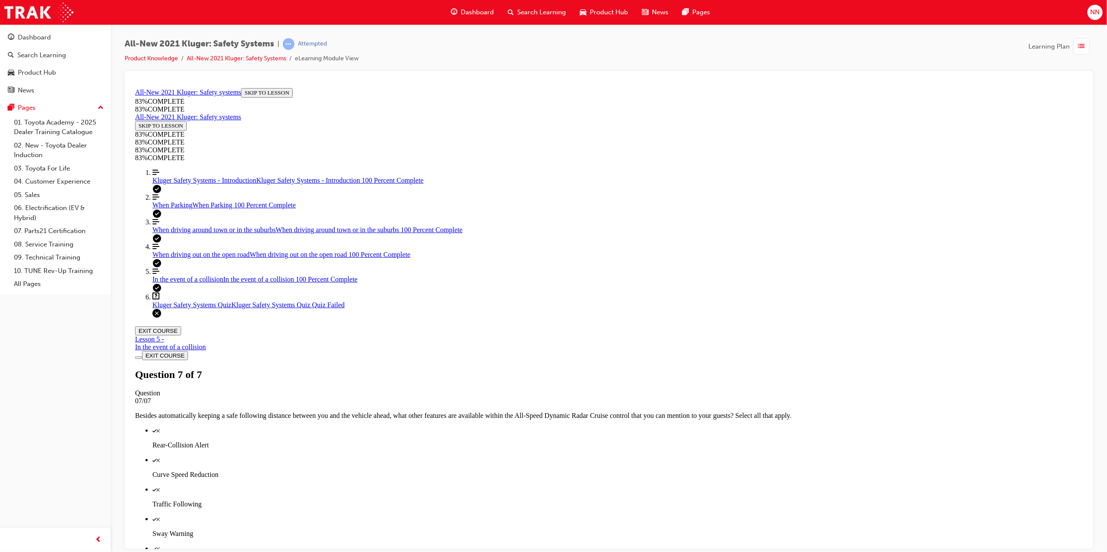
click at [1073, 49] on div "button" at bounding box center [1081, 46] width 16 height 16
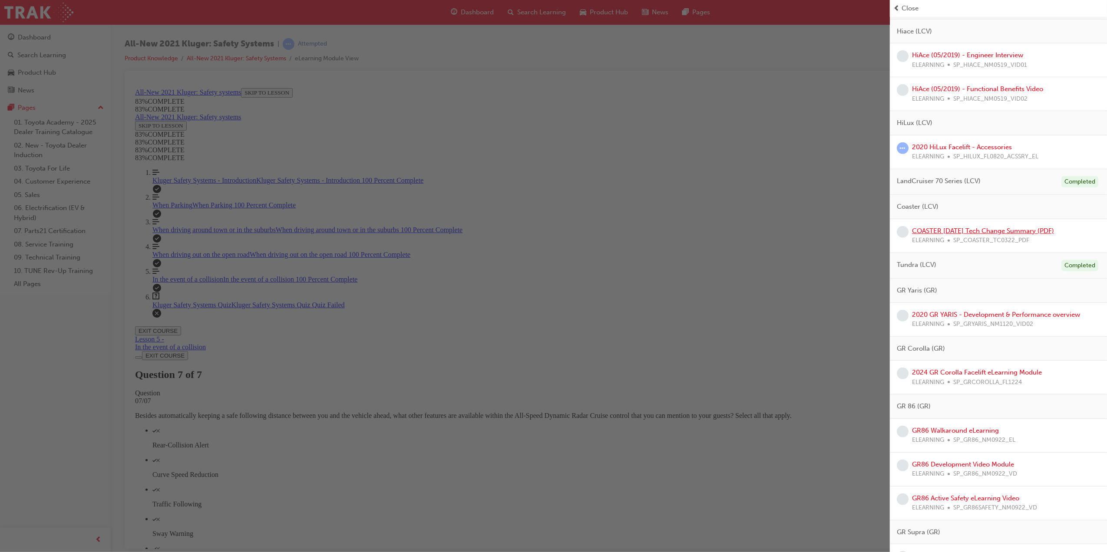
scroll to position [405, 0]
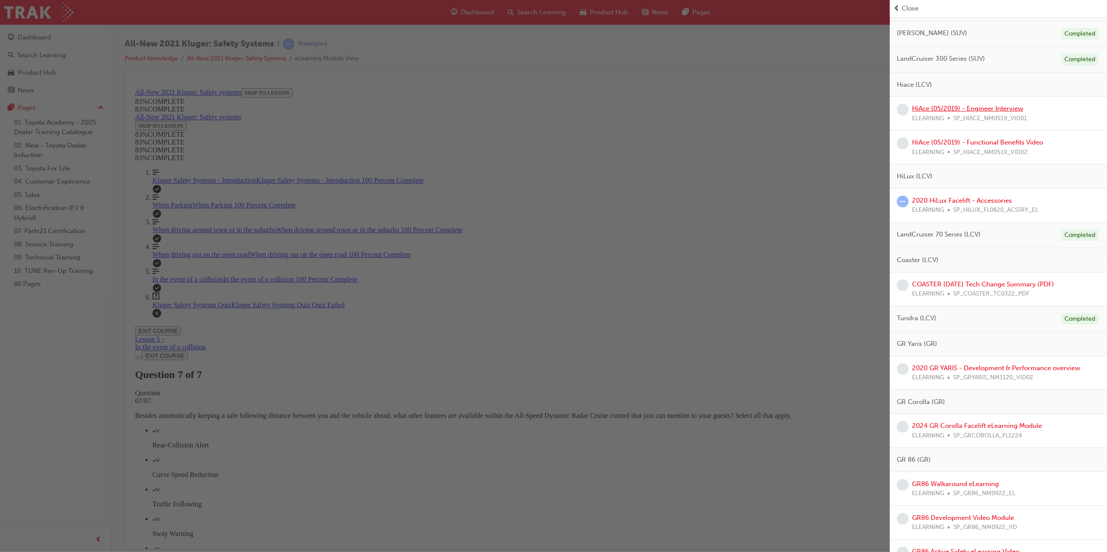
click at [966, 112] on link "HiAce (05/2019) - Engineer Interview" at bounding box center [967, 109] width 111 height 8
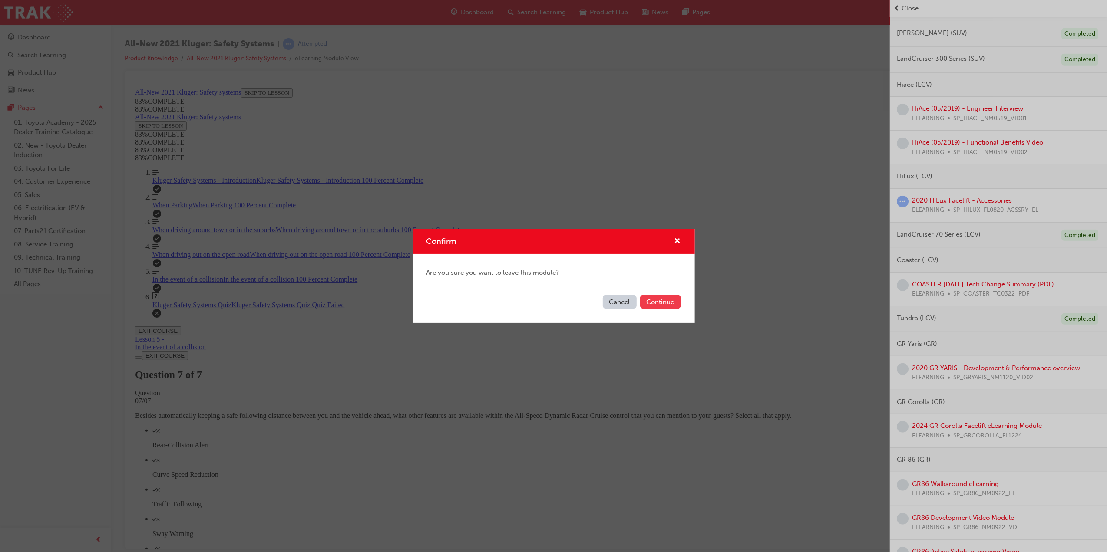
click at [662, 300] on button "Continue" at bounding box center [660, 302] width 41 height 14
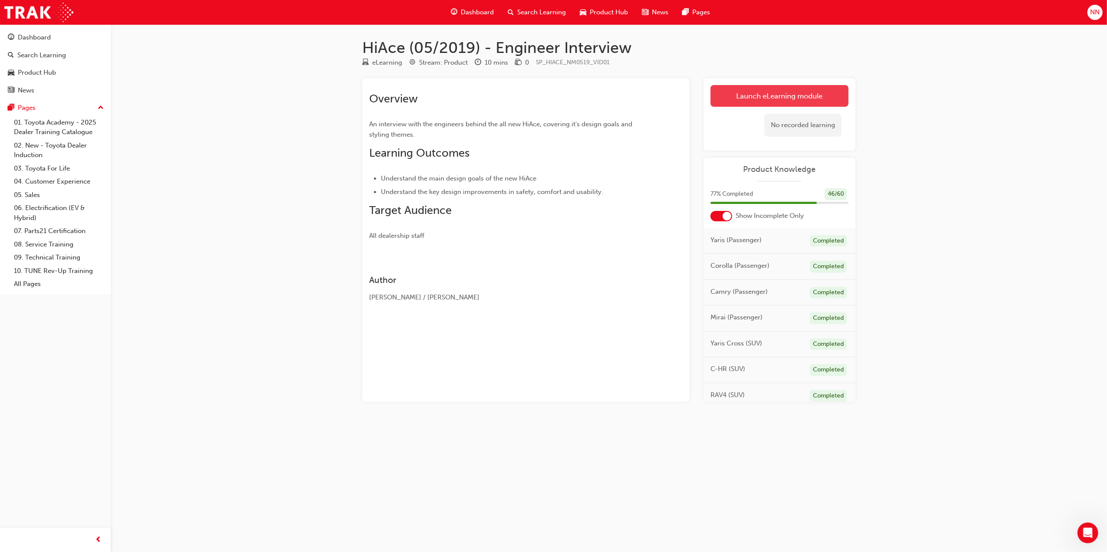
click at [783, 97] on link "Launch eLearning module" at bounding box center [779, 96] width 138 height 22
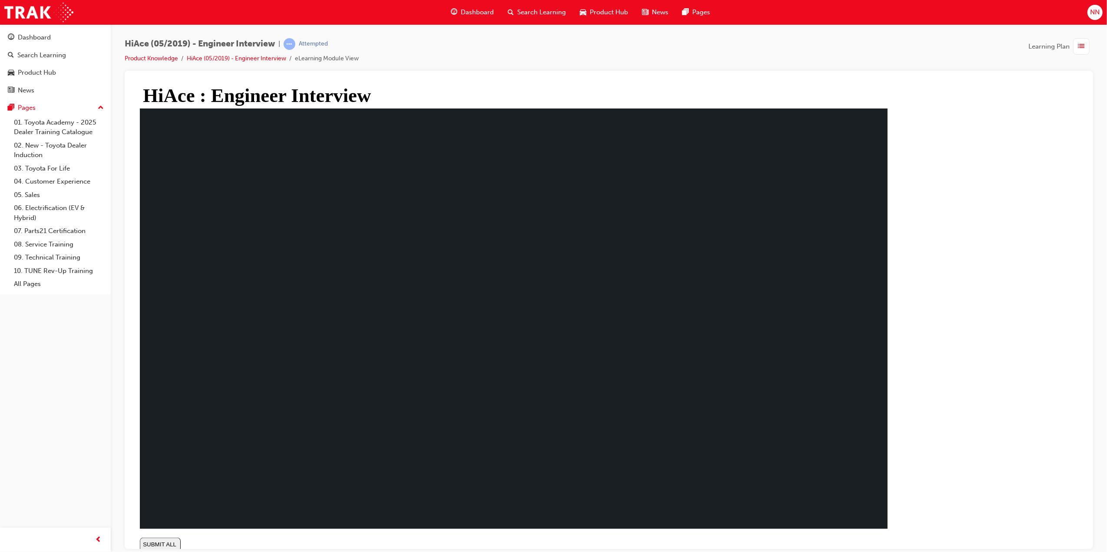
type input "0.057"
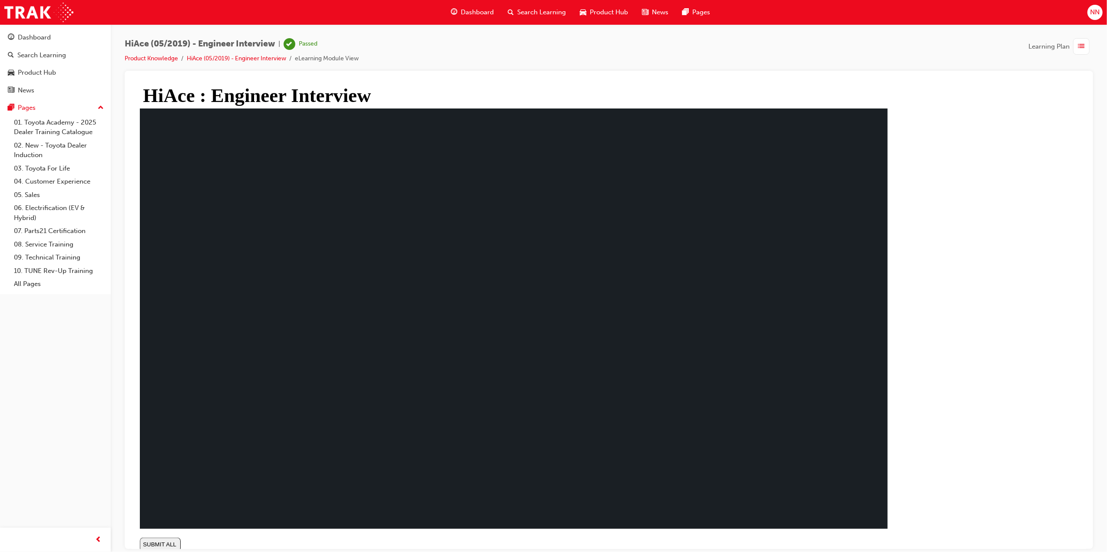
click at [1078, 49] on span "list-icon" at bounding box center [1081, 46] width 7 height 11
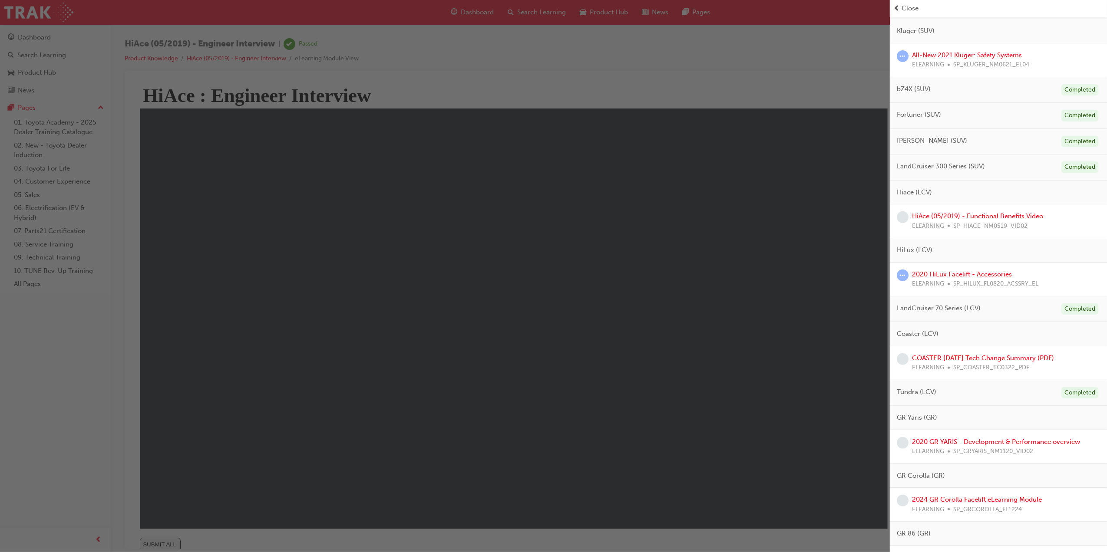
scroll to position [289, 0]
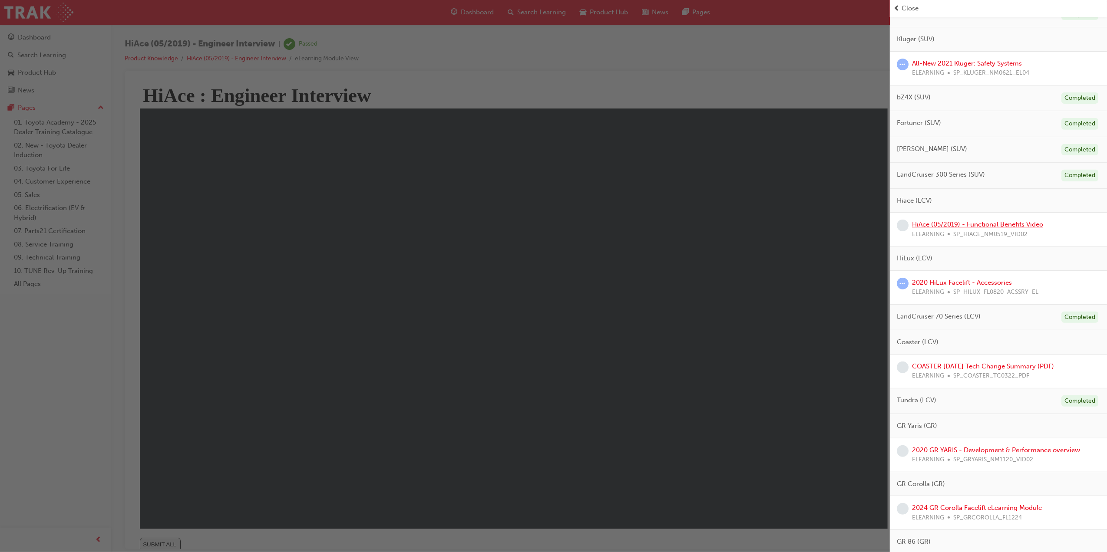
click at [1016, 226] on link "HiAce (05/2019) - Functional Benefits Video" at bounding box center [977, 225] width 131 height 8
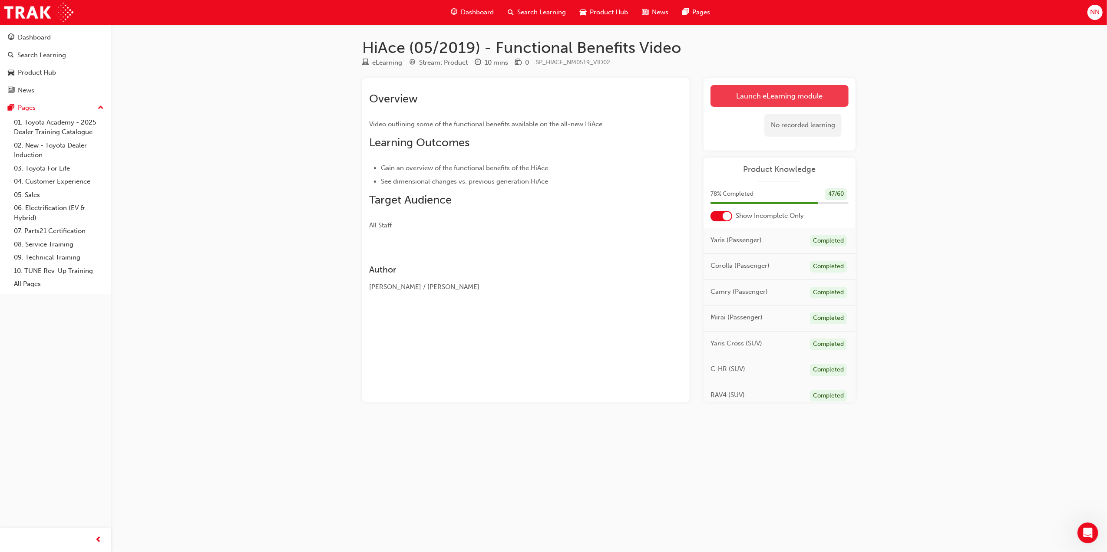
click at [782, 96] on link "Launch eLearning module" at bounding box center [779, 96] width 138 height 22
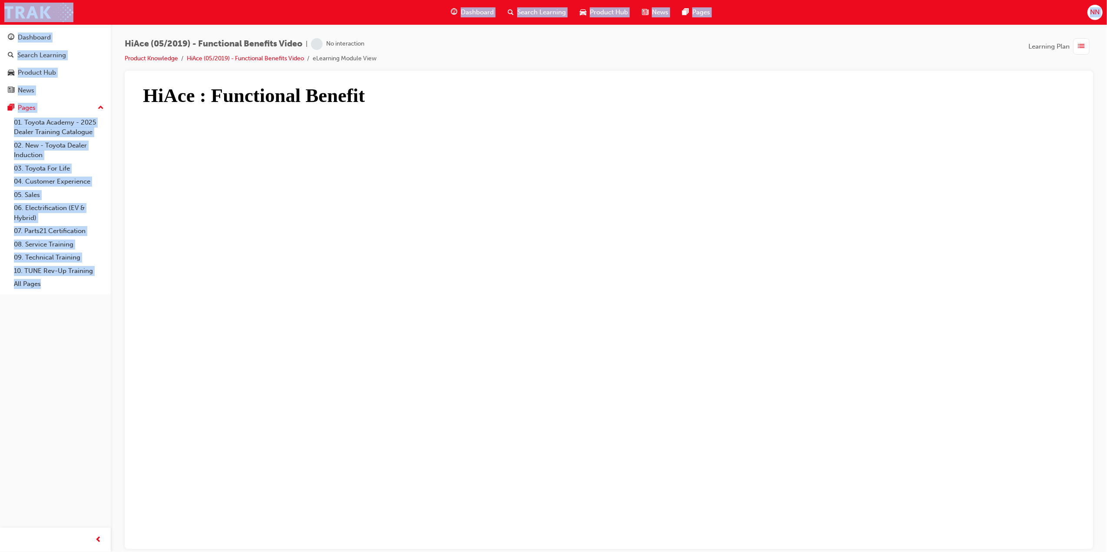
click at [589, 78] on div at bounding box center [609, 81] width 954 height 7
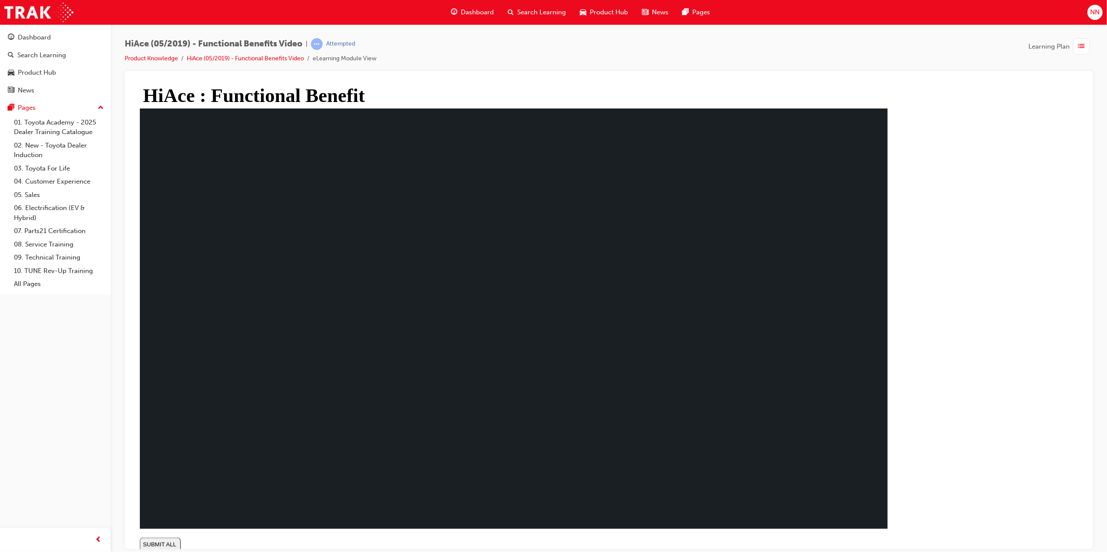
type input "0.036"
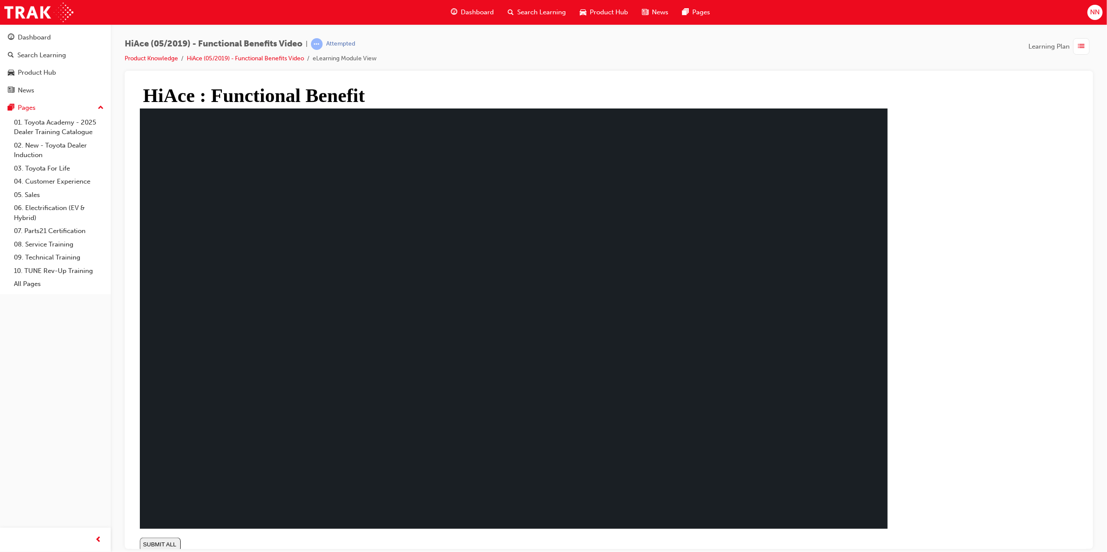
type input "1"
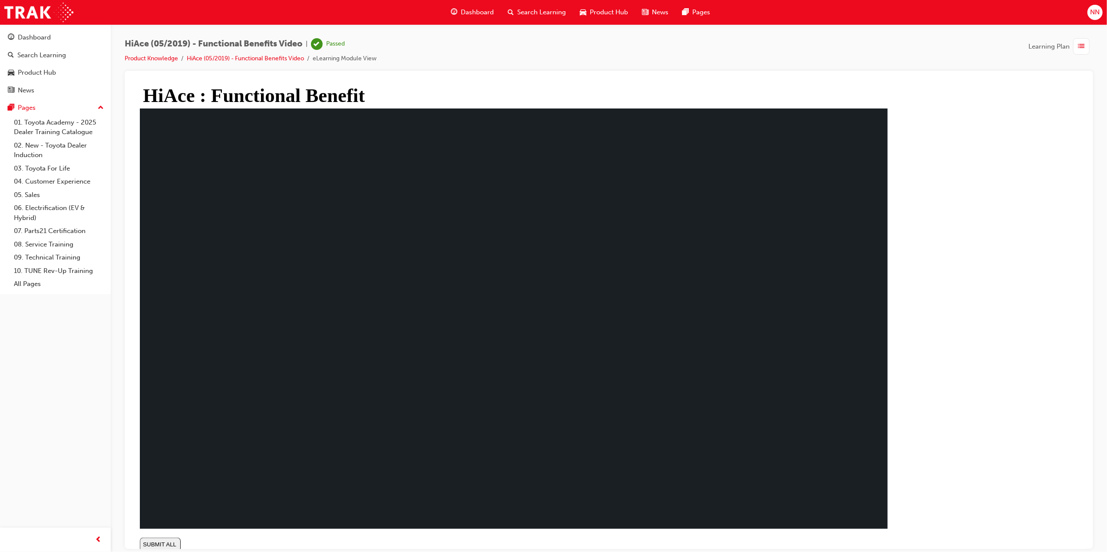
click at [1077, 46] on div "button" at bounding box center [1081, 46] width 16 height 16
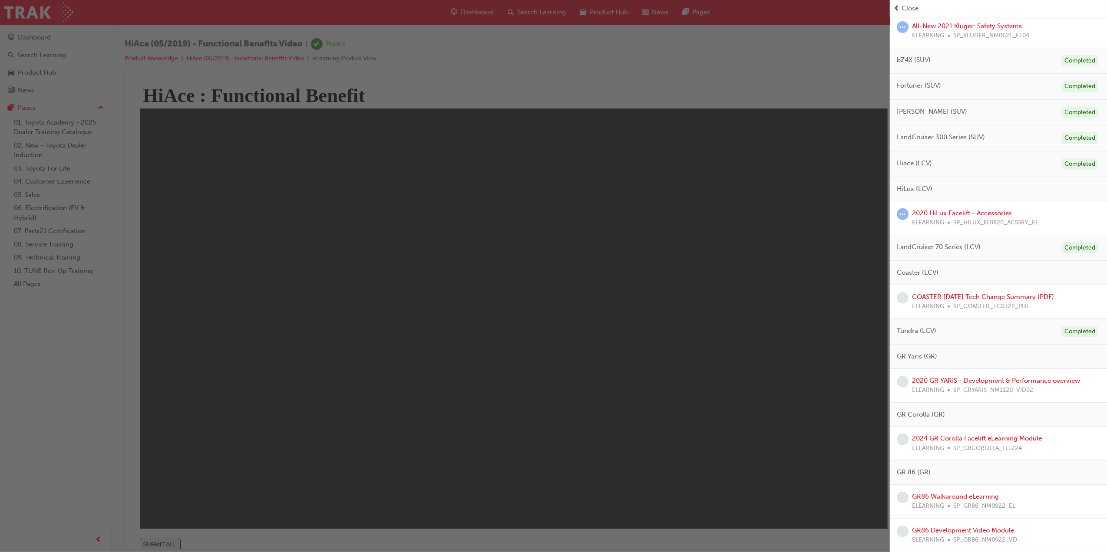
scroll to position [347, 0]
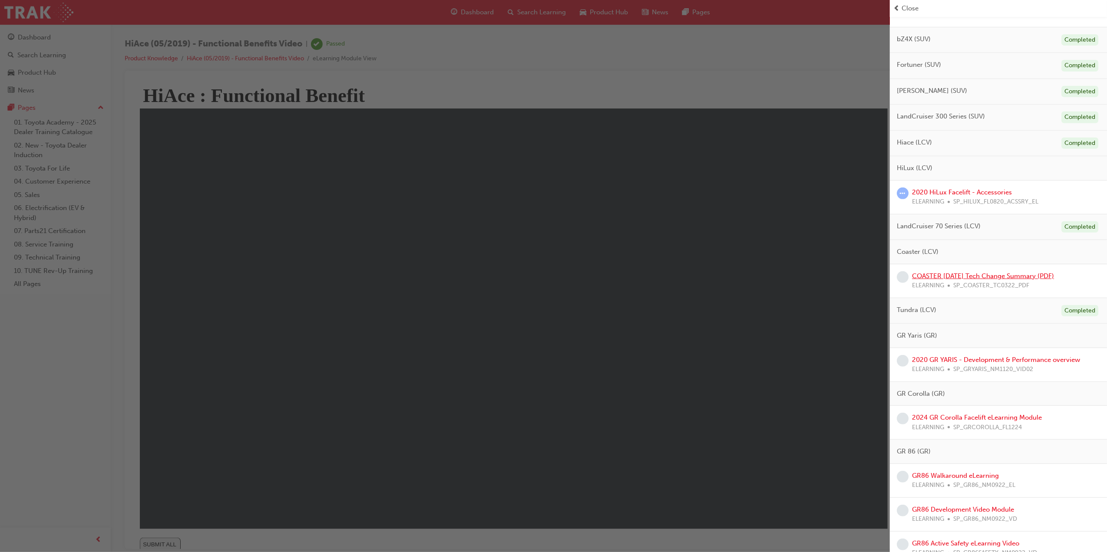
click at [1002, 280] on link "COASTER [DATE] Tech Change Summary (PDF)" at bounding box center [983, 276] width 142 height 8
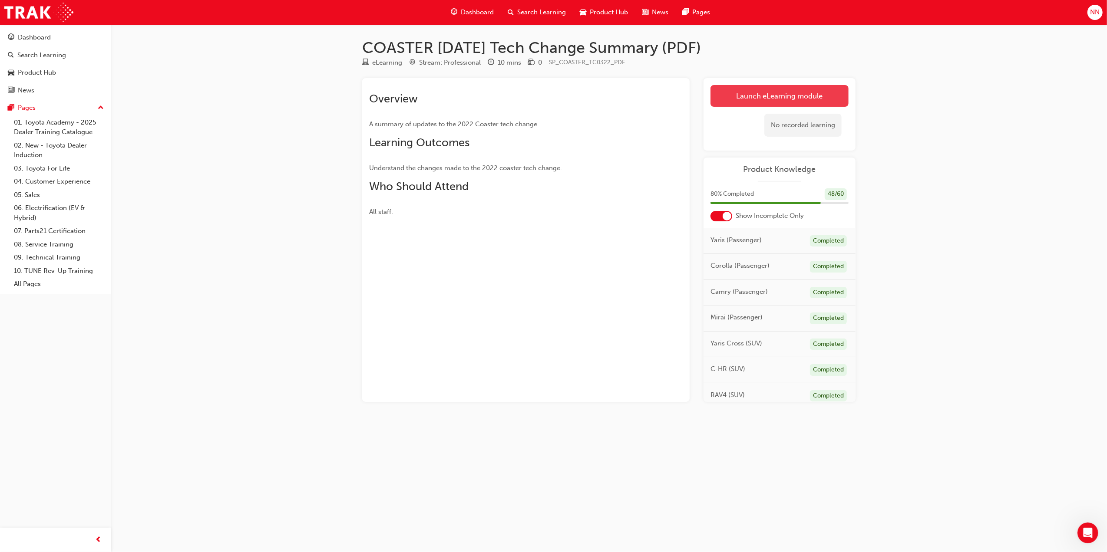
click at [780, 98] on link "Launch eLearning module" at bounding box center [779, 96] width 138 height 22
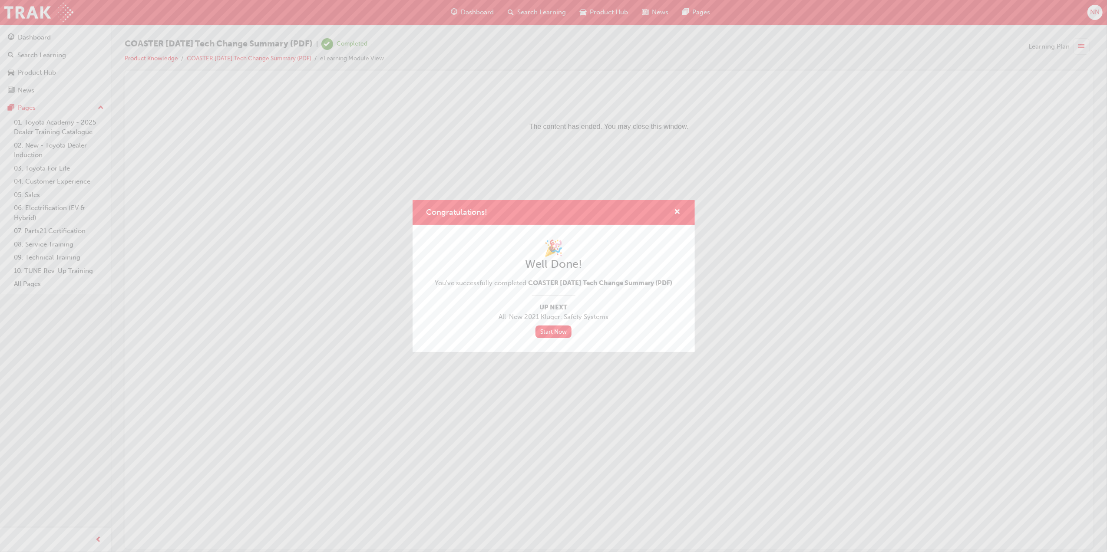
click at [670, 214] on div "Congratulations!" at bounding box center [553, 212] width 282 height 25
click at [674, 209] on span "cross-icon" at bounding box center [677, 213] width 7 height 8
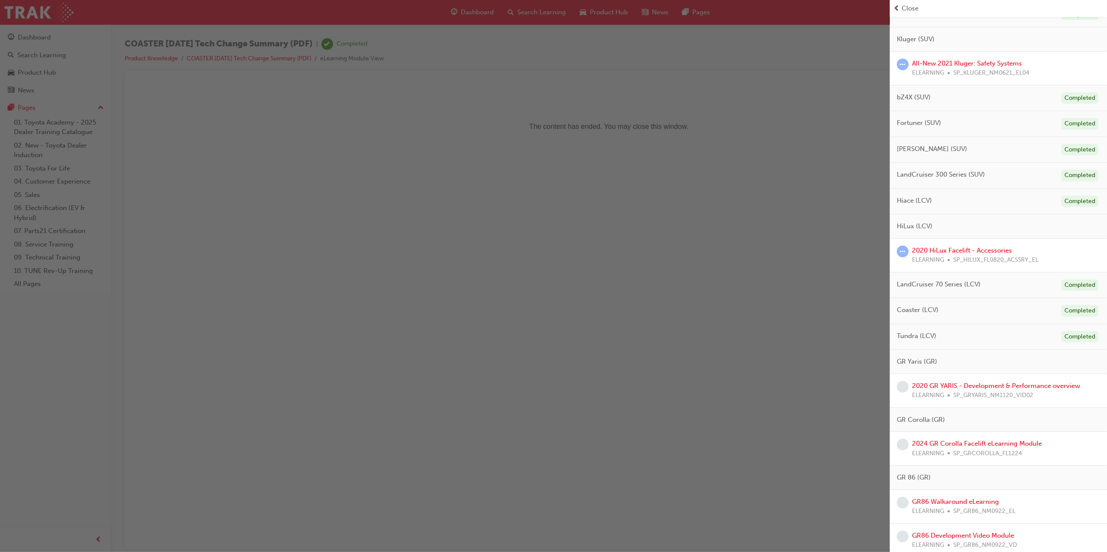
scroll to position [347, 0]
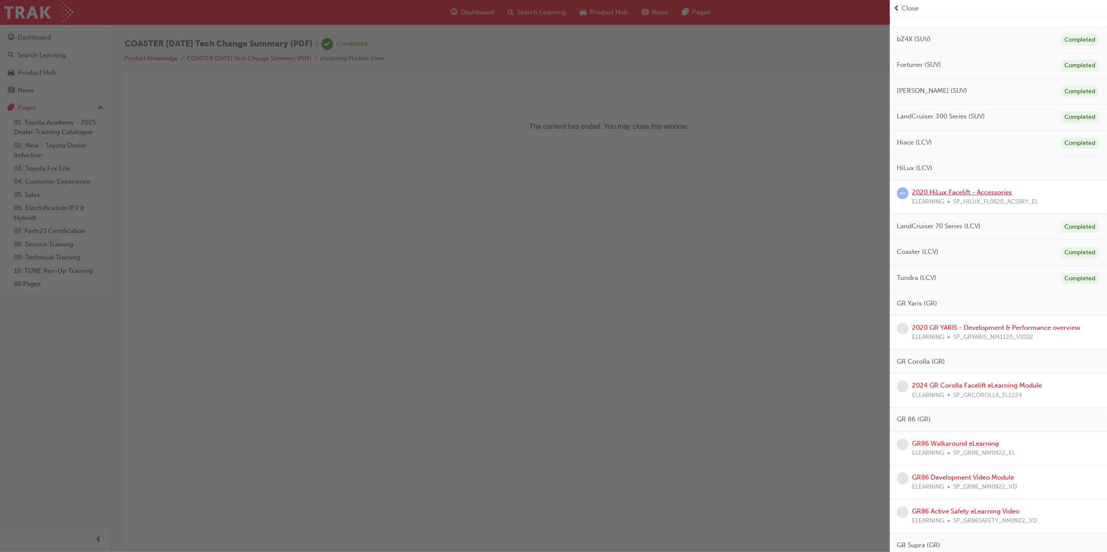
click at [971, 196] on link "2020 HiLux Facelift - Accessories" at bounding box center [962, 192] width 100 height 8
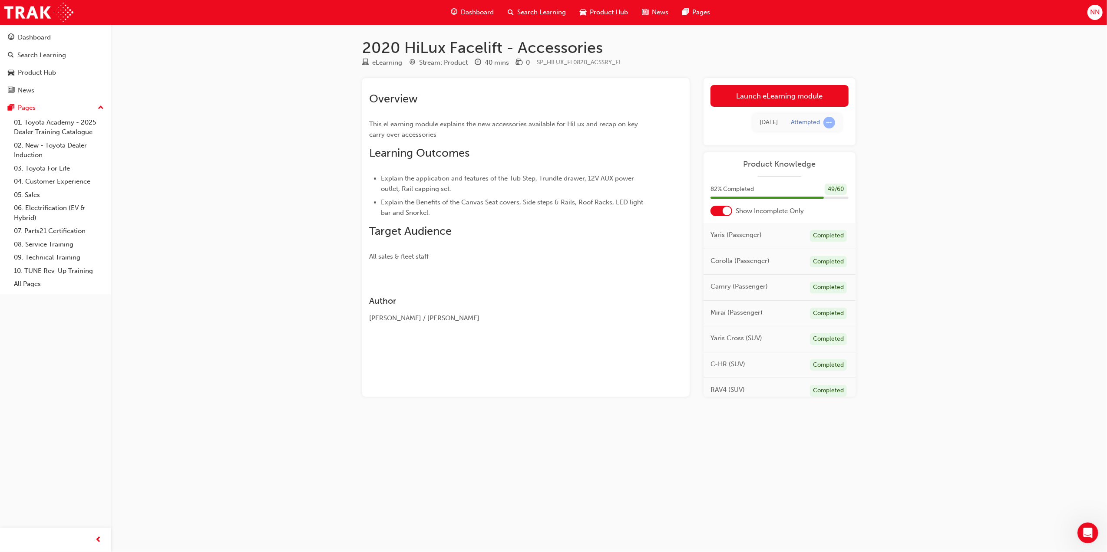
click at [799, 79] on div "Launch eLearning module Learning Plan 4 days ago Attempted" at bounding box center [779, 111] width 152 height 67
click at [793, 94] on link "Launch eLearning module" at bounding box center [779, 96] width 138 height 22
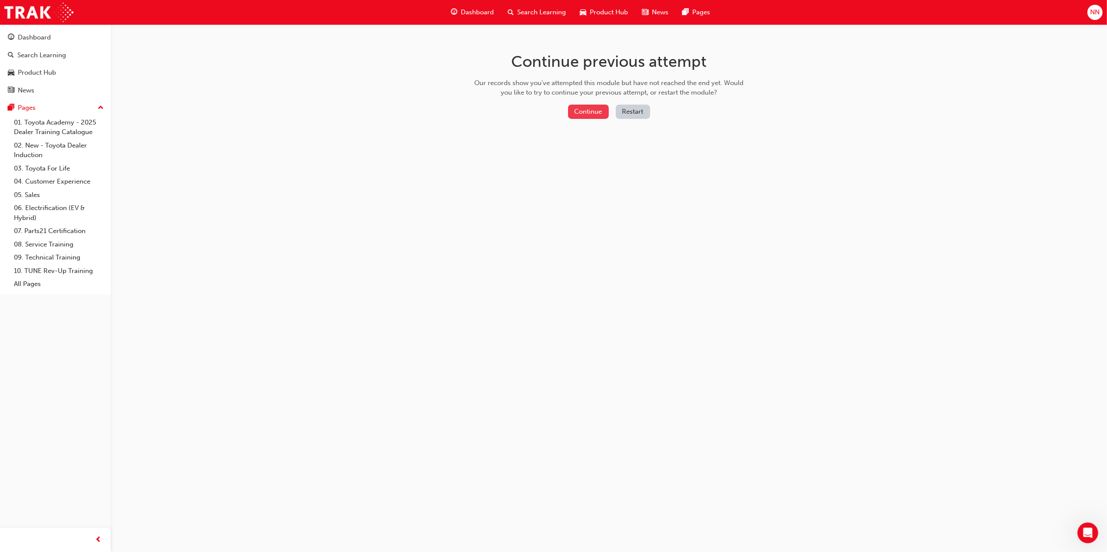
click at [593, 115] on button "Continue" at bounding box center [588, 112] width 41 height 14
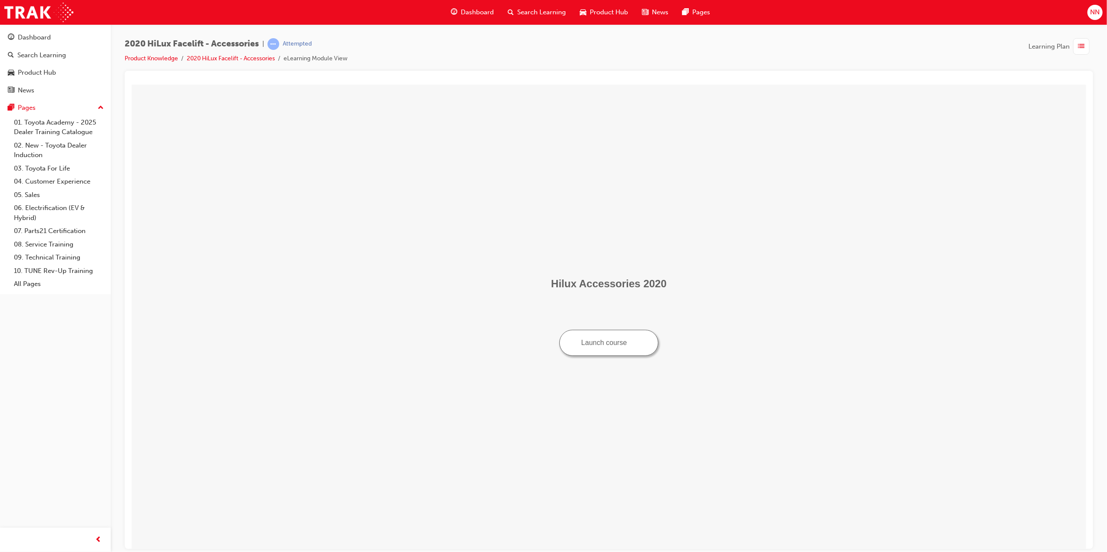
click at [611, 343] on button "Launch course" at bounding box center [608, 343] width 99 height 26
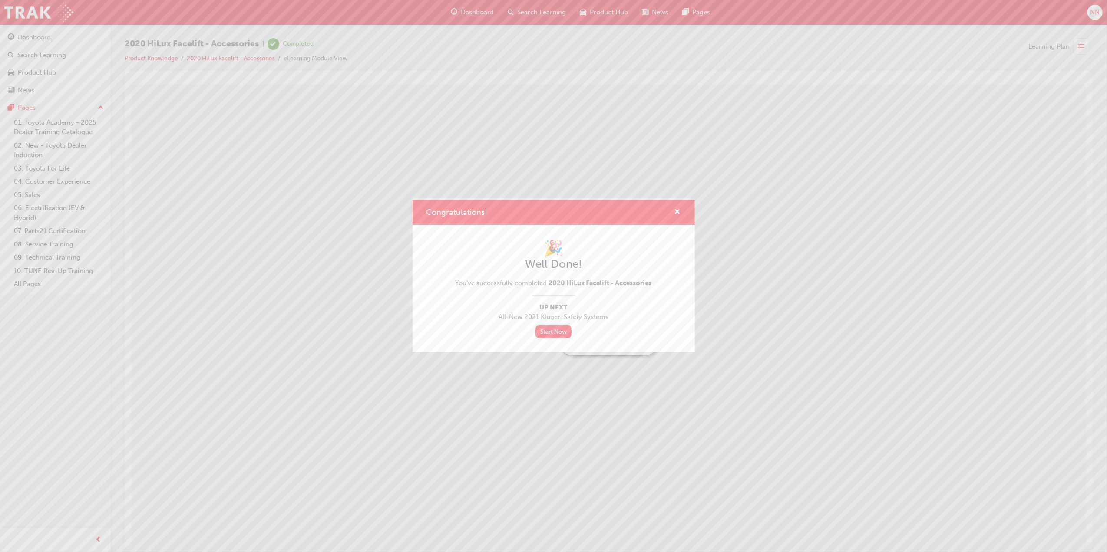
click at [683, 212] on div "Congratulations!" at bounding box center [553, 212] width 282 height 25
click at [678, 209] on span "cross-icon" at bounding box center [677, 213] width 7 height 8
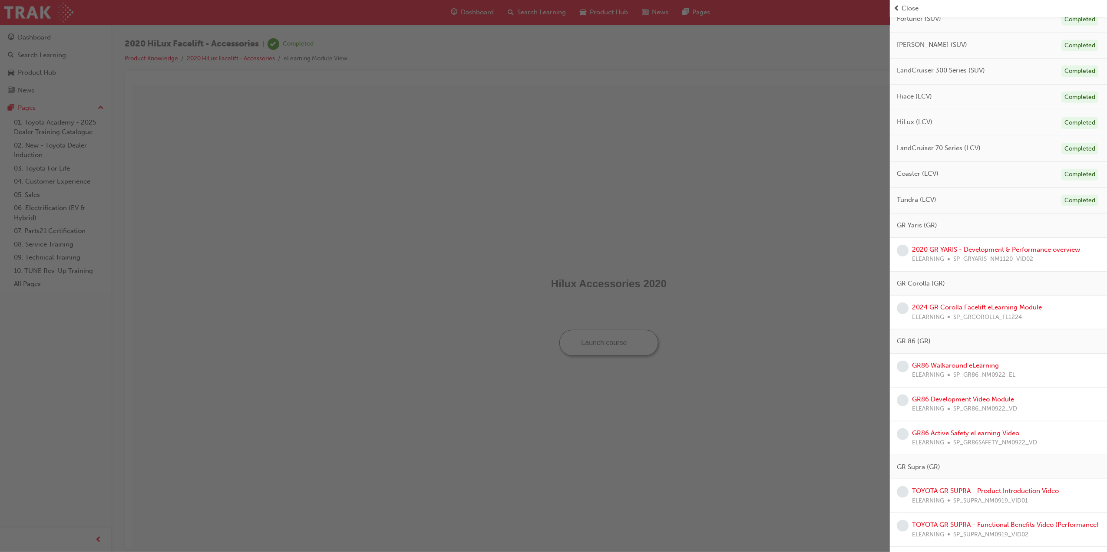
scroll to position [390, 0]
click at [1007, 257] on link "2020 GR YARIS - Development & Performance overview" at bounding box center [996, 253] width 168 height 8
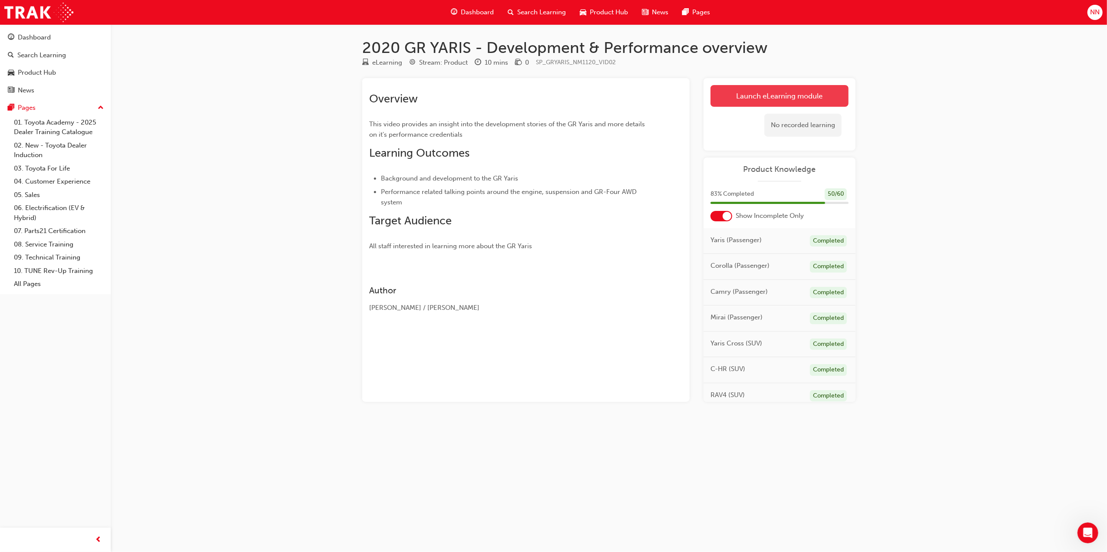
click at [784, 93] on link "Launch eLearning module" at bounding box center [779, 96] width 138 height 22
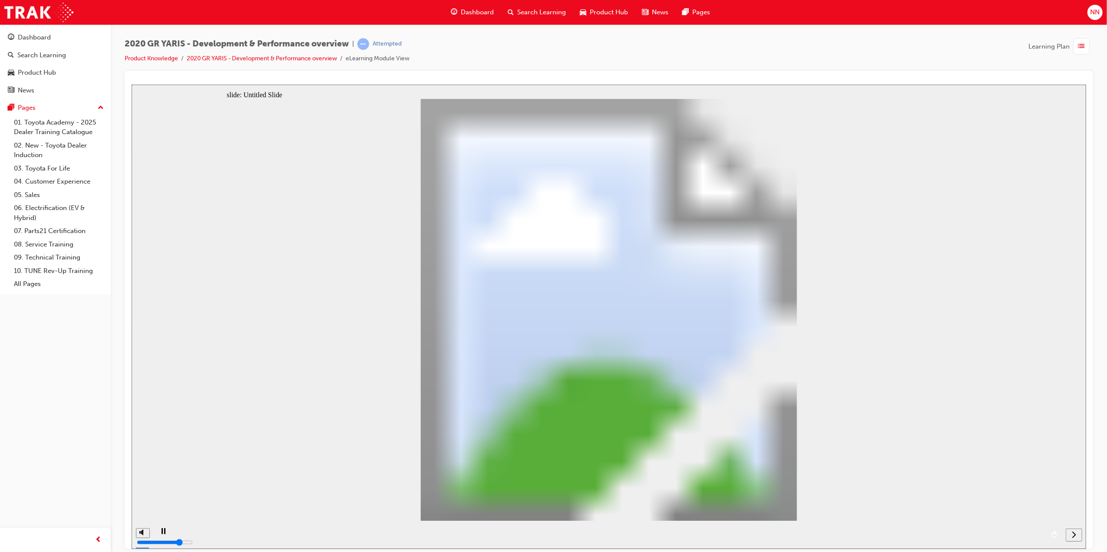
click at [1072, 534] on icon "next" at bounding box center [1073, 535] width 4 height 8
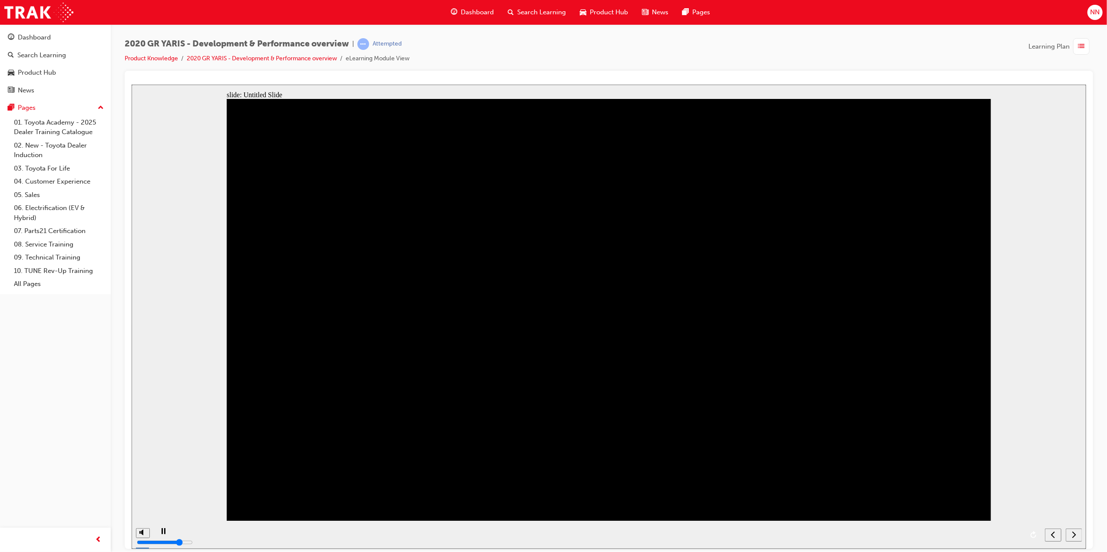
click at [1072, 537] on icon "next" at bounding box center [1073, 535] width 4 height 8
drag, startPoint x: 1076, startPoint y: 534, endPoint x: 1075, endPoint y: 526, distance: 7.9
click at [1076, 534] on div "next" at bounding box center [1073, 535] width 10 height 9
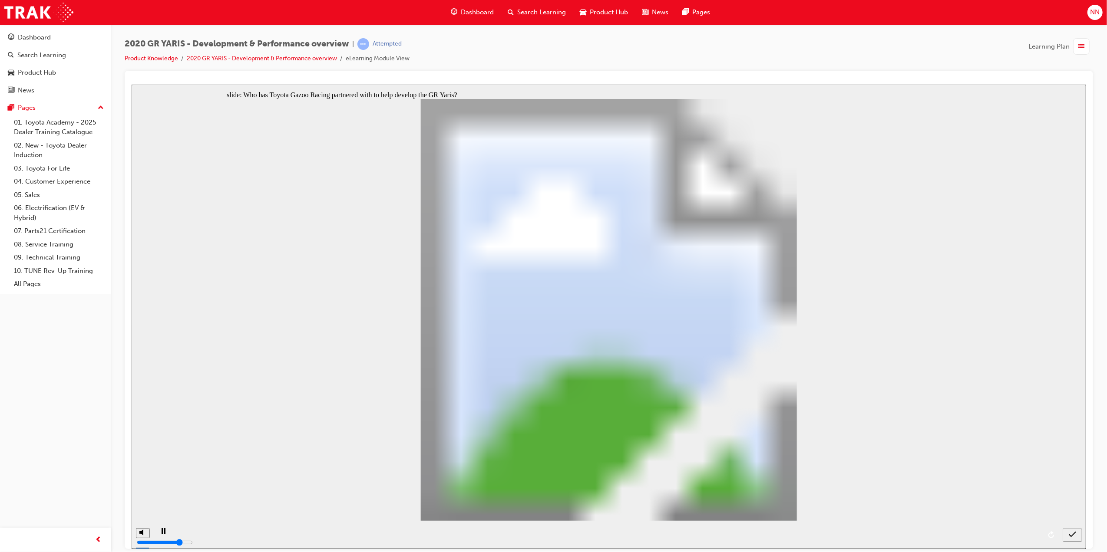
radio input "true"
click at [1072, 534] on icon "submit" at bounding box center [1071, 534] width 7 height 6
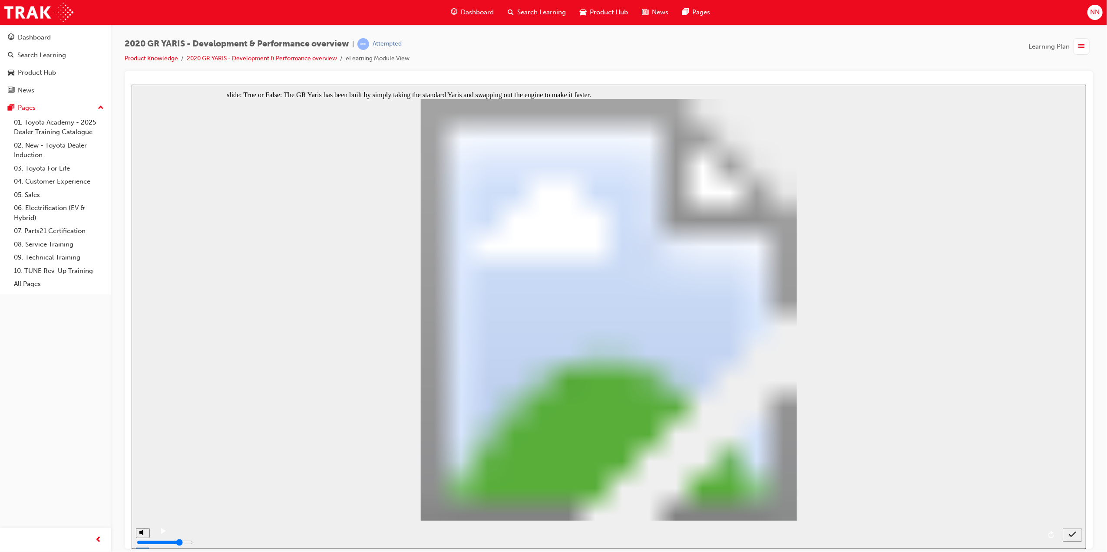
radio input "true"
click at [1073, 535] on icon "submit" at bounding box center [1071, 535] width 7 height 8
radio input "true"
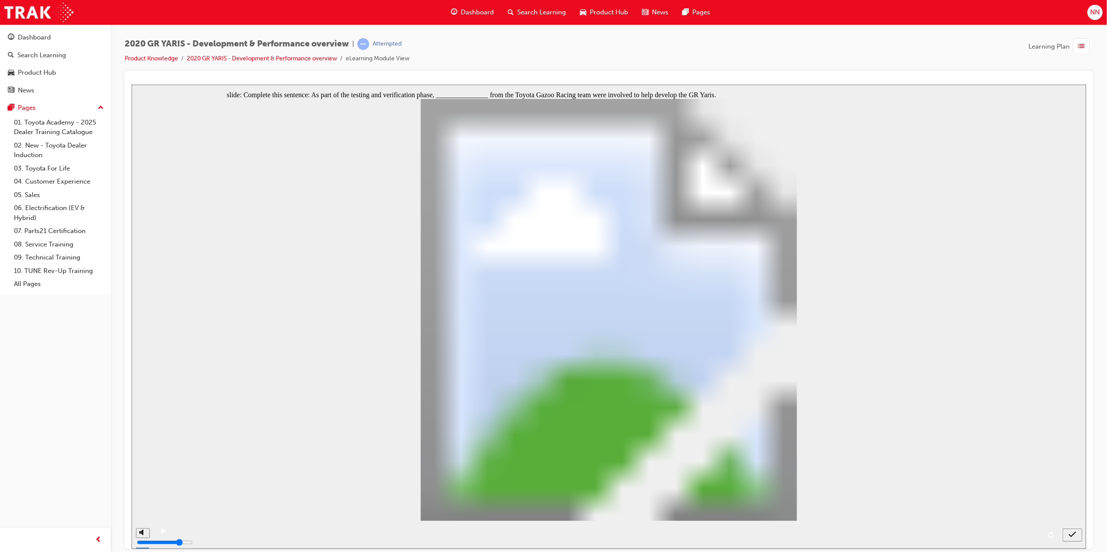
click at [1075, 534] on icon "submit" at bounding box center [1071, 535] width 7 height 8
radio input "true"
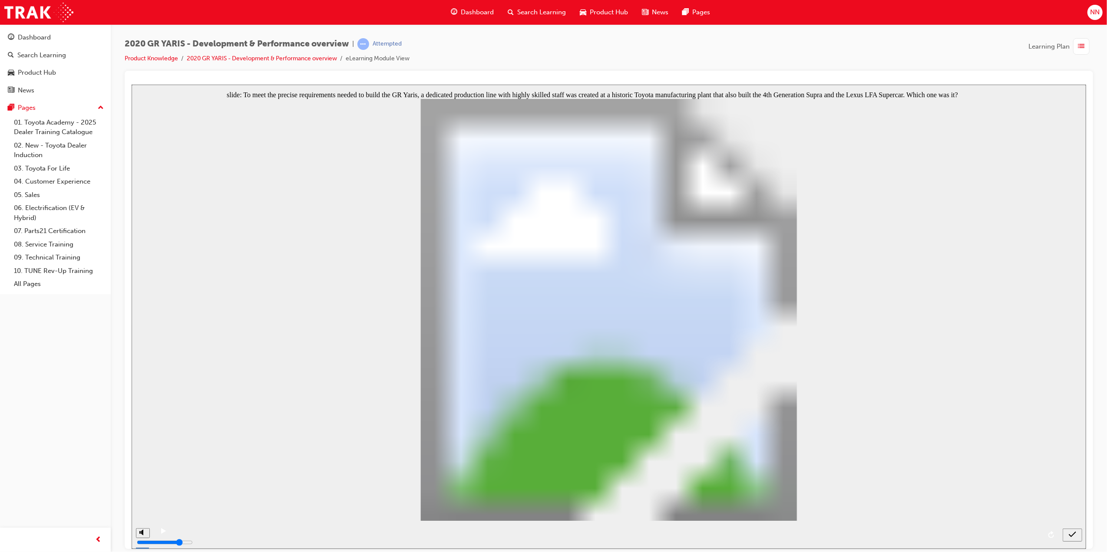
click at [1076, 537] on div "submit" at bounding box center [1071, 535] width 13 height 9
click at [1076, 537] on nav "slide navigation" at bounding box center [1072, 535] width 20 height 28
click at [659, 437] on div "Rectangle 4 Correct That's right! You selected the correct response. Oval 1 Fre…" at bounding box center [608, 314] width 764 height 430
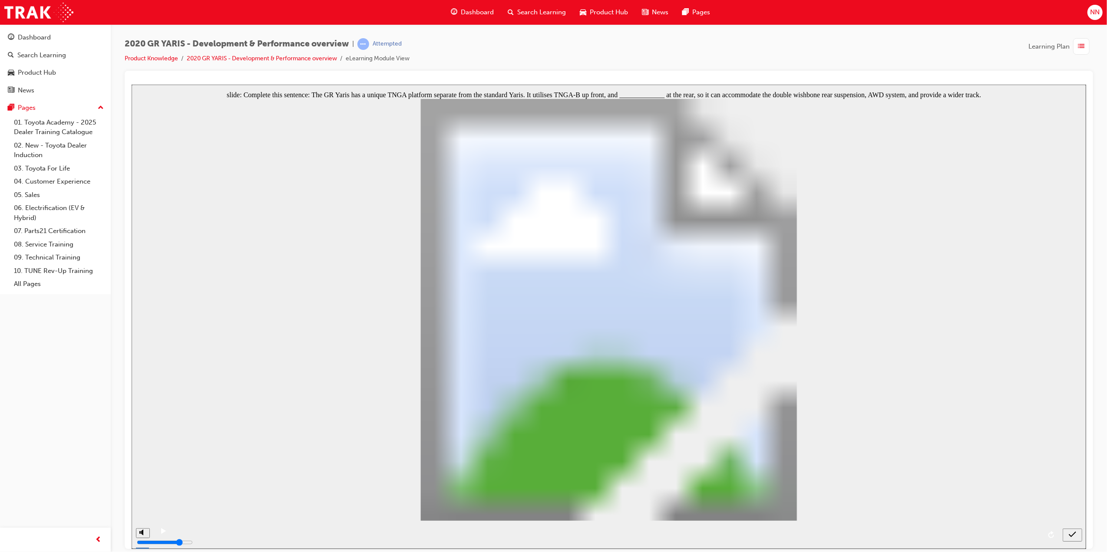
radio input "true"
click at [1070, 534] on icon "submit" at bounding box center [1071, 535] width 7 height 8
radio input "true"
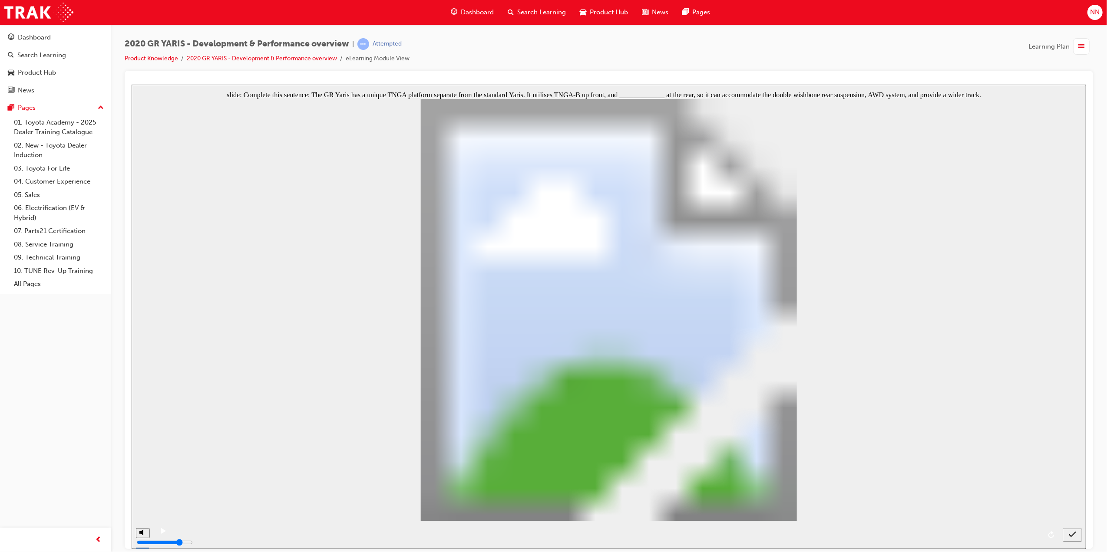
click at [1077, 537] on div "submit" at bounding box center [1071, 535] width 13 height 9
radio input "true"
click at [1068, 533] on icon "submit" at bounding box center [1071, 535] width 7 height 8
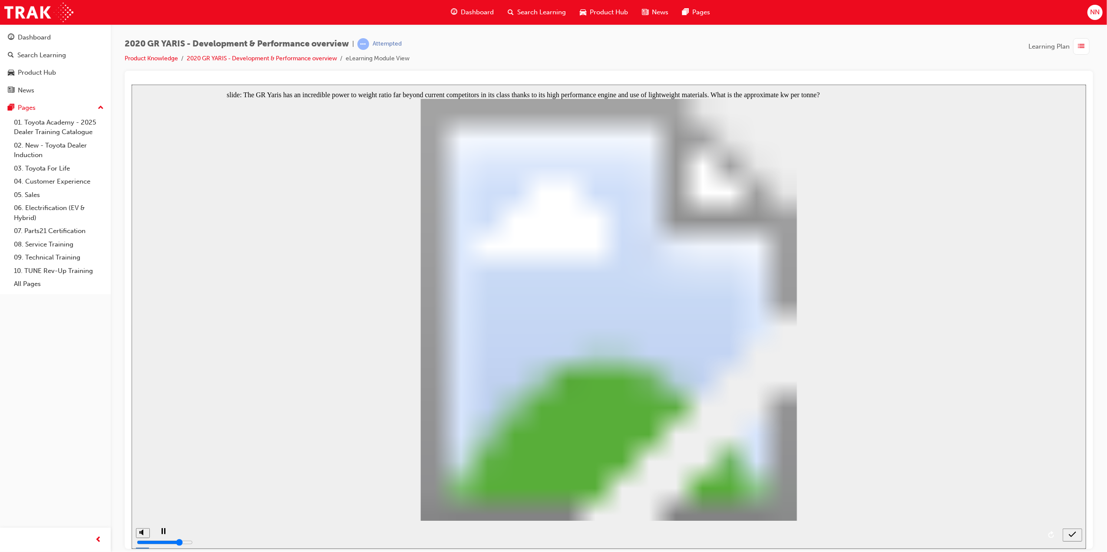
drag, startPoint x: 644, startPoint y: 435, endPoint x: 303, endPoint y: 301, distance: 366.9
radio input "true"
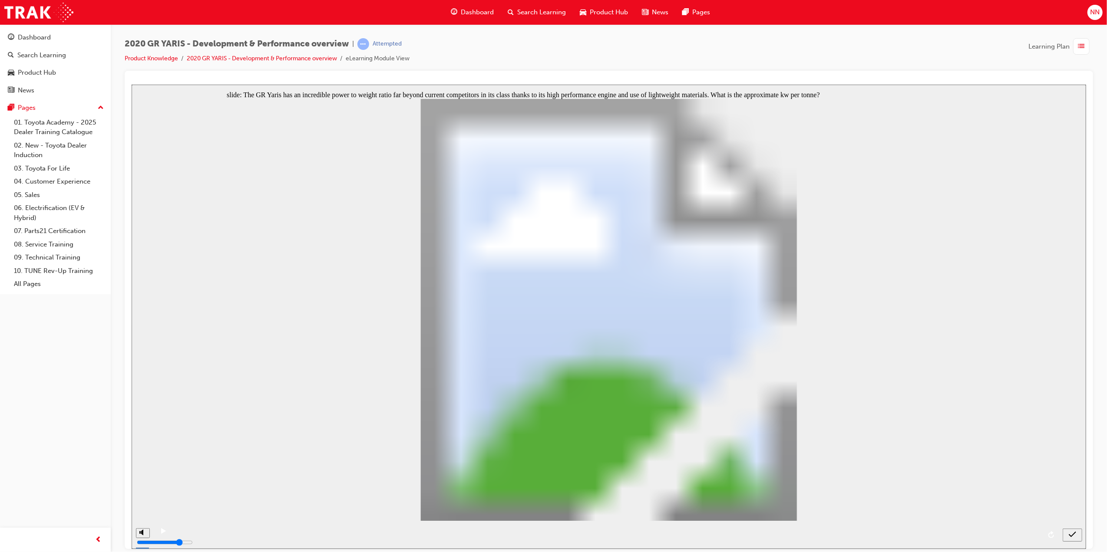
click at [1075, 537] on icon "submit" at bounding box center [1071, 535] width 7 height 8
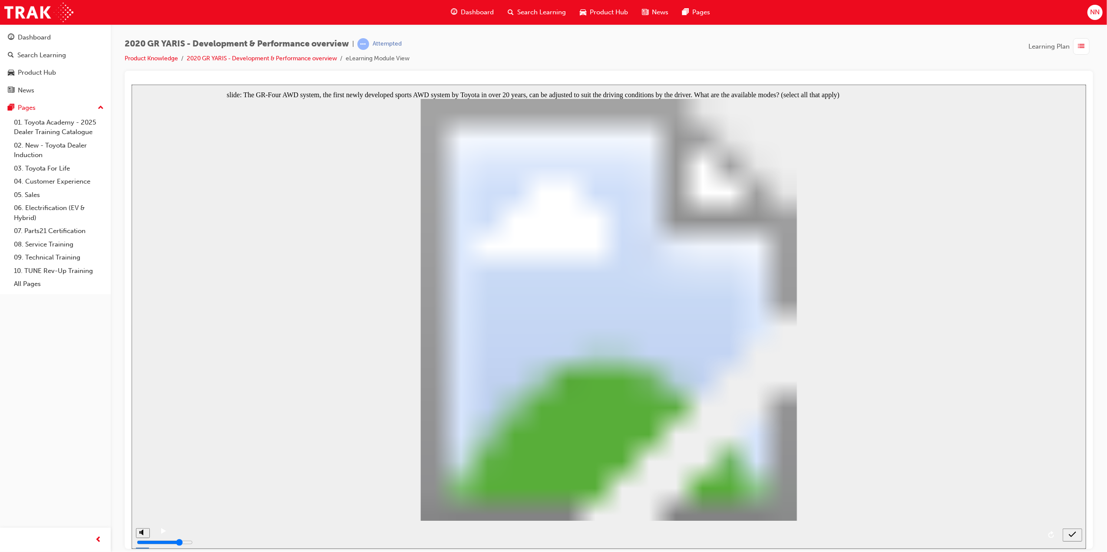
checkbox input "true"
click at [1069, 538] on icon "submit" at bounding box center [1071, 535] width 7 height 8
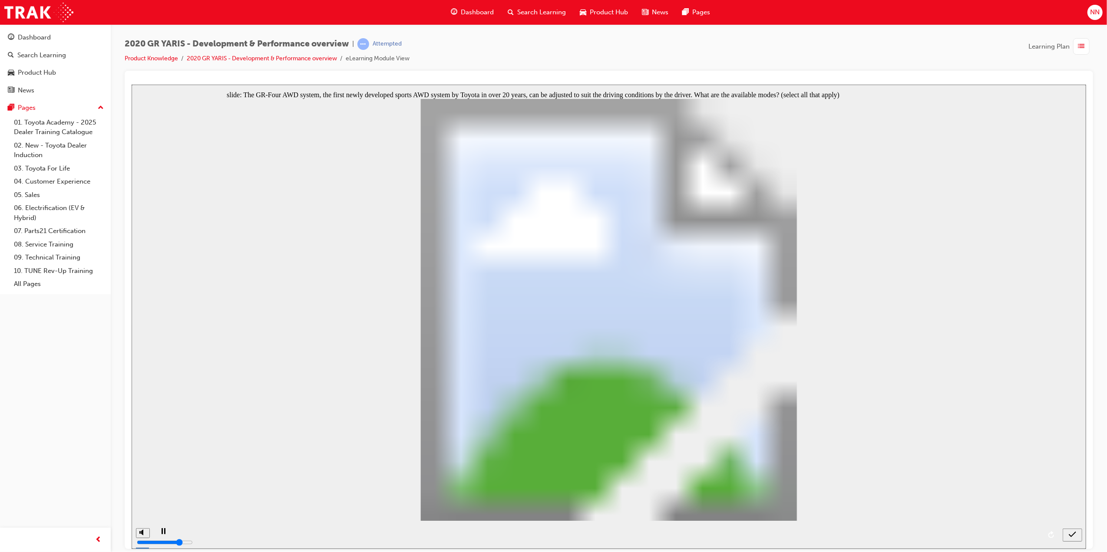
checkbox input "false"
click at [1075, 536] on icon "submit" at bounding box center [1071, 535] width 7 height 8
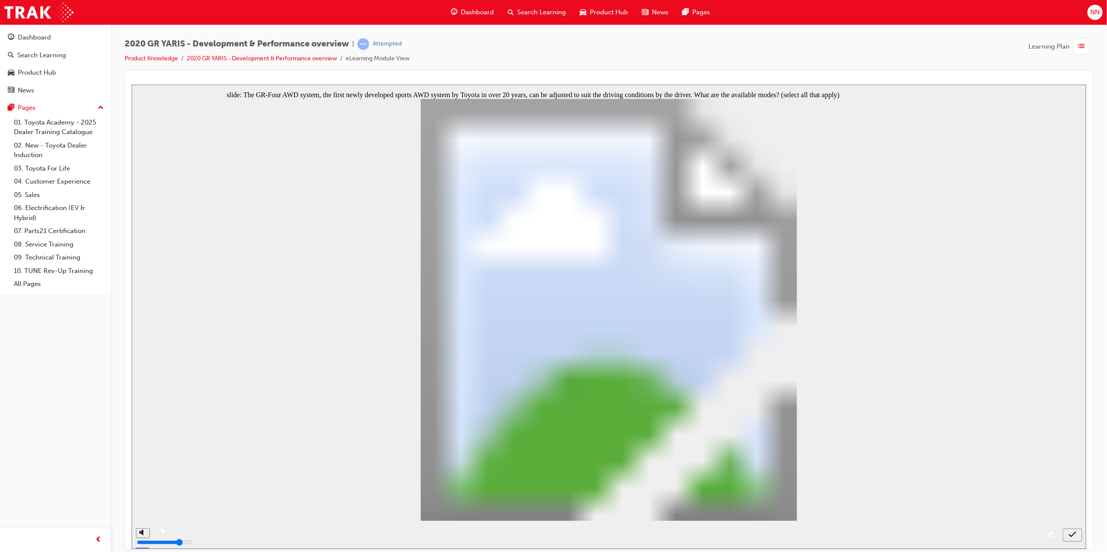
checkbox input "true"
click at [1078, 536] on div "submit" at bounding box center [1071, 535] width 13 height 9
click at [1071, 537] on icon "submit" at bounding box center [1071, 535] width 7 height 8
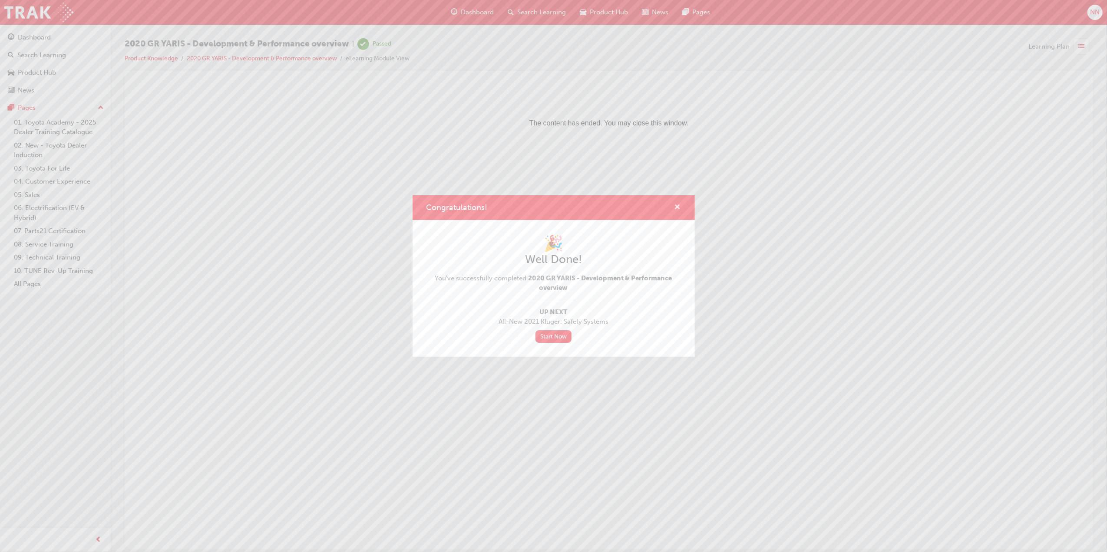
click at [676, 210] on span "cross-icon" at bounding box center [677, 208] width 7 height 8
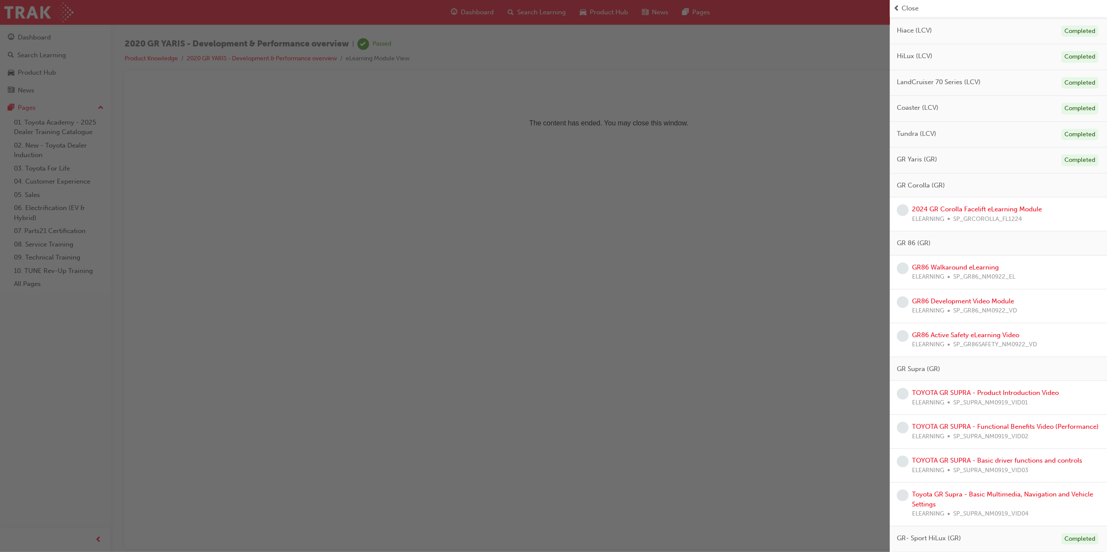
scroll to position [474, 0]
click at [1016, 205] on link "2024 GR Corolla Facelift eLearning Module" at bounding box center [977, 209] width 130 height 8
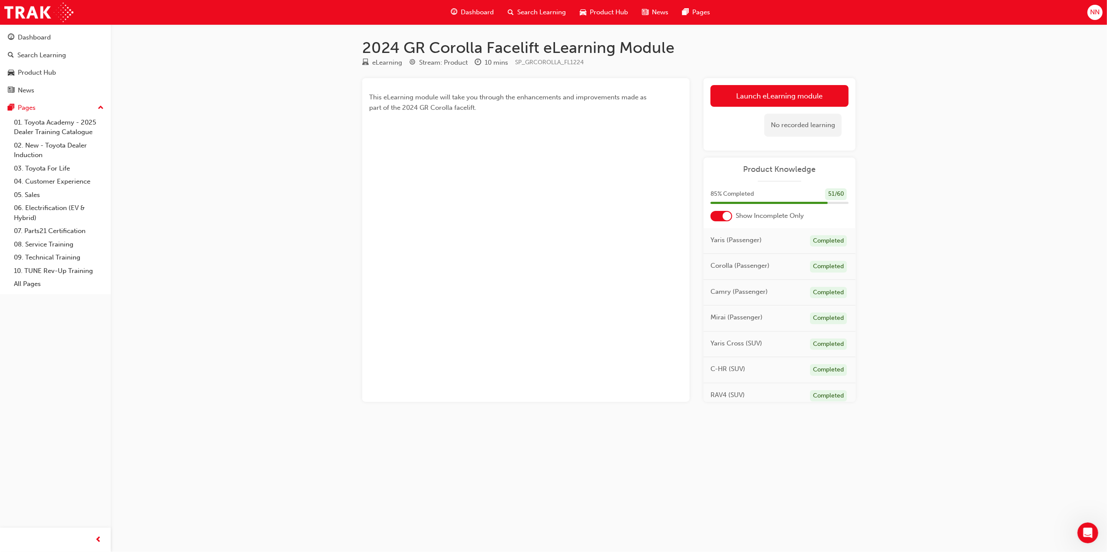
click at [801, 93] on link "Launch eLearning module" at bounding box center [779, 96] width 138 height 22
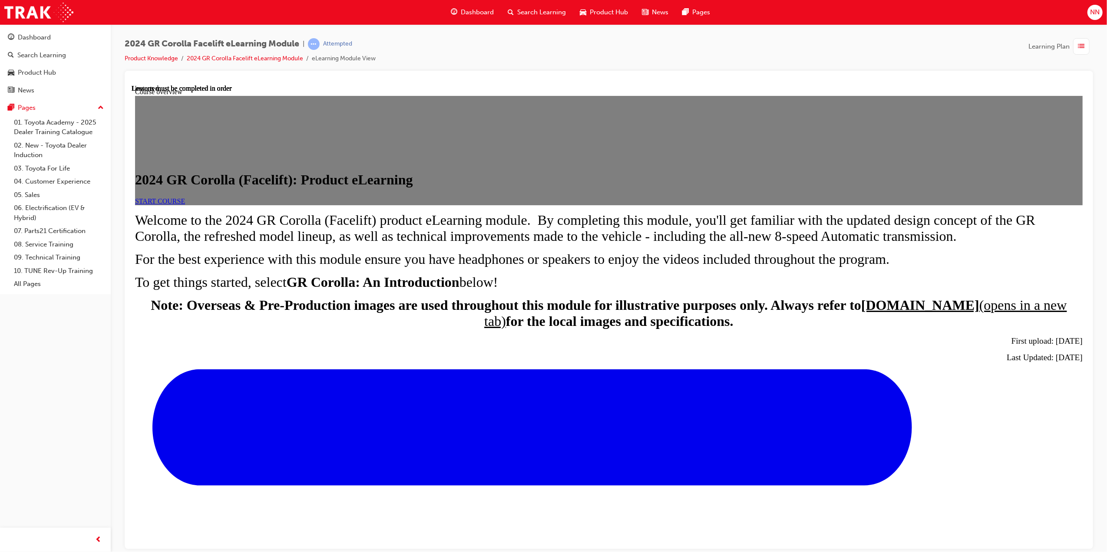
click at [185, 204] on link "START COURSE" at bounding box center [160, 200] width 50 height 7
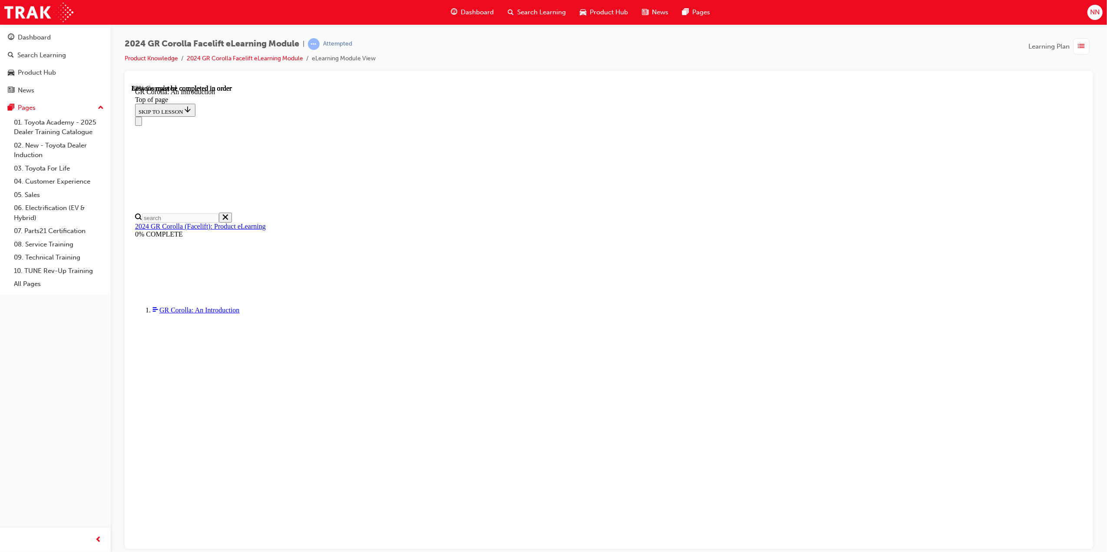
scroll to position [1103, 0]
drag, startPoint x: 692, startPoint y: 485, endPoint x: 805, endPoint y: 447, distance: 119.0
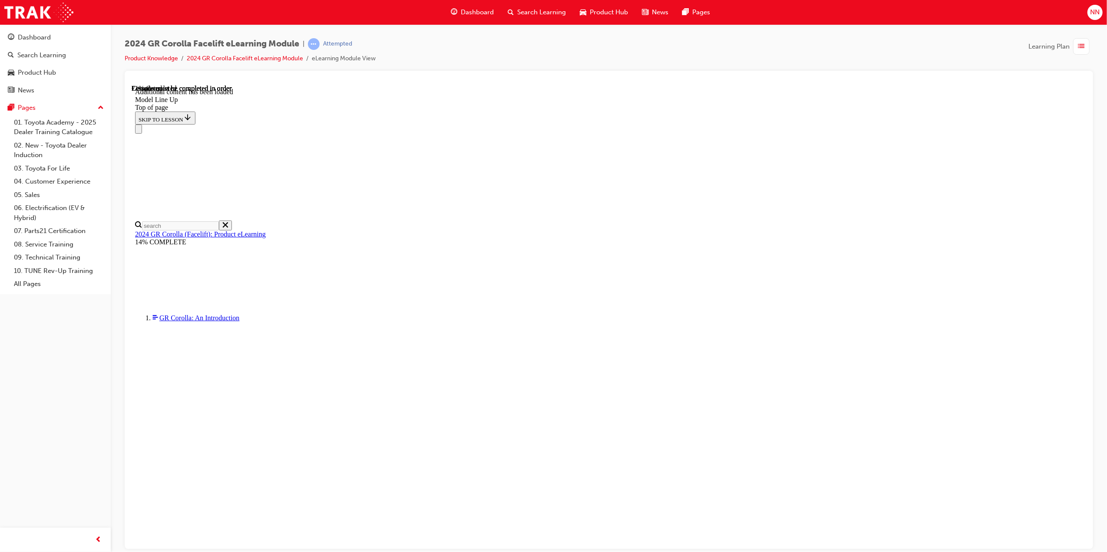
scroll to position [508, 0]
